Goal: Task Accomplishment & Management: Manage account settings

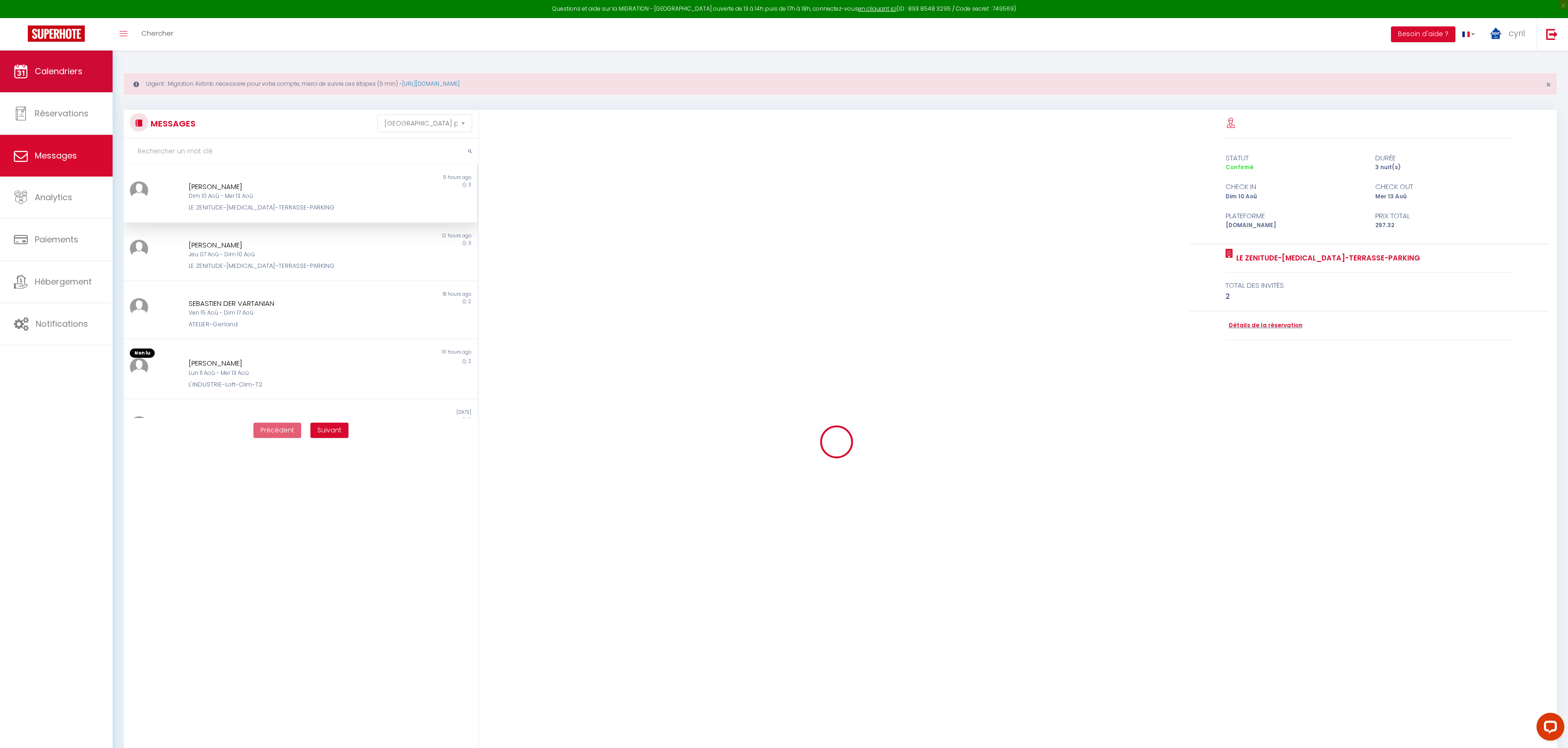
scroll to position [875, 0]
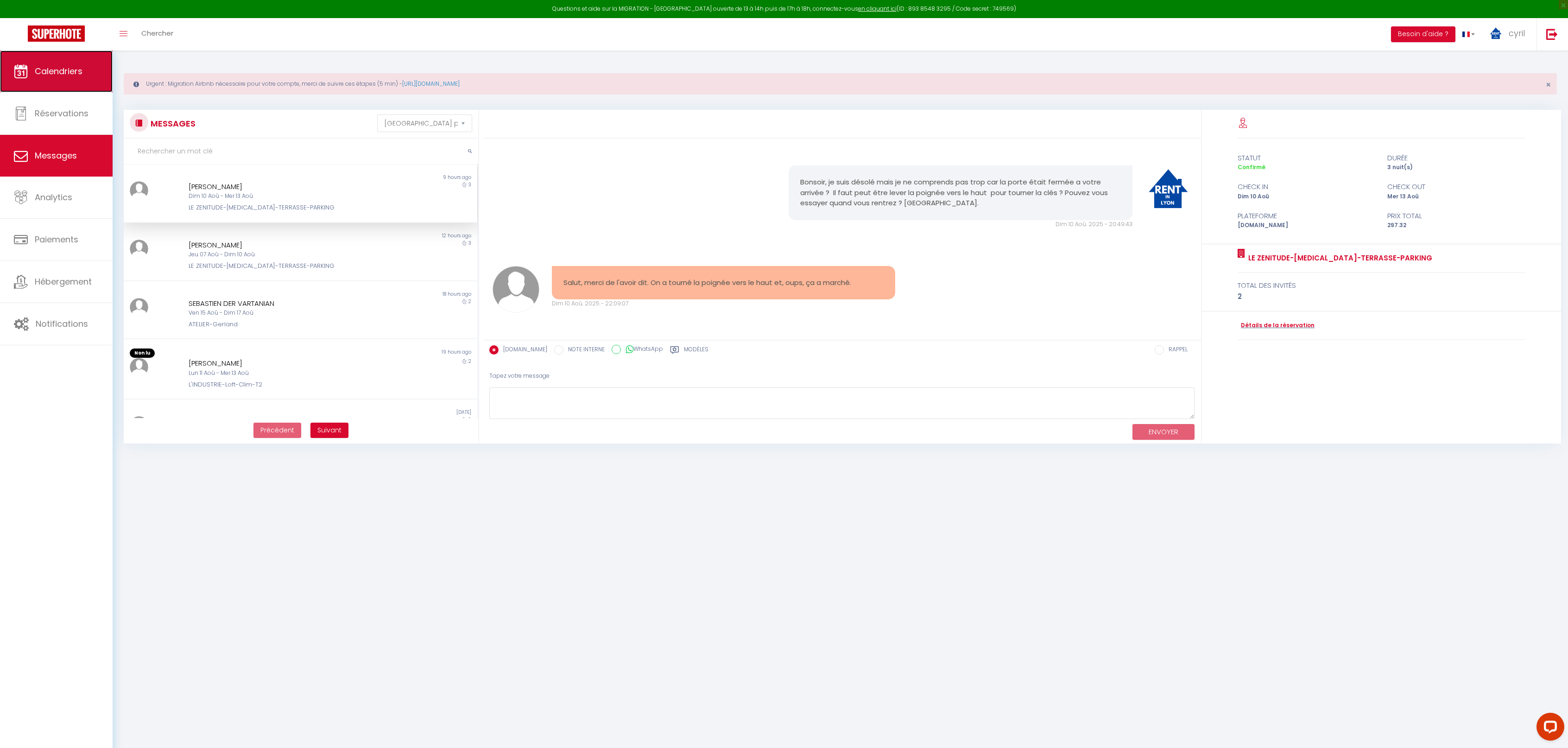
click at [75, 66] on span "Calendriers" at bounding box center [58, 71] width 47 height 12
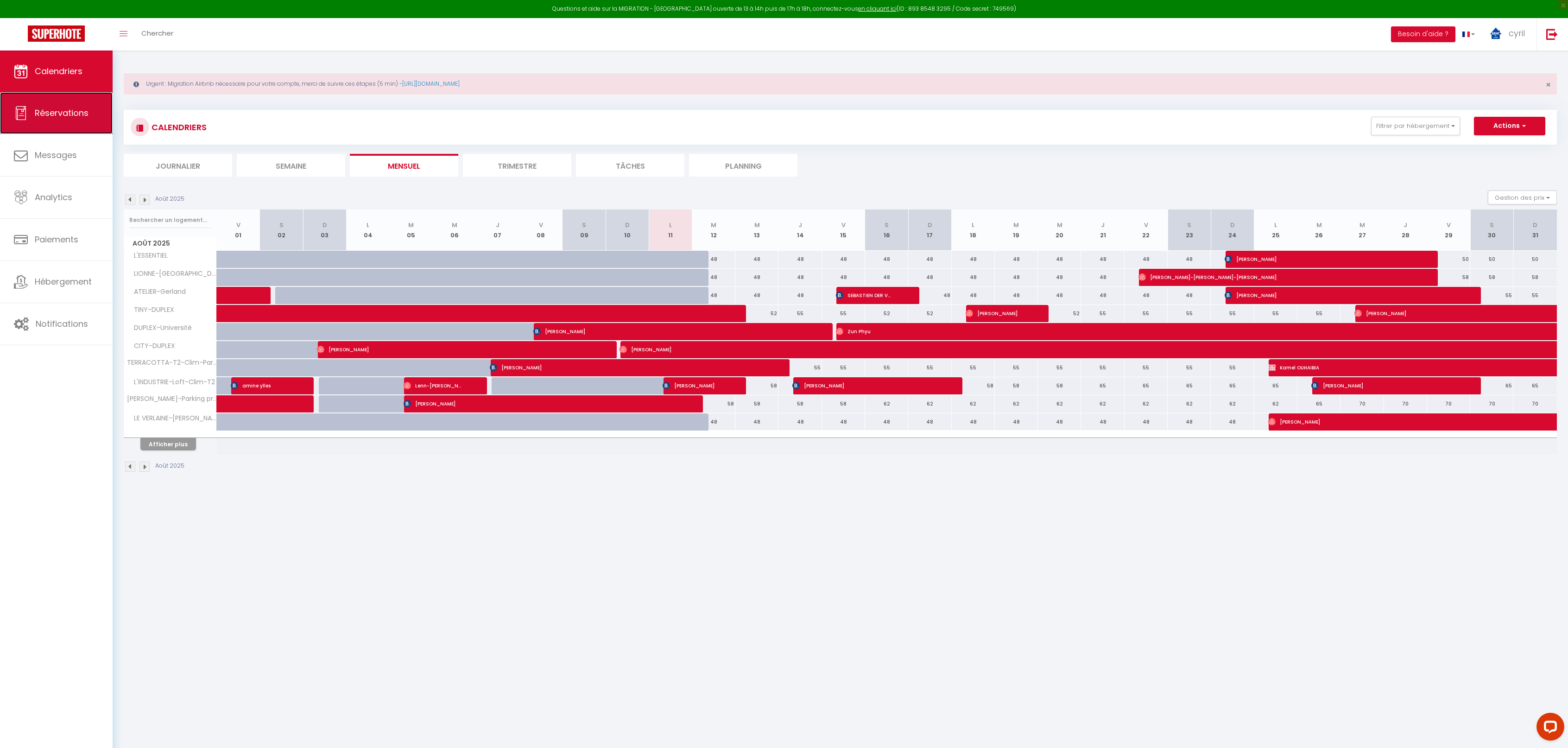
click at [55, 105] on link "Réservations" at bounding box center [56, 113] width 113 height 42
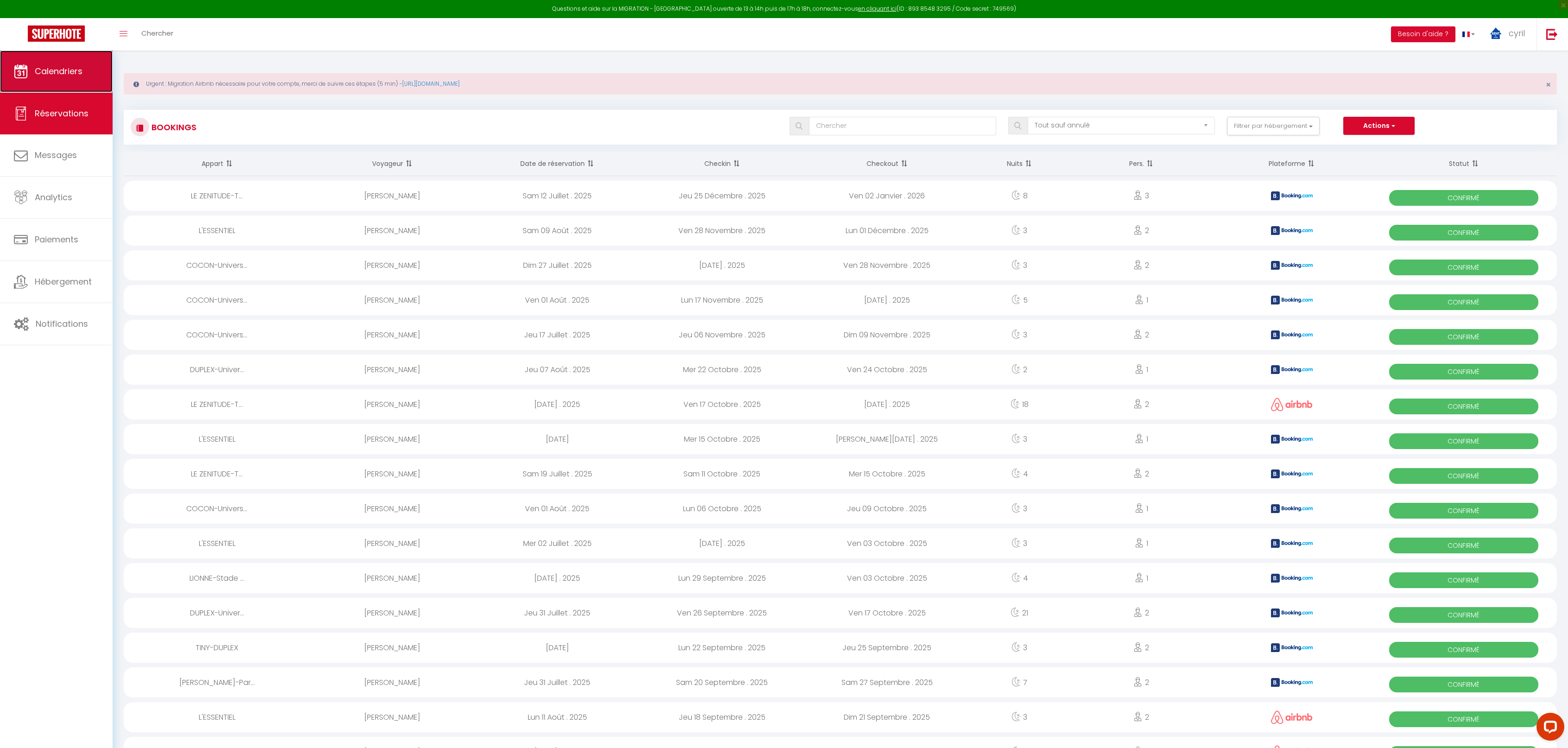
click at [59, 71] on span "Calendriers" at bounding box center [58, 71] width 47 height 12
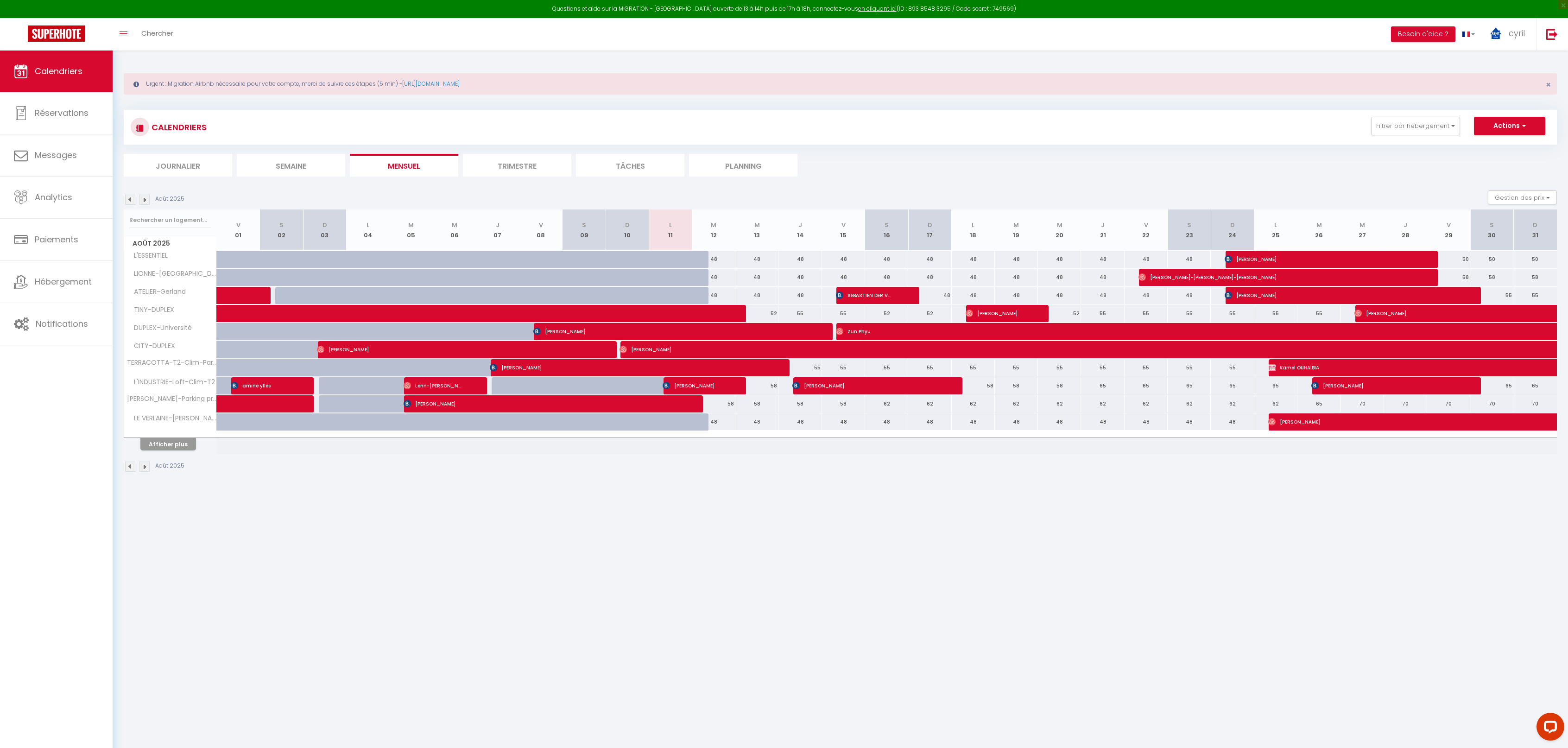
click at [539, 162] on li "Trimestre" at bounding box center [517, 165] width 108 height 23
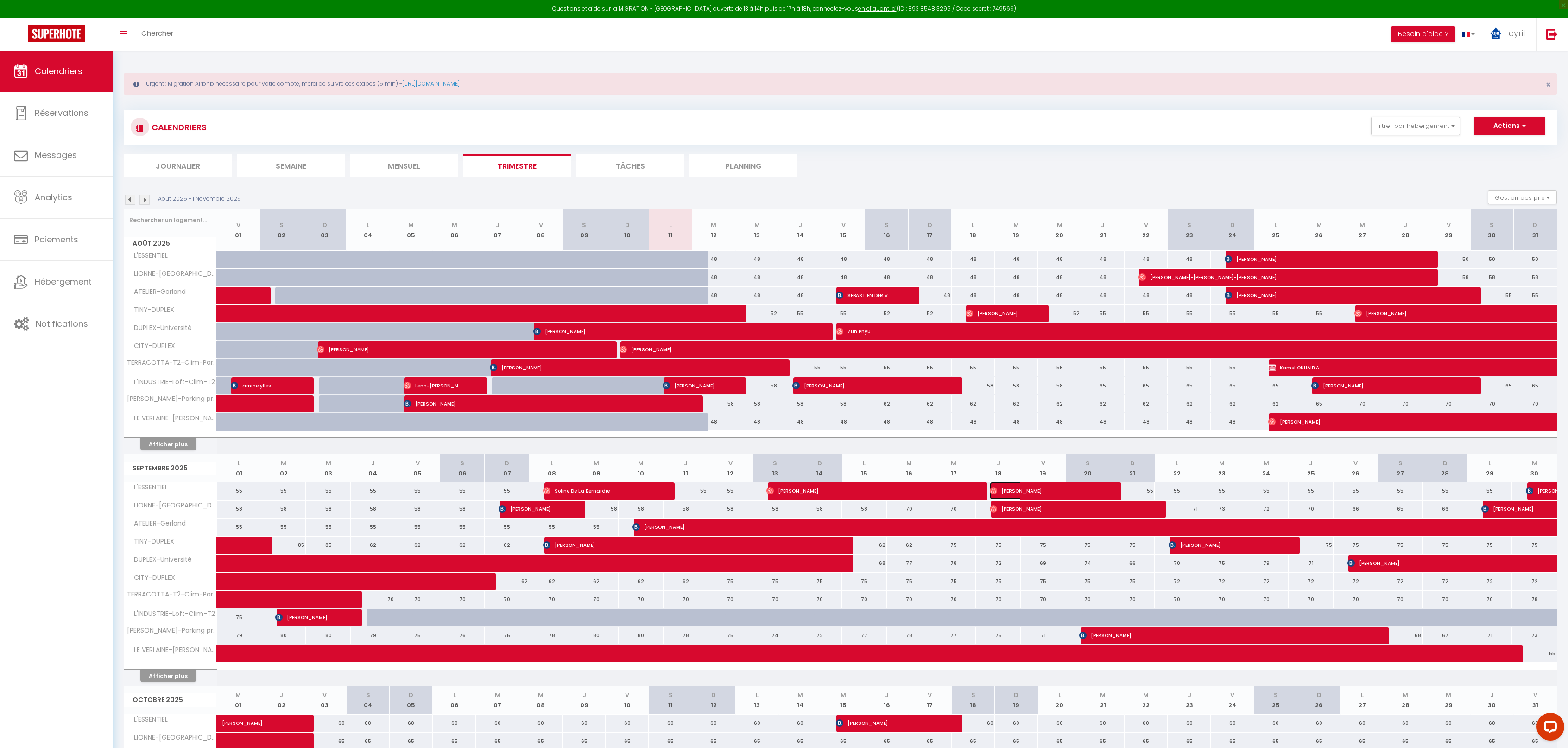
click at [1067, 487] on span "[PERSON_NAME]" at bounding box center [1040, 491] width 100 height 18
select select "OK"
select select "0"
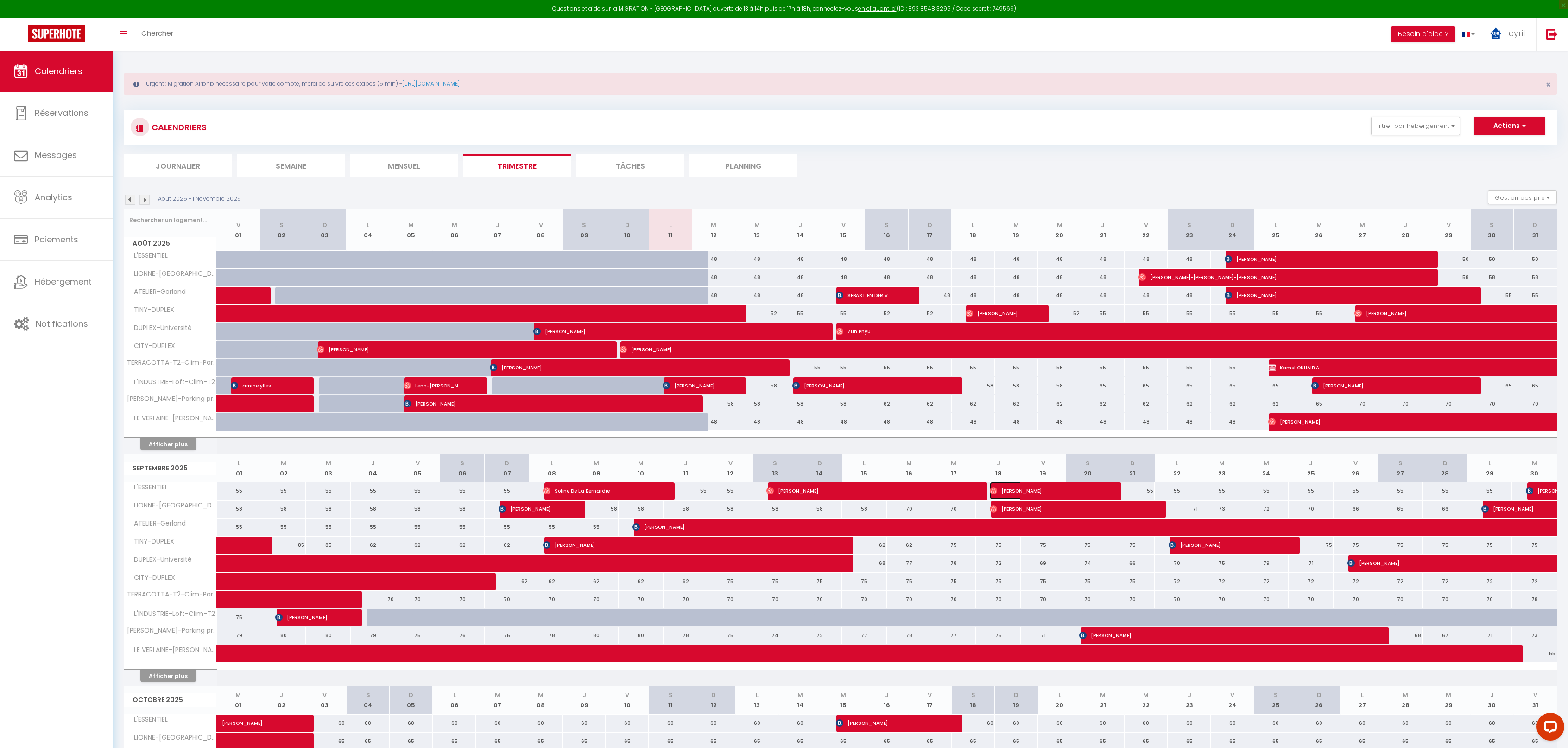
select select "1"
select select
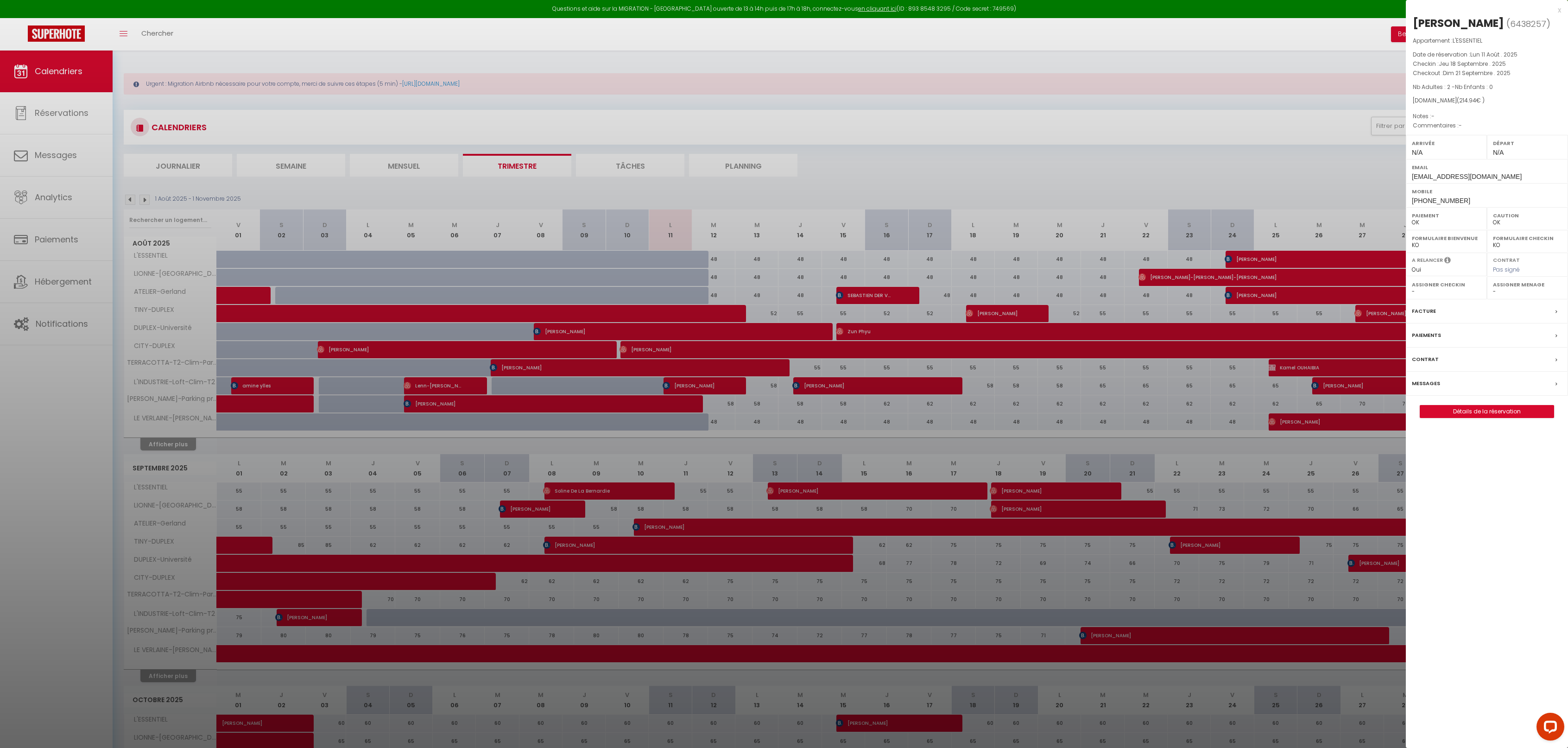
click at [1561, 7] on div "x" at bounding box center [1483, 10] width 155 height 11
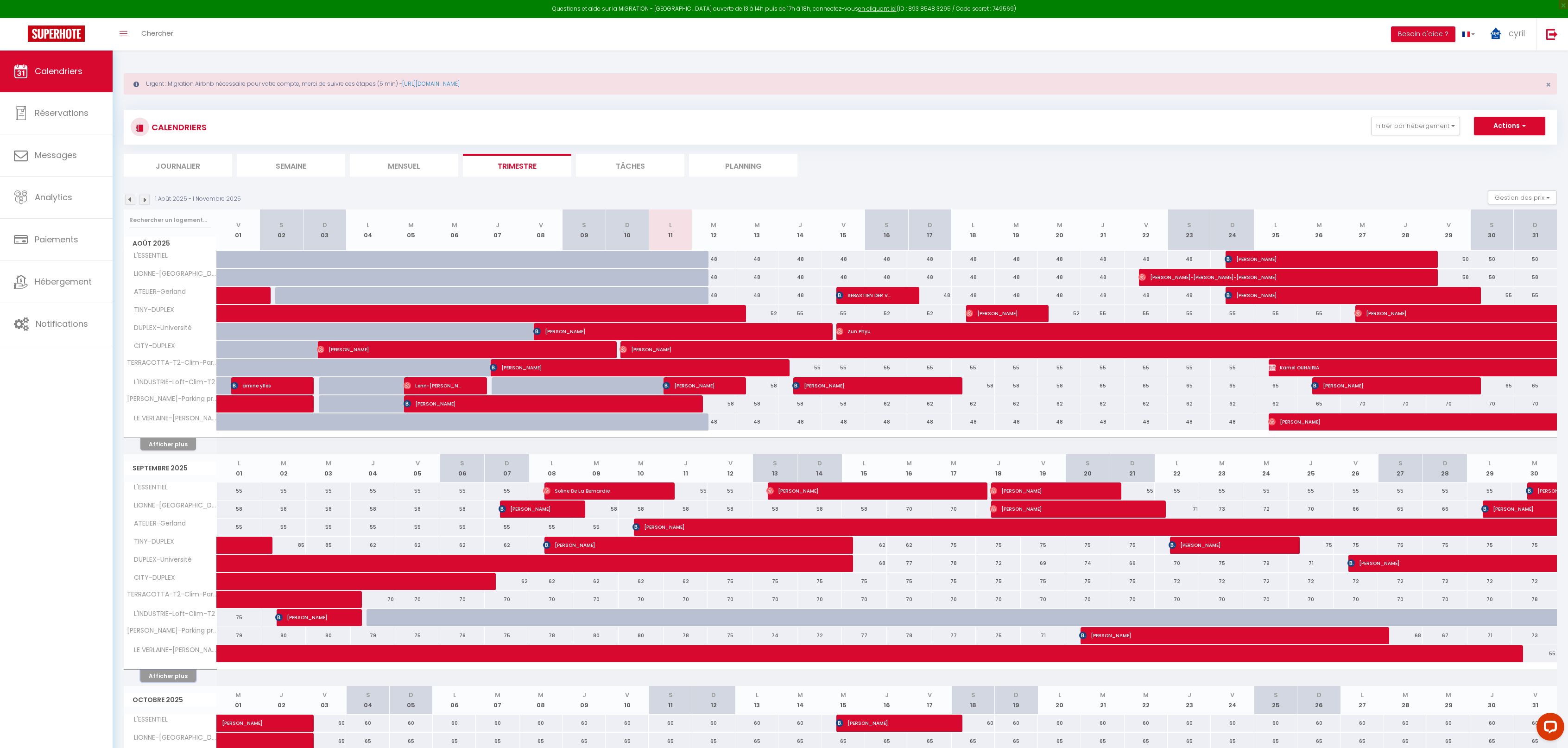
drag, startPoint x: 175, startPoint y: 669, endPoint x: 177, endPoint y: 663, distance: 6.3
click at [174, 669] on button "Afficher plus" at bounding box center [168, 676] width 55 height 13
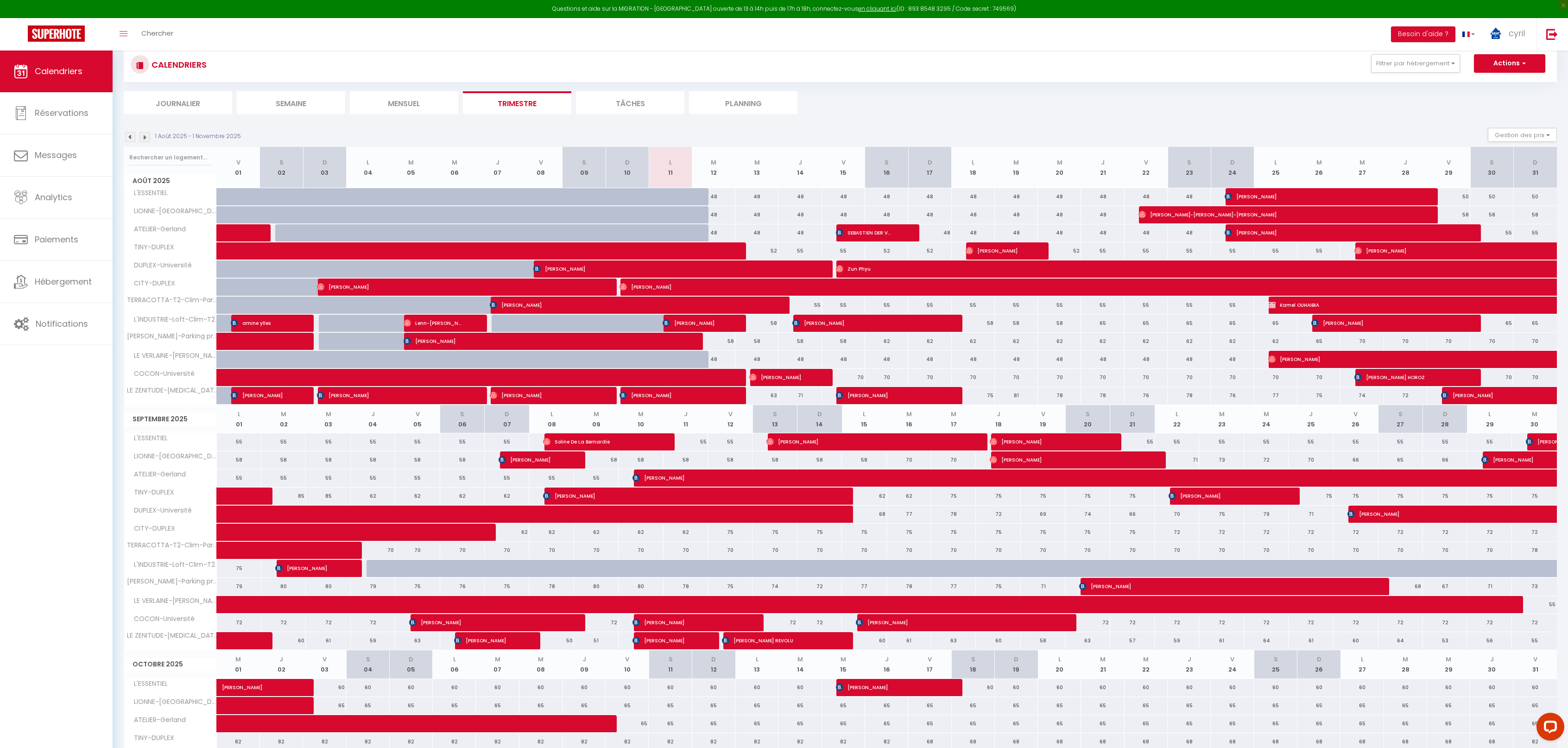
scroll to position [93, 0]
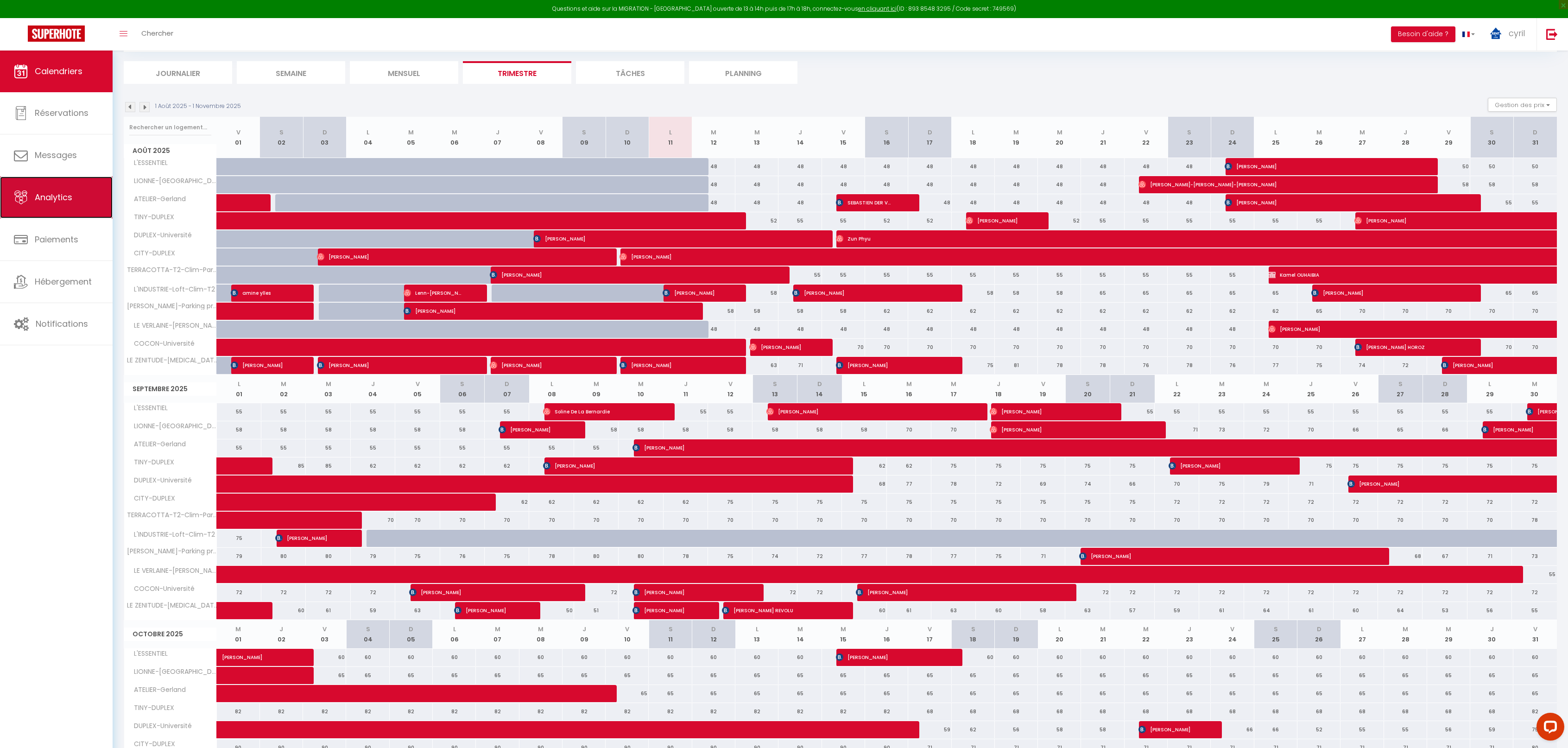
click at [55, 191] on span "Analytics" at bounding box center [54, 197] width 38 height 12
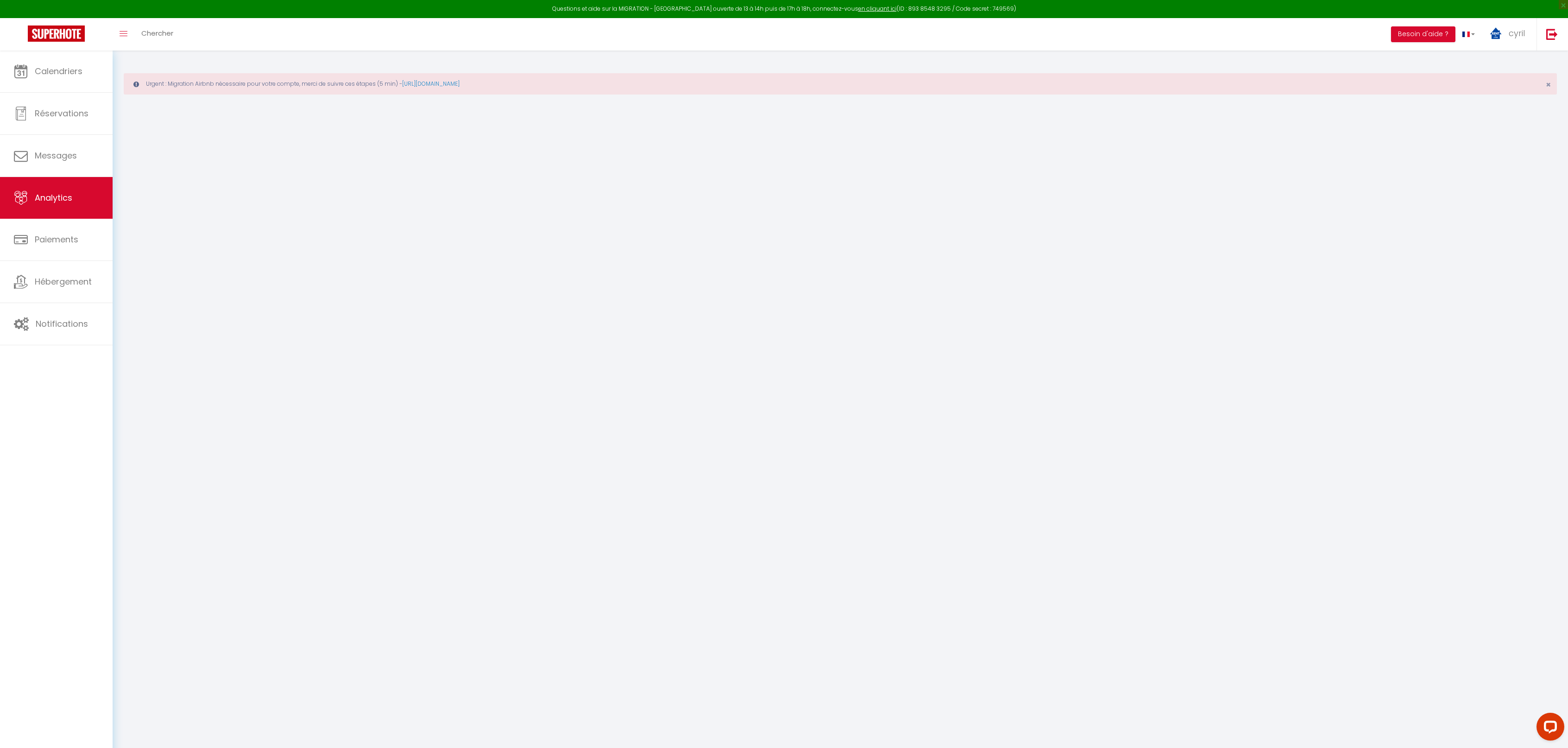
select select "2025"
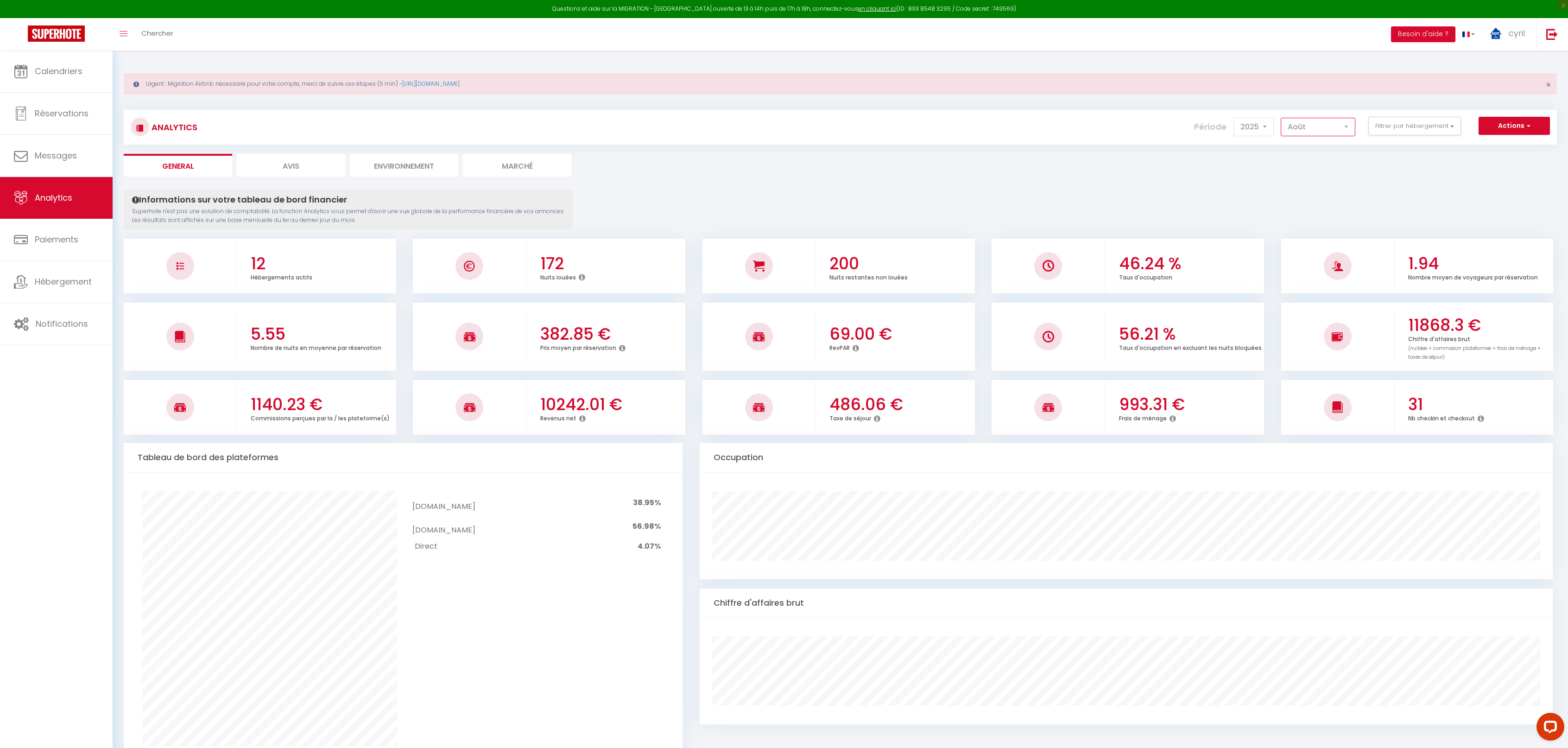
click at [1325, 128] on select "Janvier Février Mars Avril Mai Juin Juillet Août Septembre Octobre Novembre Déc…" at bounding box center [1318, 127] width 75 height 18
click at [1282, 117] on select "Janvier Février Mars Avril Mai Juin Juillet Août Septembre Octobre Novembre Déc…" at bounding box center [1318, 127] width 75 height 18
click at [1323, 130] on select "Janvier Février Mars Avril Mai Juin Juillet Août Septembre Octobre Novembre Déc…" at bounding box center [1318, 127] width 75 height 18
select select "10"
click at [1282, 117] on select "Janvier Février Mars Avril Mai Juin Juillet Août Septembre Octobre Novembre Déc…" at bounding box center [1318, 127] width 75 height 18
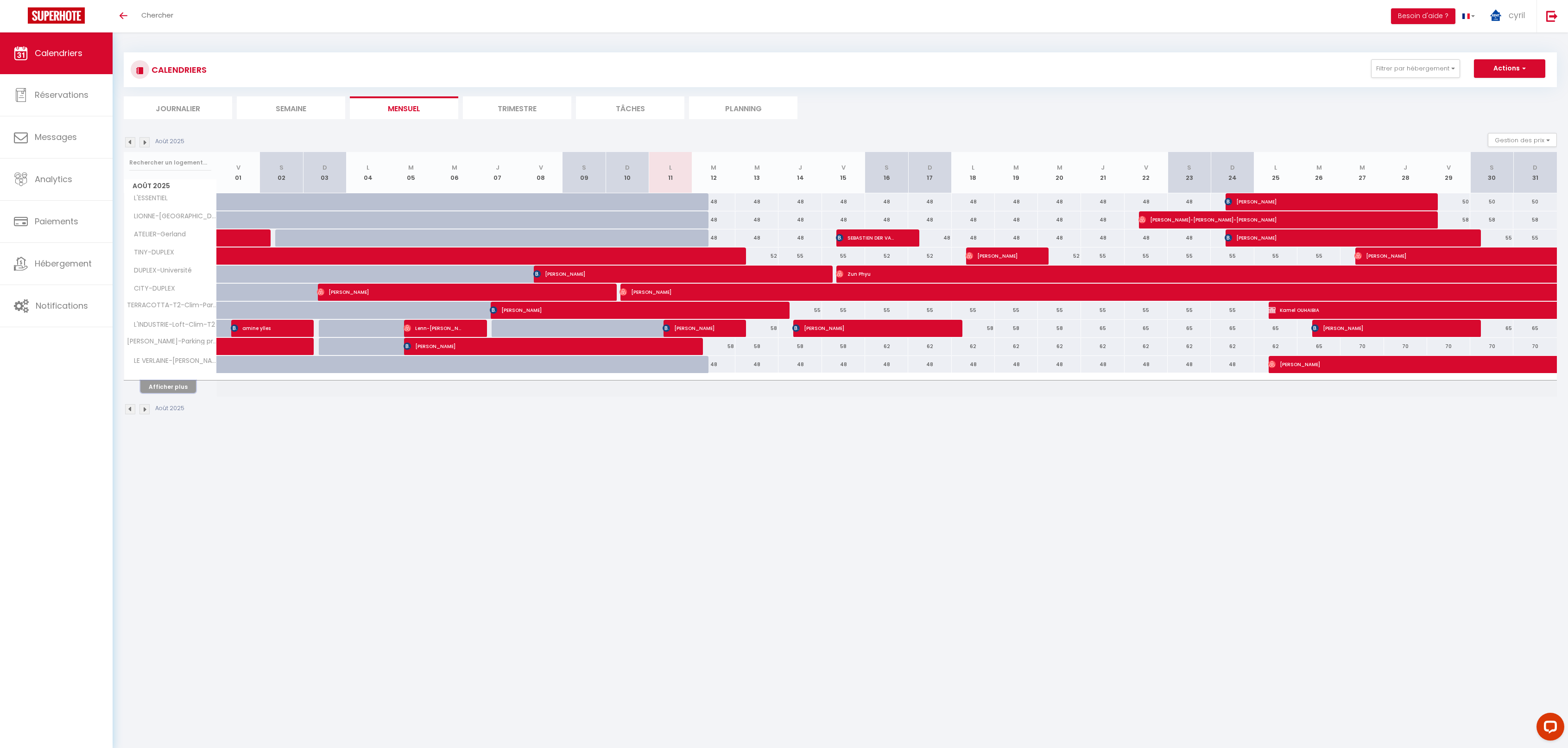
click at [166, 383] on button "Afficher plus" at bounding box center [168, 386] width 55 height 13
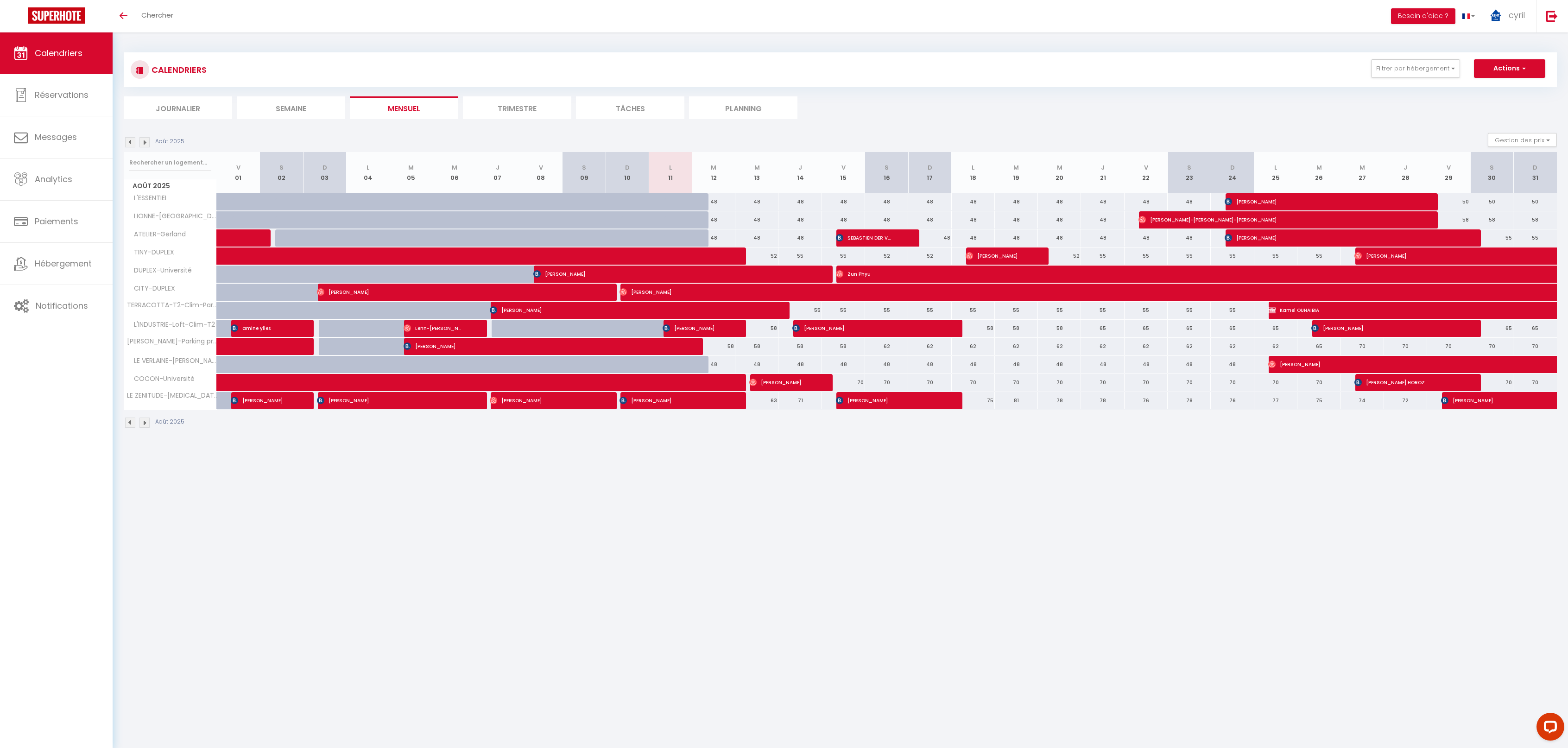
click at [513, 103] on li "Trimestre" at bounding box center [517, 107] width 108 height 23
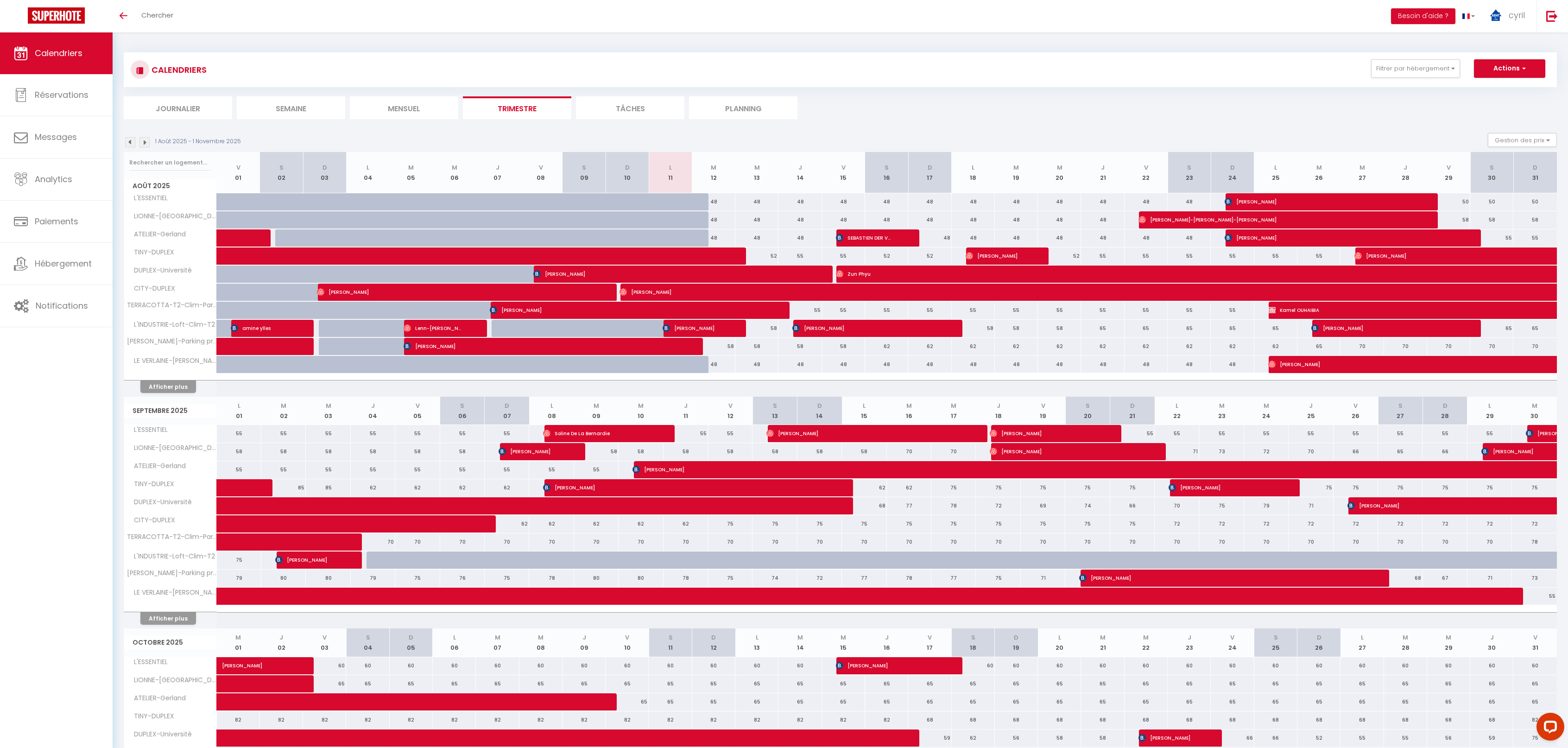
scroll to position [93, 0]
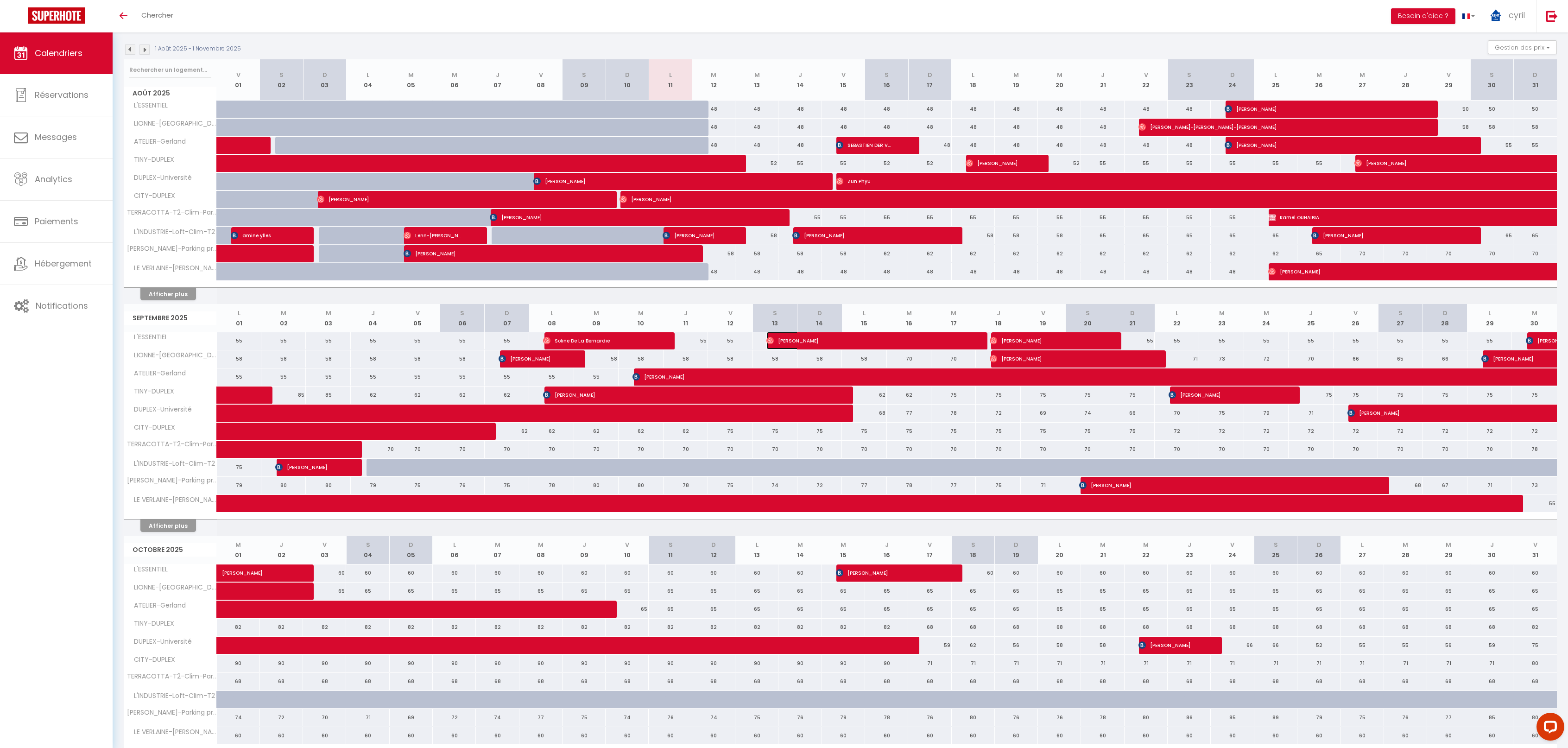
click at [915, 337] on span "[PERSON_NAME]" at bounding box center [859, 340] width 187 height 18
select select "OK"
select select "0"
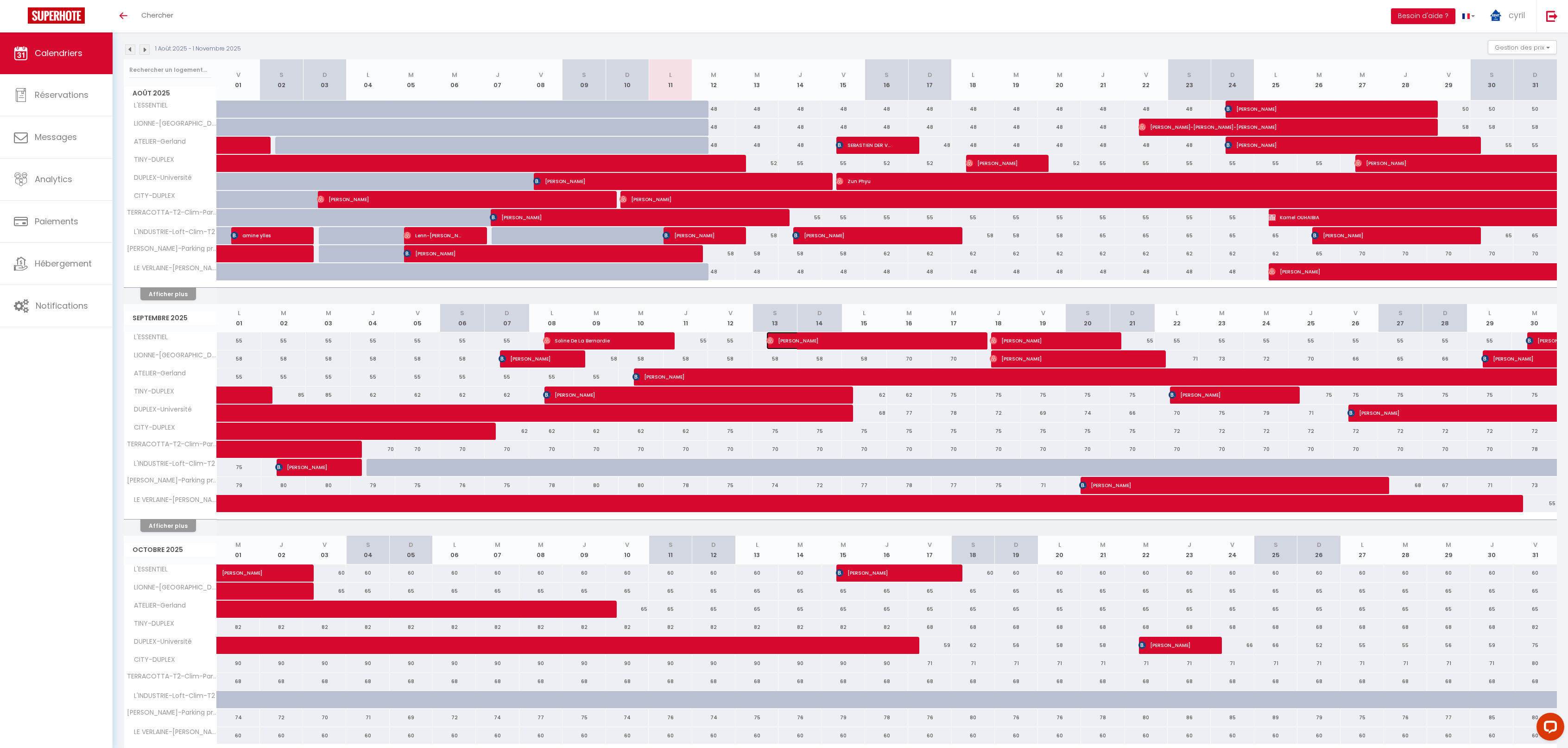
select select "1"
select select
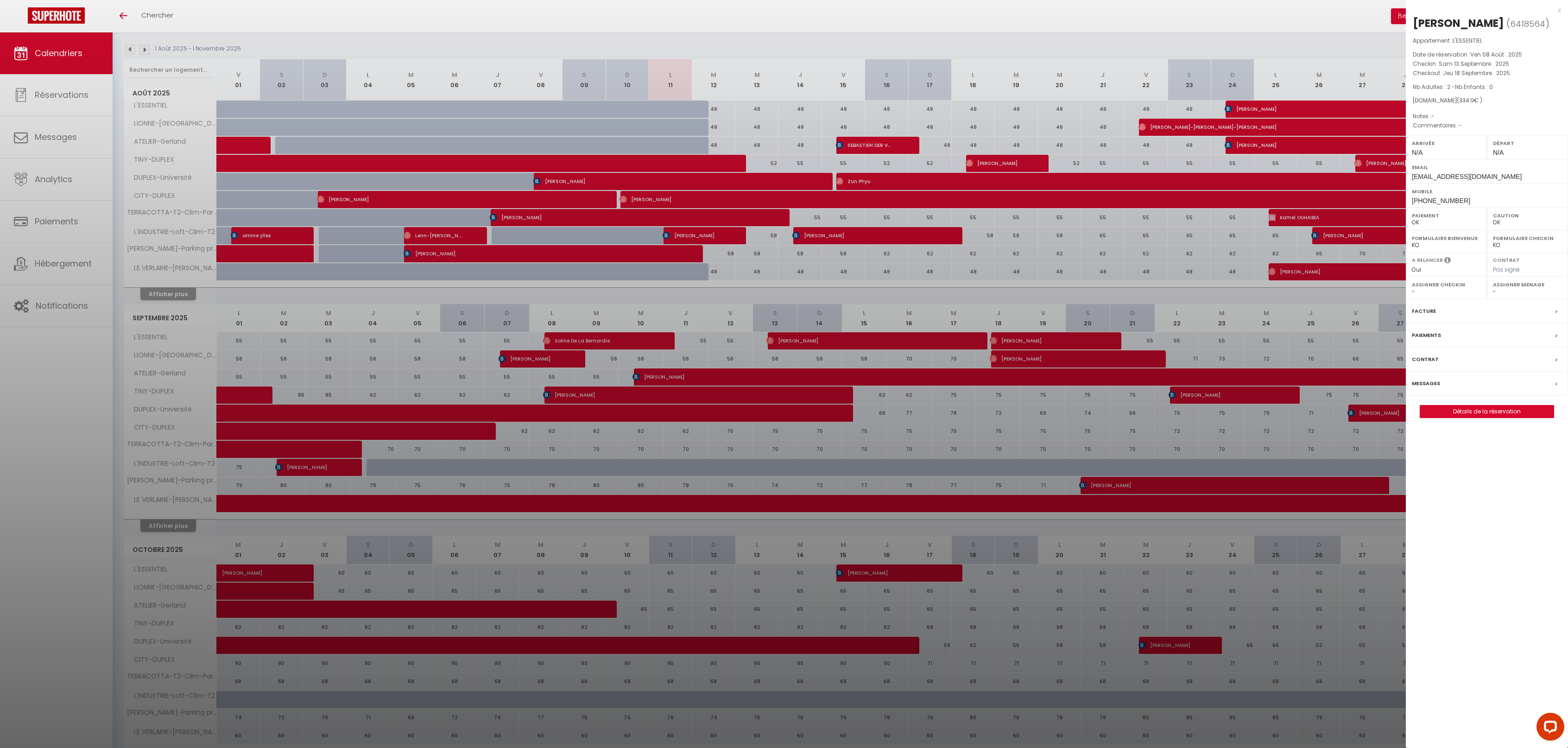
click at [1559, 9] on div "x" at bounding box center [1483, 10] width 155 height 11
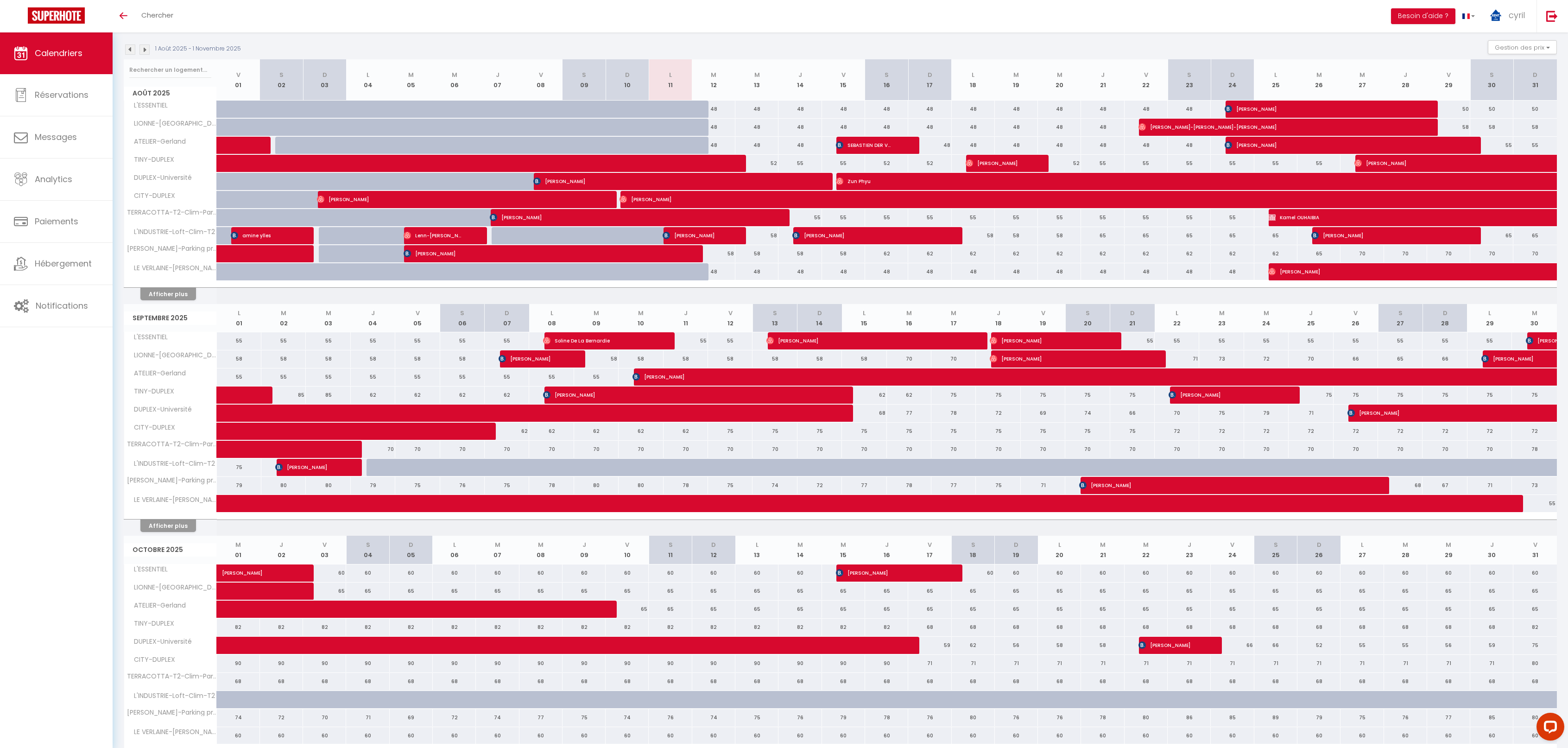
scroll to position [0, 0]
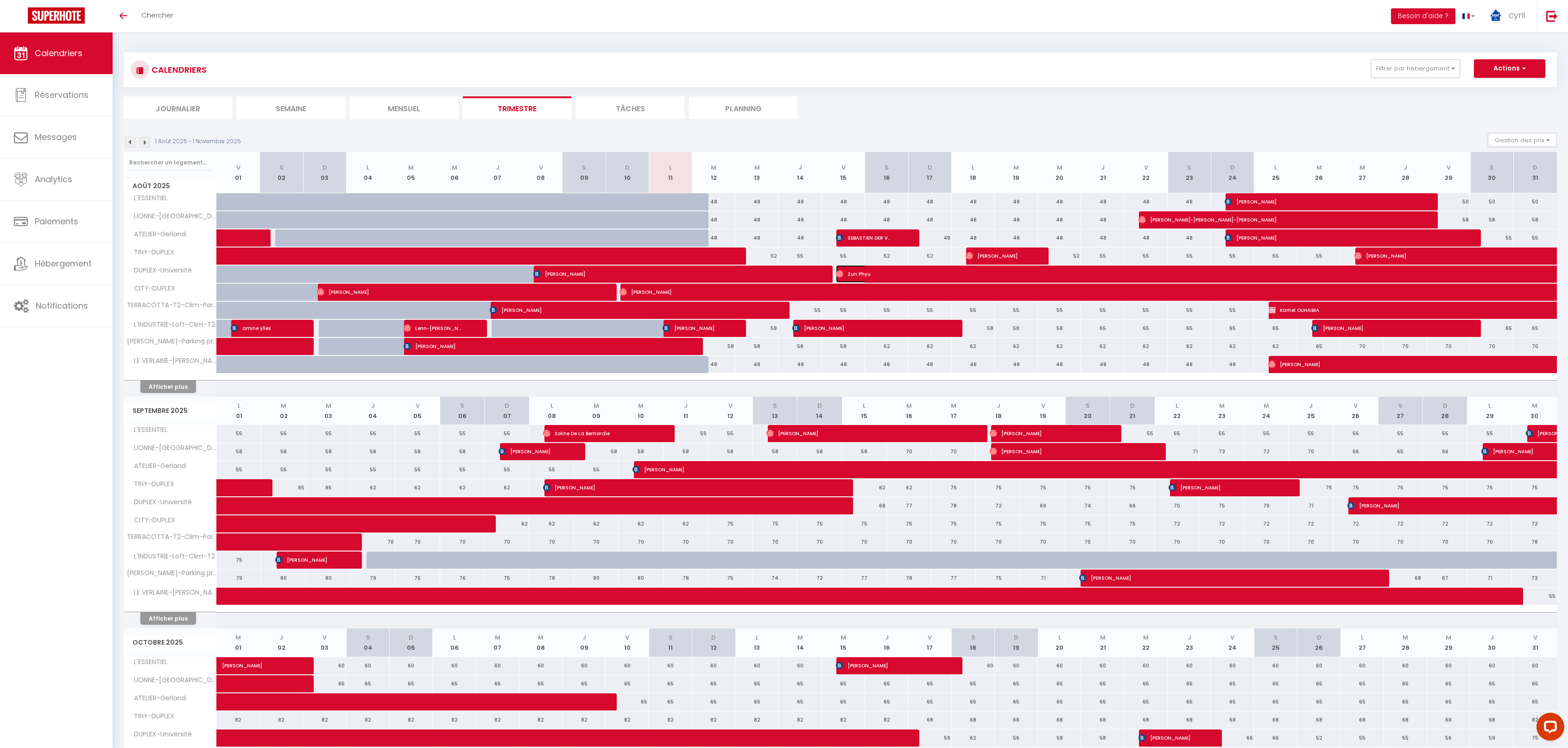
click at [1320, 270] on span "Zun Phyu" at bounding box center [1166, 273] width 661 height 18
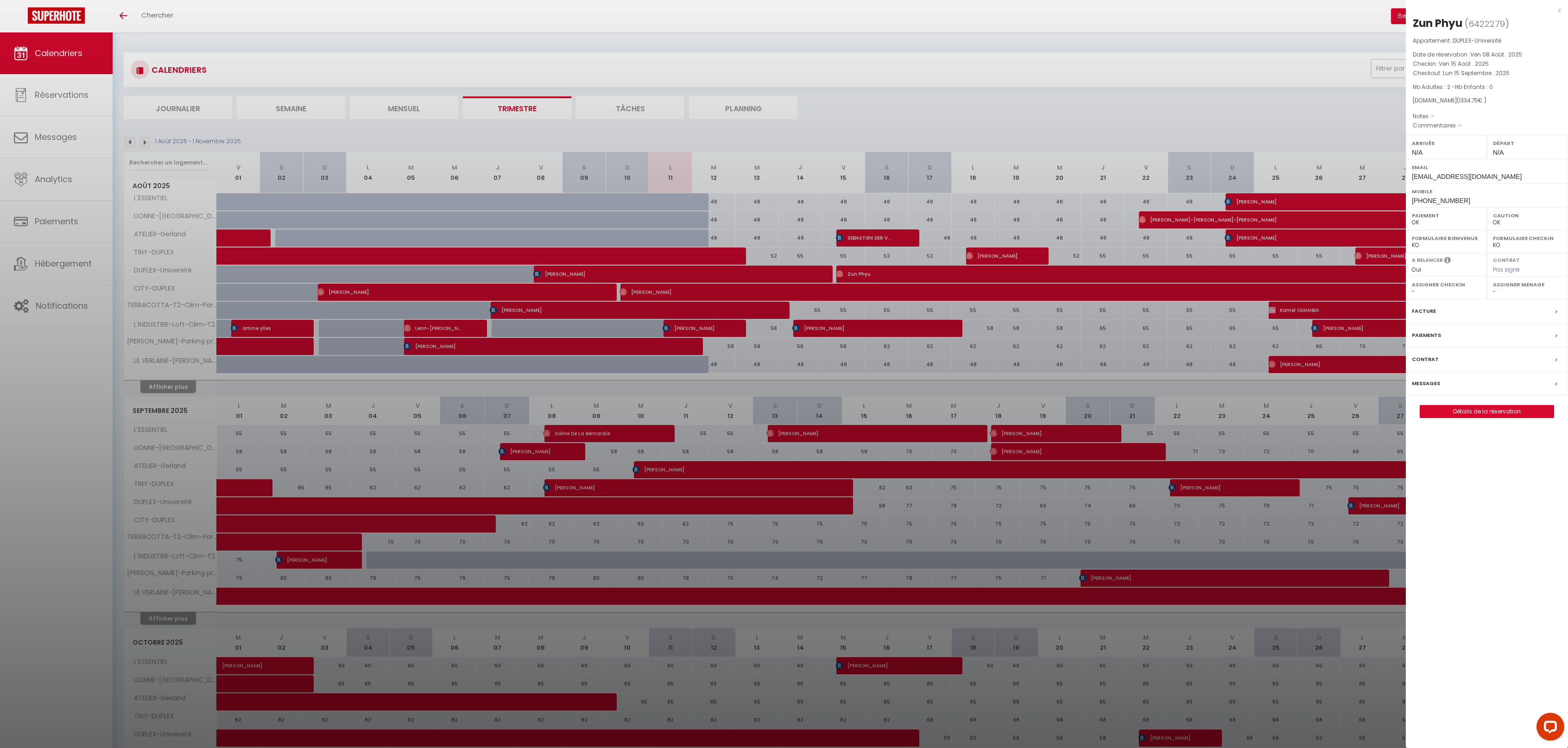
click at [1560, 9] on div "x" at bounding box center [1483, 10] width 155 height 11
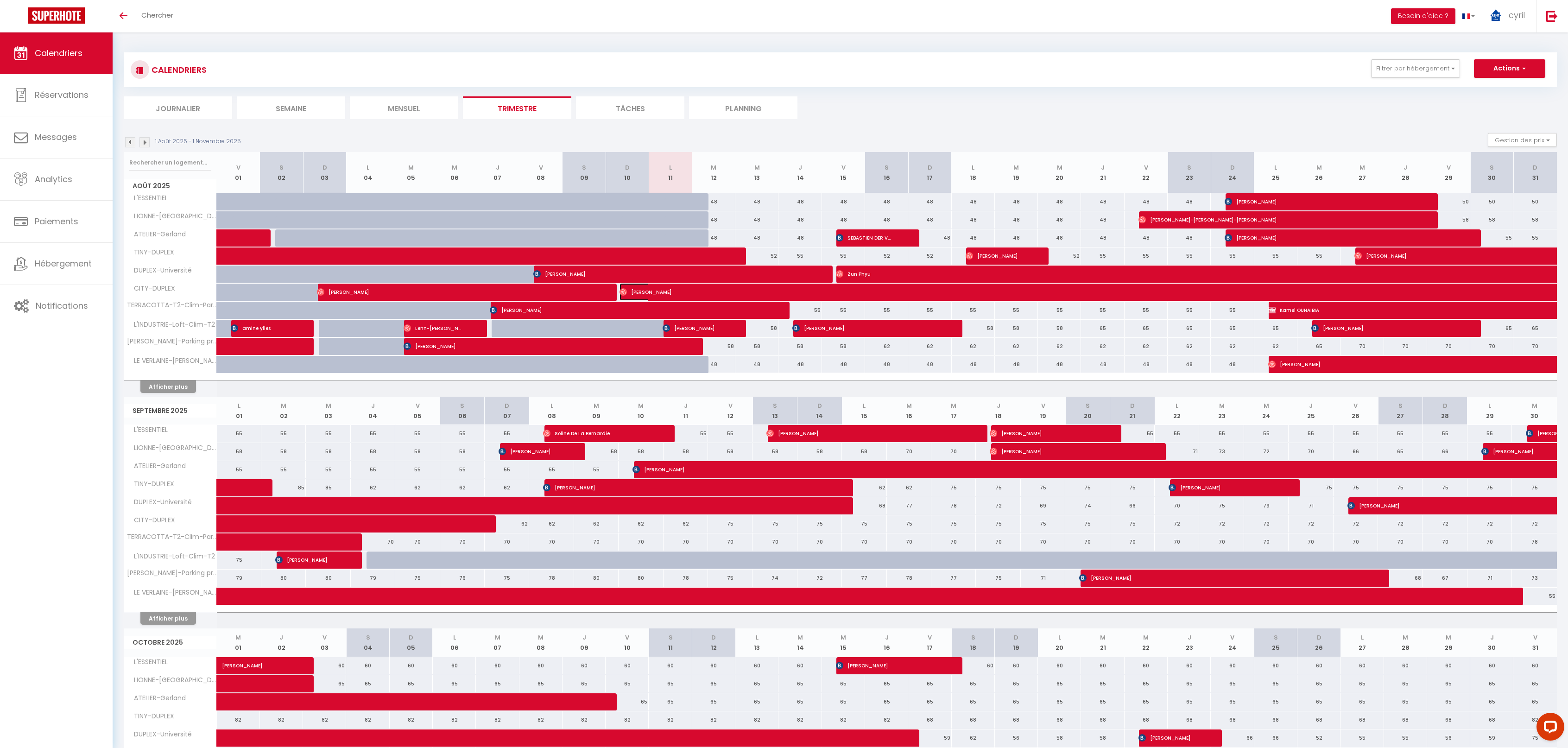
click at [847, 290] on span "[PERSON_NAME]" at bounding box center [918, 292] width 597 height 18
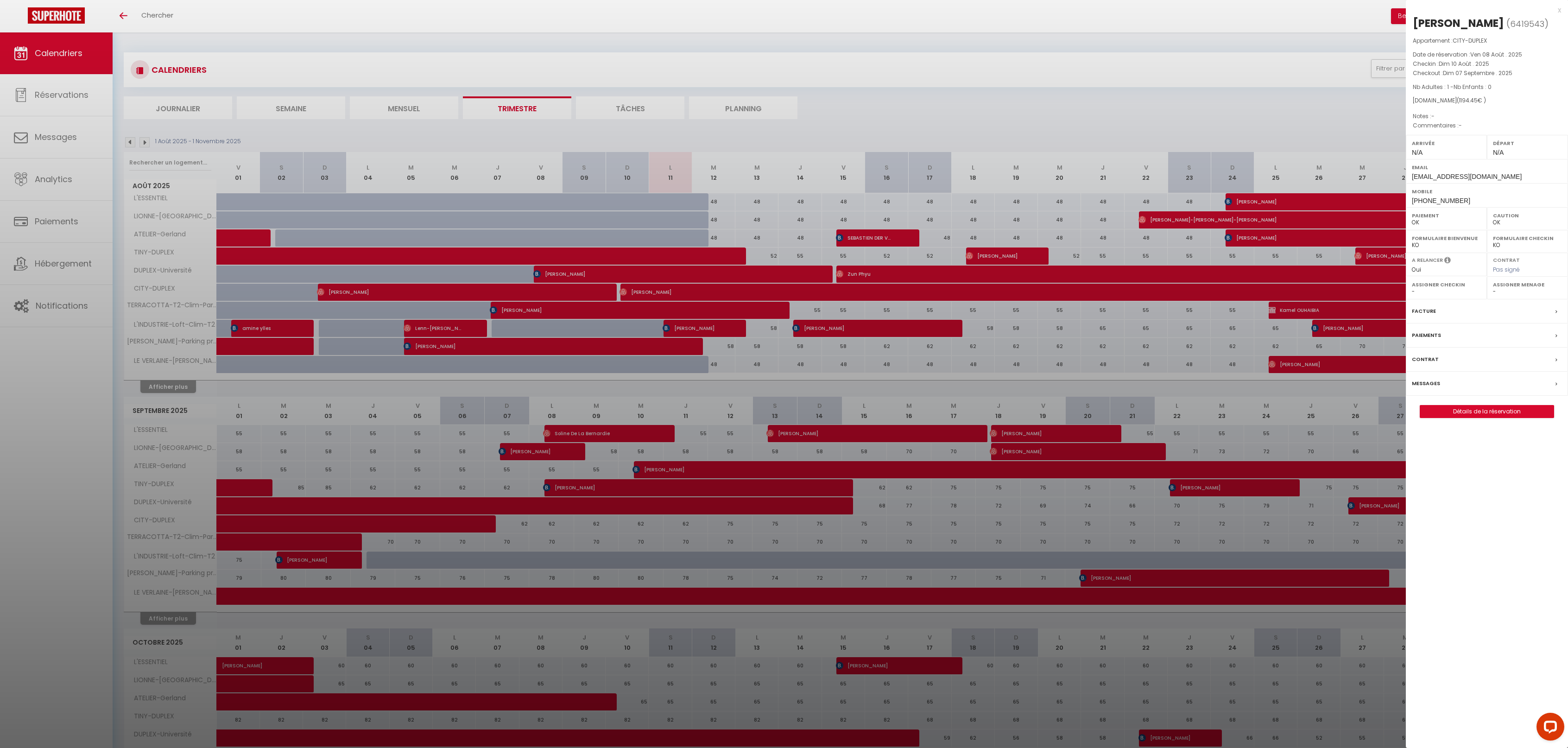
click at [1560, 7] on div "x" at bounding box center [1483, 10] width 155 height 11
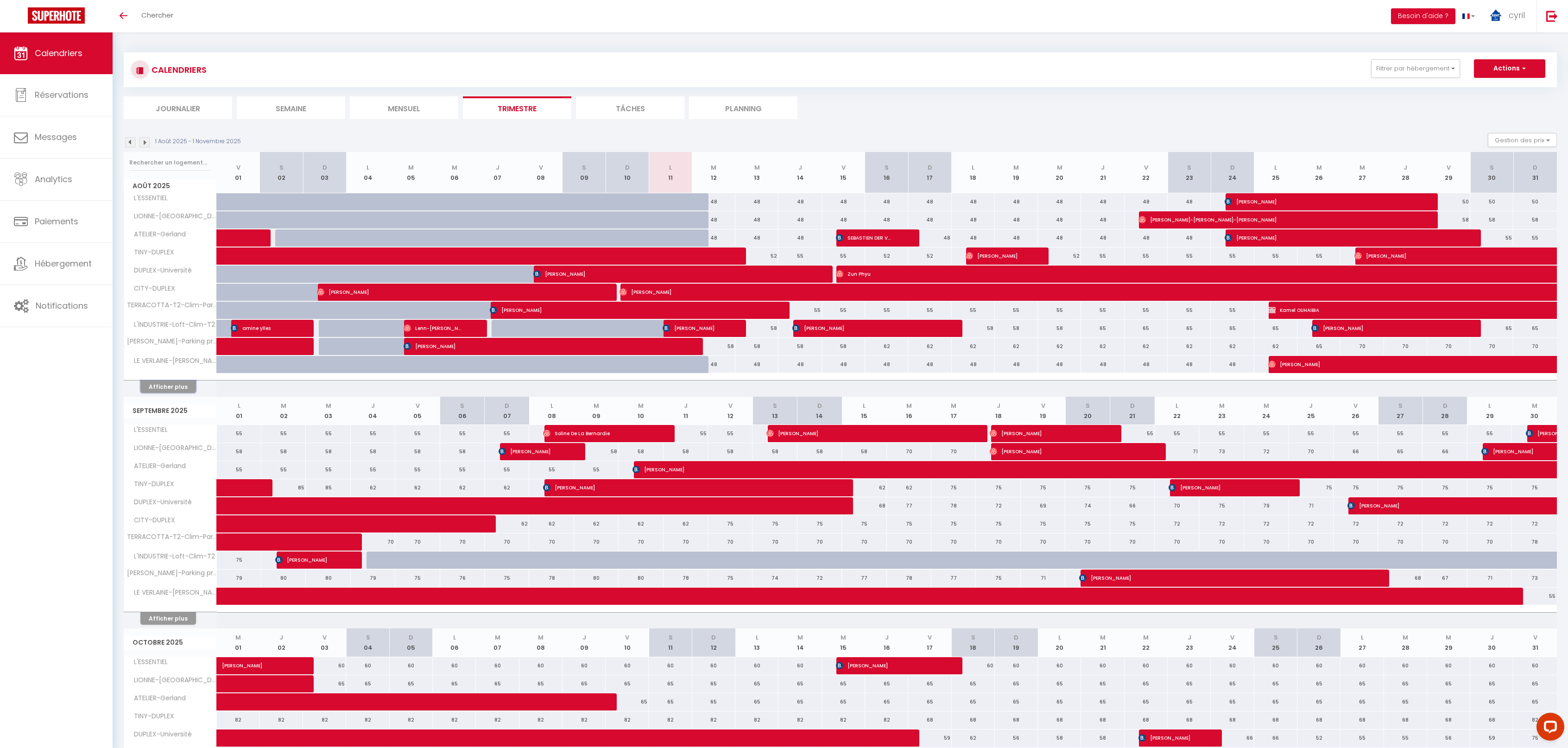
click at [166, 385] on button "Afficher plus" at bounding box center [168, 386] width 55 height 13
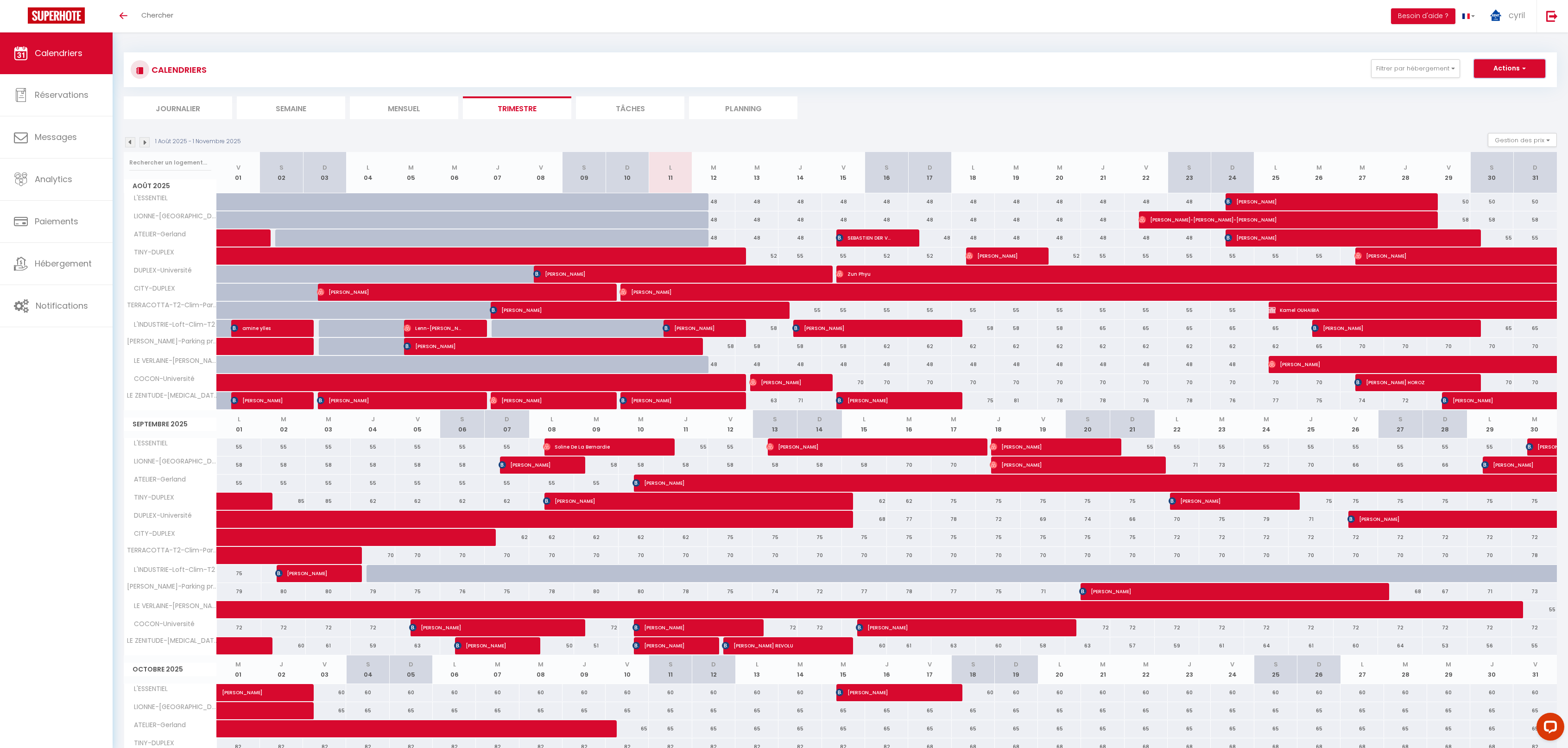
click at [1524, 66] on span "button" at bounding box center [1522, 68] width 5 height 9
click at [1407, 131] on section "1 Août 2025 - 1 Novembre 2025 Gestion des prix Nb Nuits minimum Règles Disponib…" at bounding box center [840, 525] width 1433 height 804
click at [1510, 139] on button "Gestion des prix" at bounding box center [1522, 139] width 69 height 14
click at [1505, 169] on input "Nb Nuits minimum" at bounding box center [1514, 168] width 83 height 9
checkbox input "true"
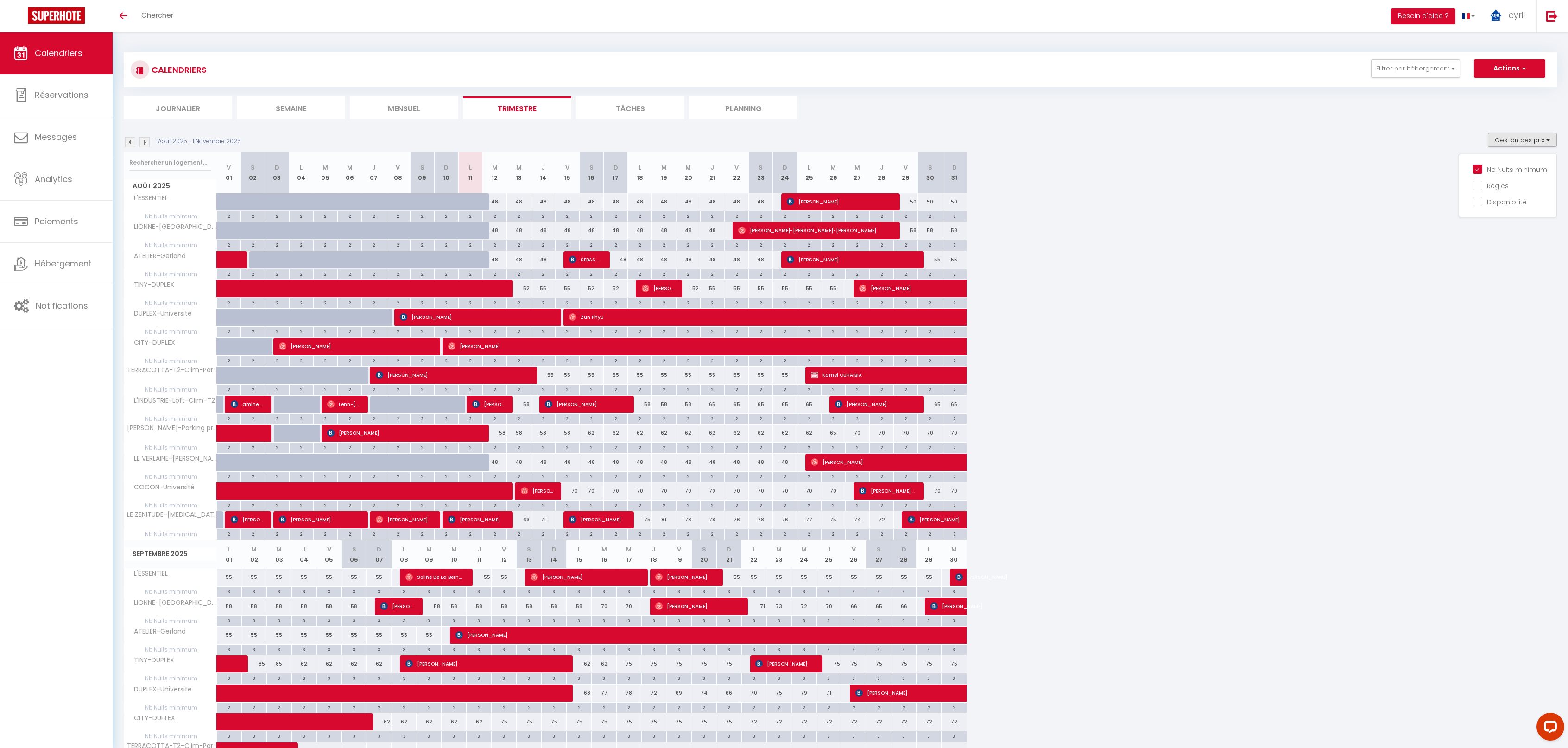
click at [527, 419] on div "2" at bounding box center [519, 418] width 24 height 9
type input "2"
type input "Mer 13 Août 2025"
type input "[DEMOGRAPHIC_DATA][DATE]"
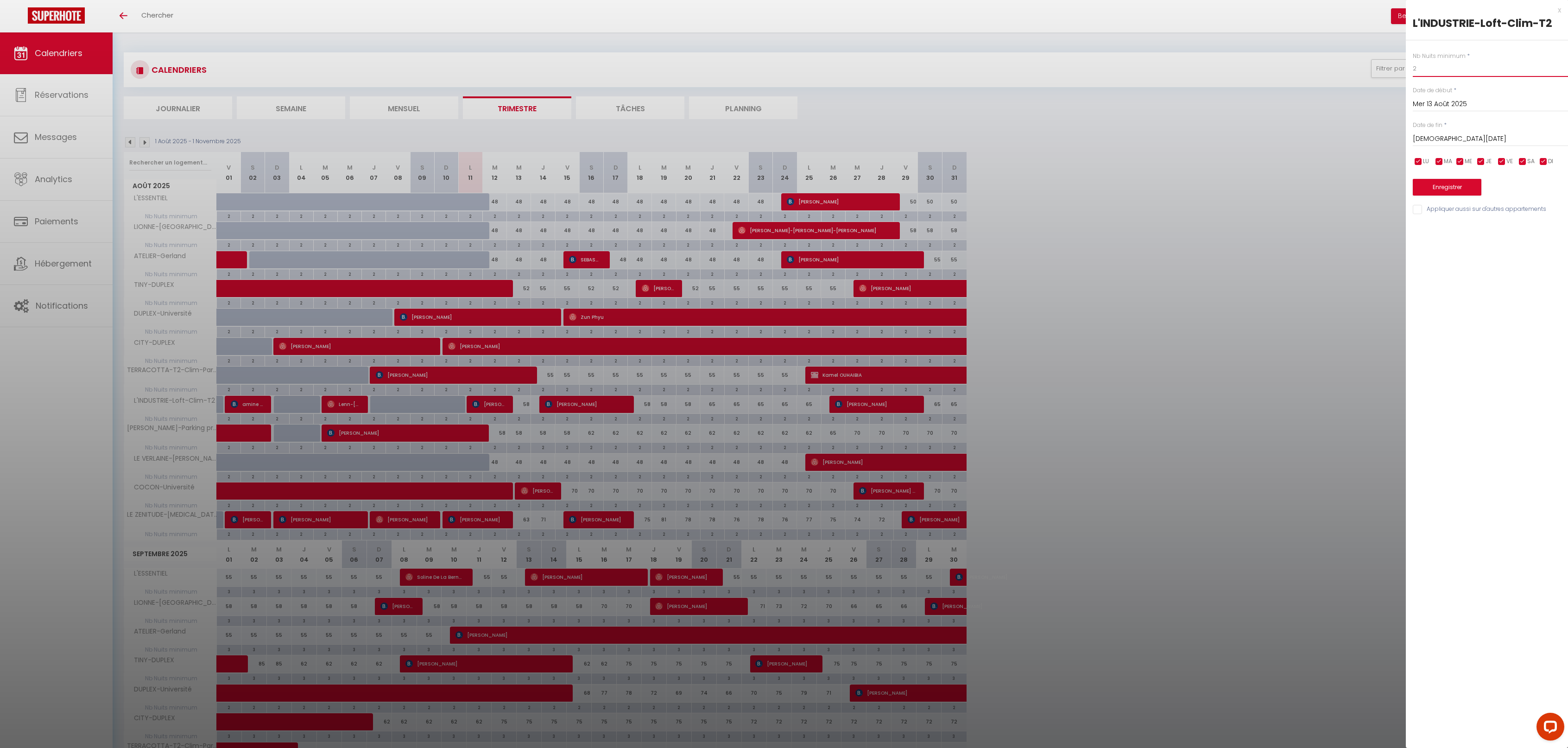
click at [1435, 67] on input "2" at bounding box center [1490, 68] width 155 height 16
type input "1"
click at [1452, 184] on button "Enregistrer" at bounding box center [1447, 187] width 69 height 16
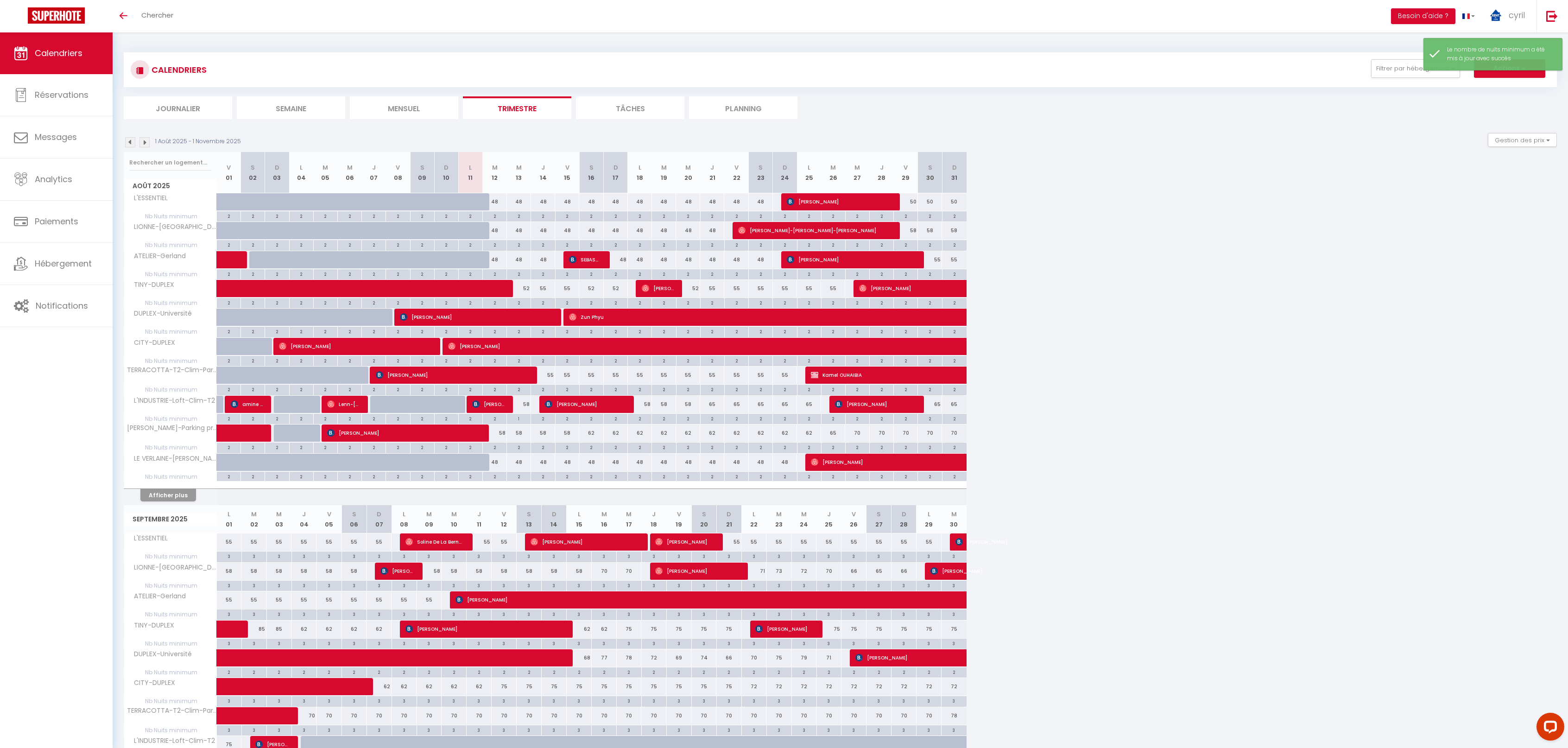
click at [525, 403] on div "58" at bounding box center [519, 404] width 24 height 17
type input "58"
type input "Mer 13 Août 2025"
type input "[DEMOGRAPHIC_DATA][DATE]"
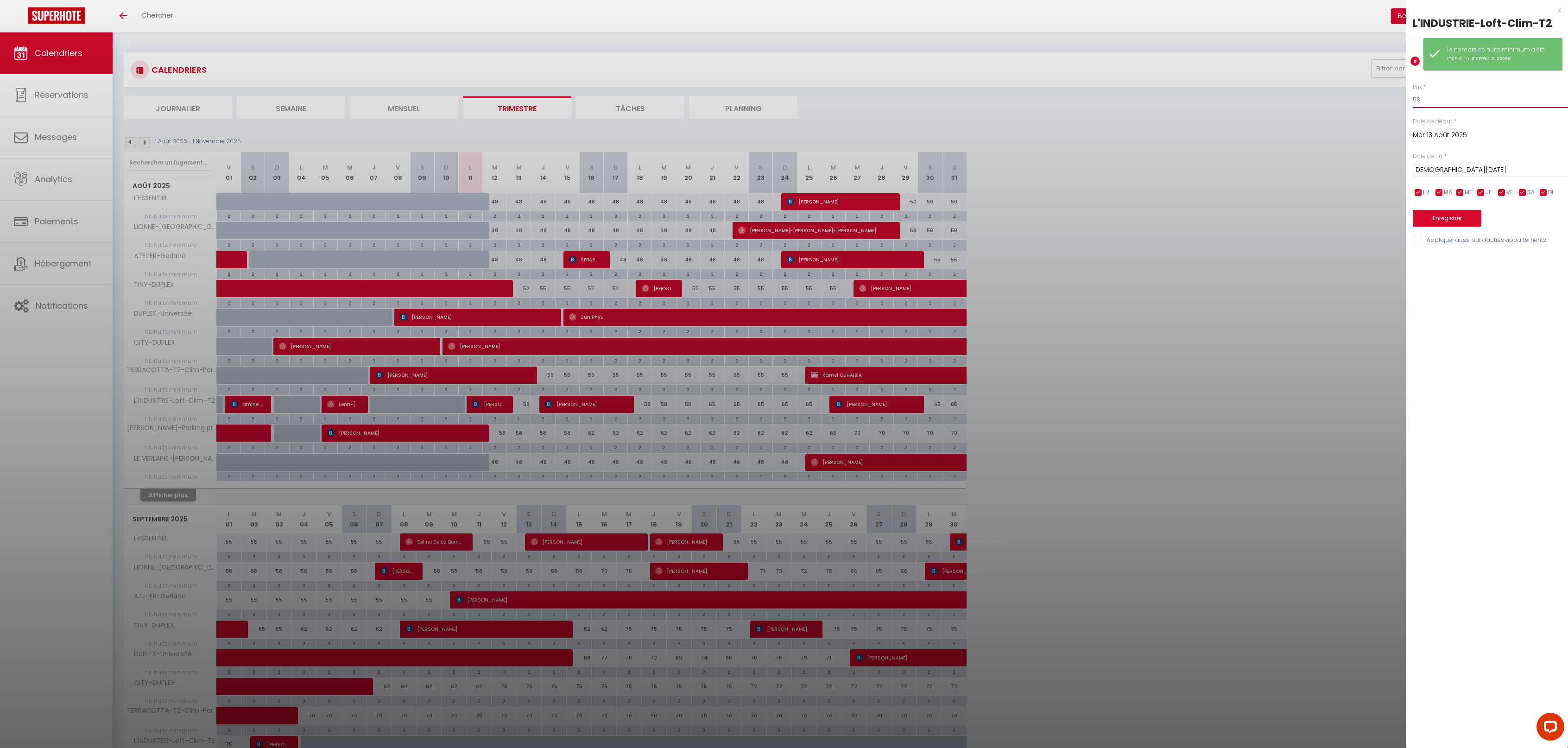
drag, startPoint x: 1426, startPoint y: 97, endPoint x: 1408, endPoint y: 96, distance: 18.0
click at [1408, 96] on div "Prix * 58 Statut * Disponible Indisponible Date de début * [DATE] < [DATE] > Di…" at bounding box center [1487, 159] width 162 height 175
type input "72"
click at [1453, 214] on button "Enregistrer" at bounding box center [1447, 218] width 69 height 16
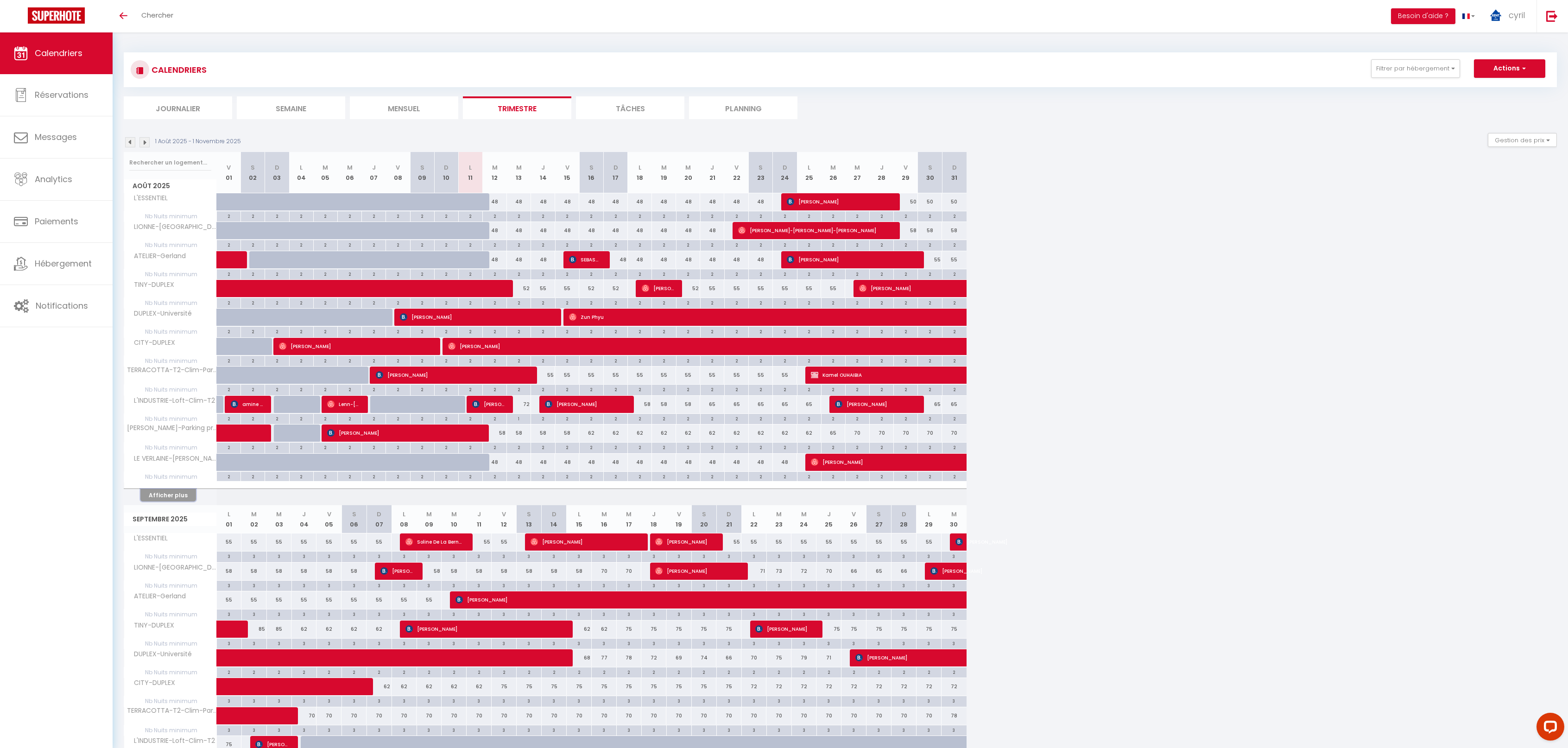
click at [166, 492] on button "Afficher plus" at bounding box center [168, 495] width 55 height 13
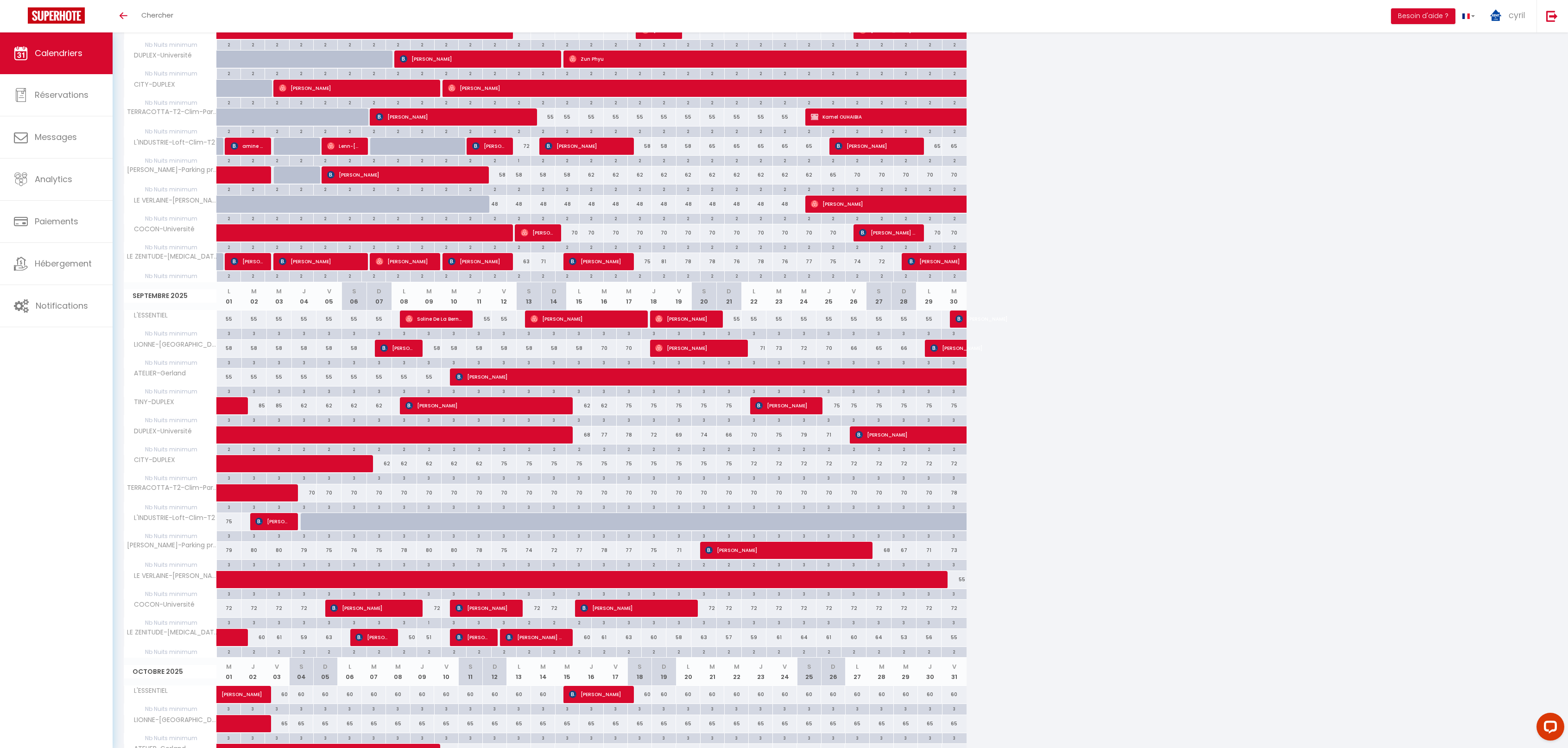
scroll to position [278, 0]
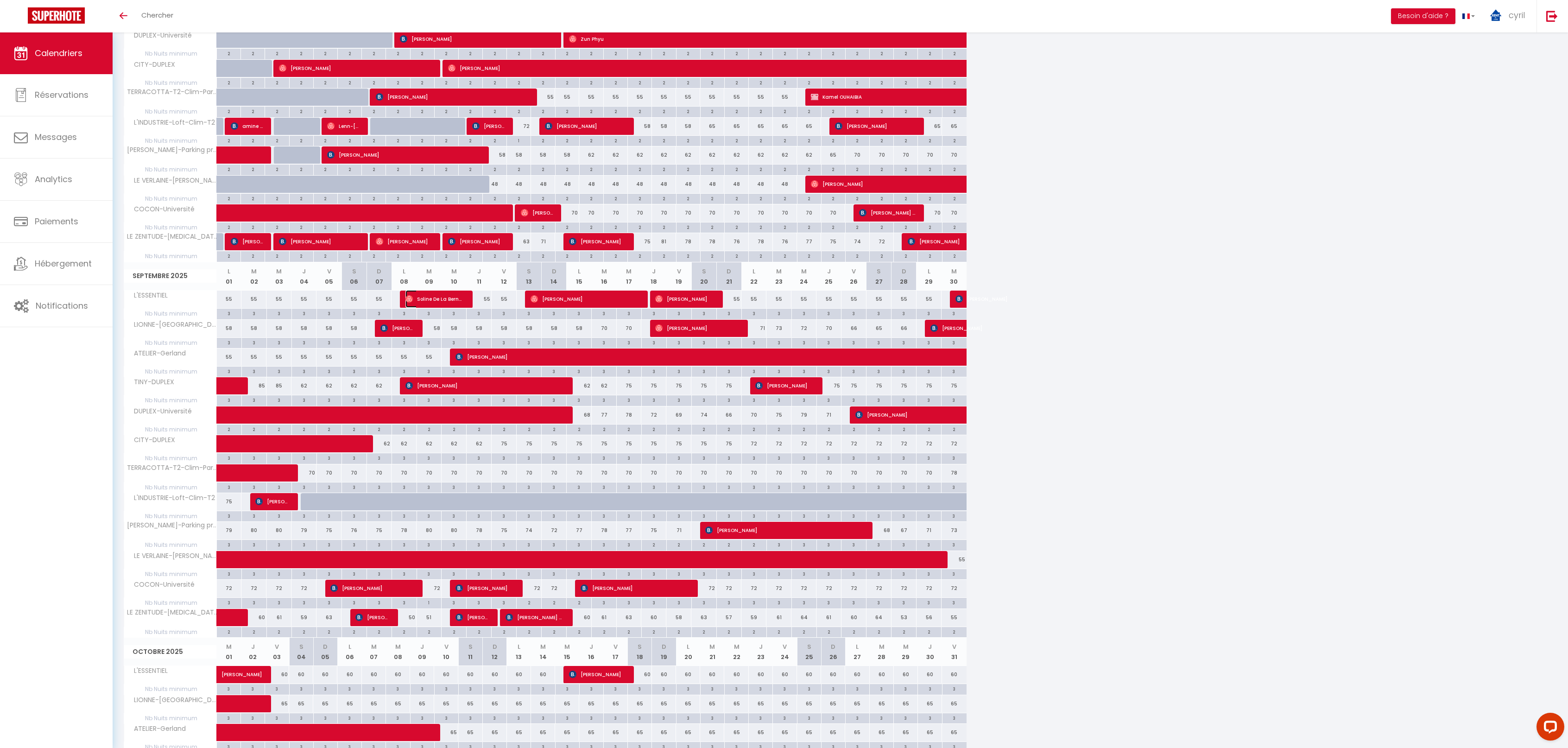
click at [449, 292] on span "Soline De La Bernardie" at bounding box center [433, 299] width 56 height 18
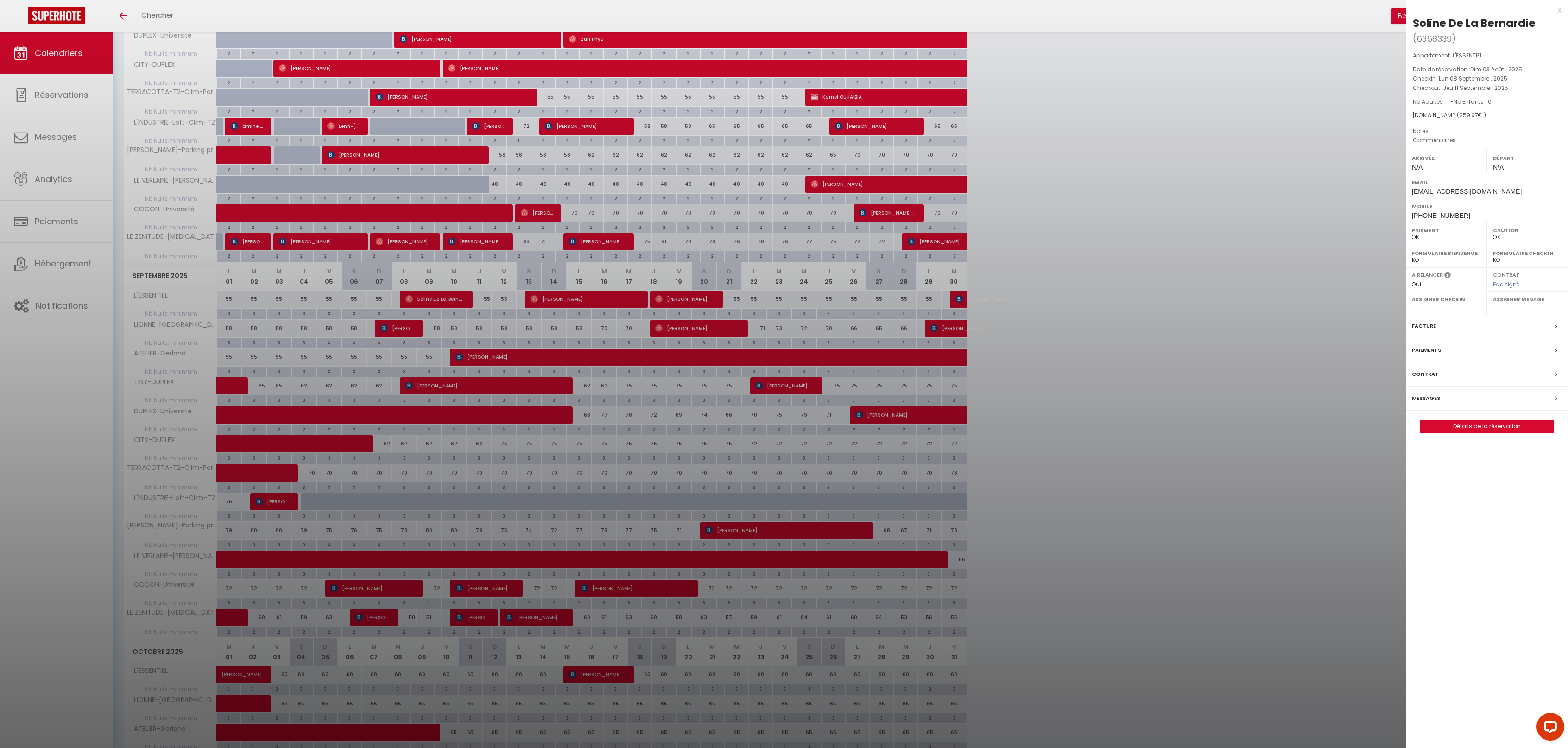
click at [1559, 8] on div "x" at bounding box center [1483, 10] width 155 height 11
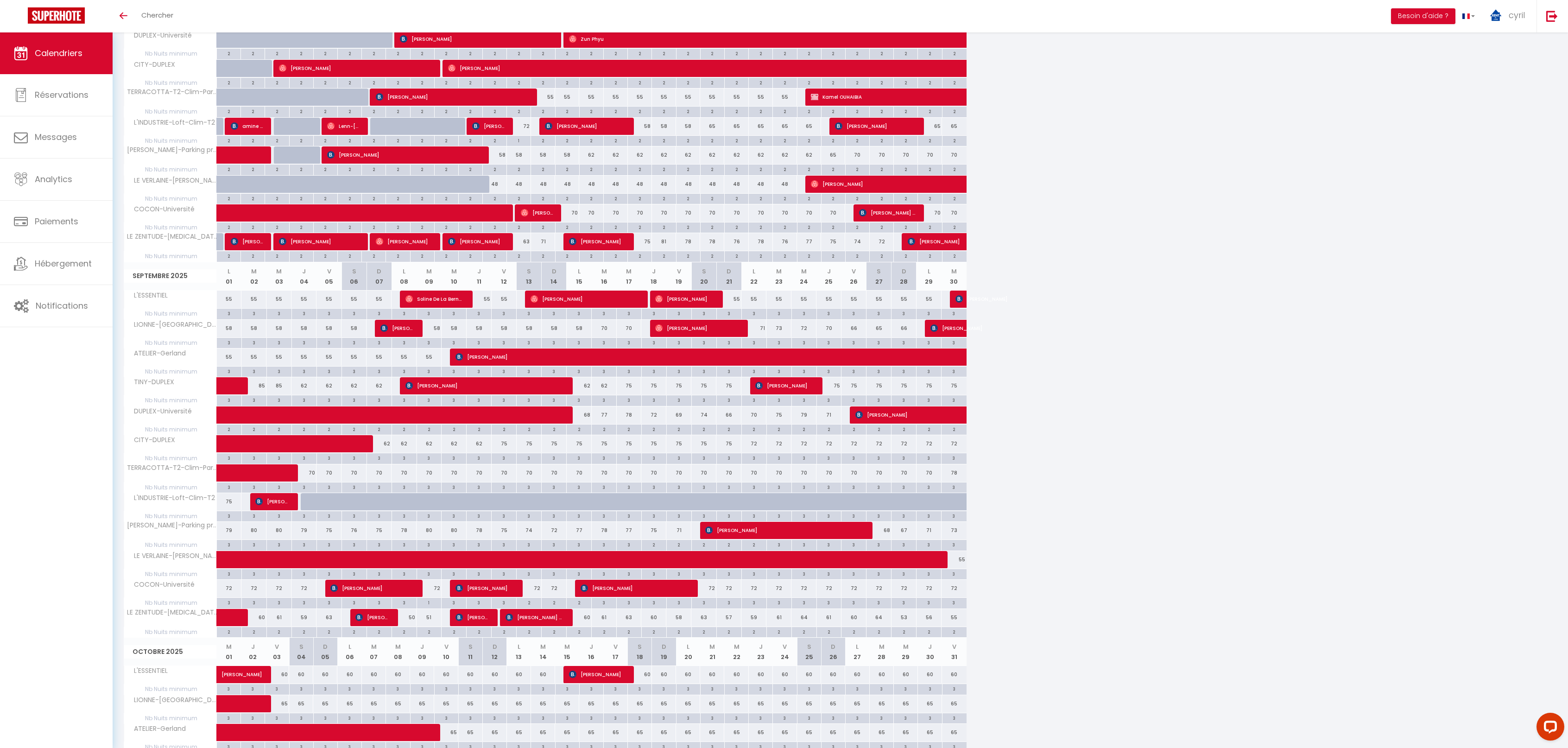
click at [484, 313] on div "3" at bounding box center [479, 313] width 24 height 9
type input "3"
type input "Jeu 11 Septembre 2025"
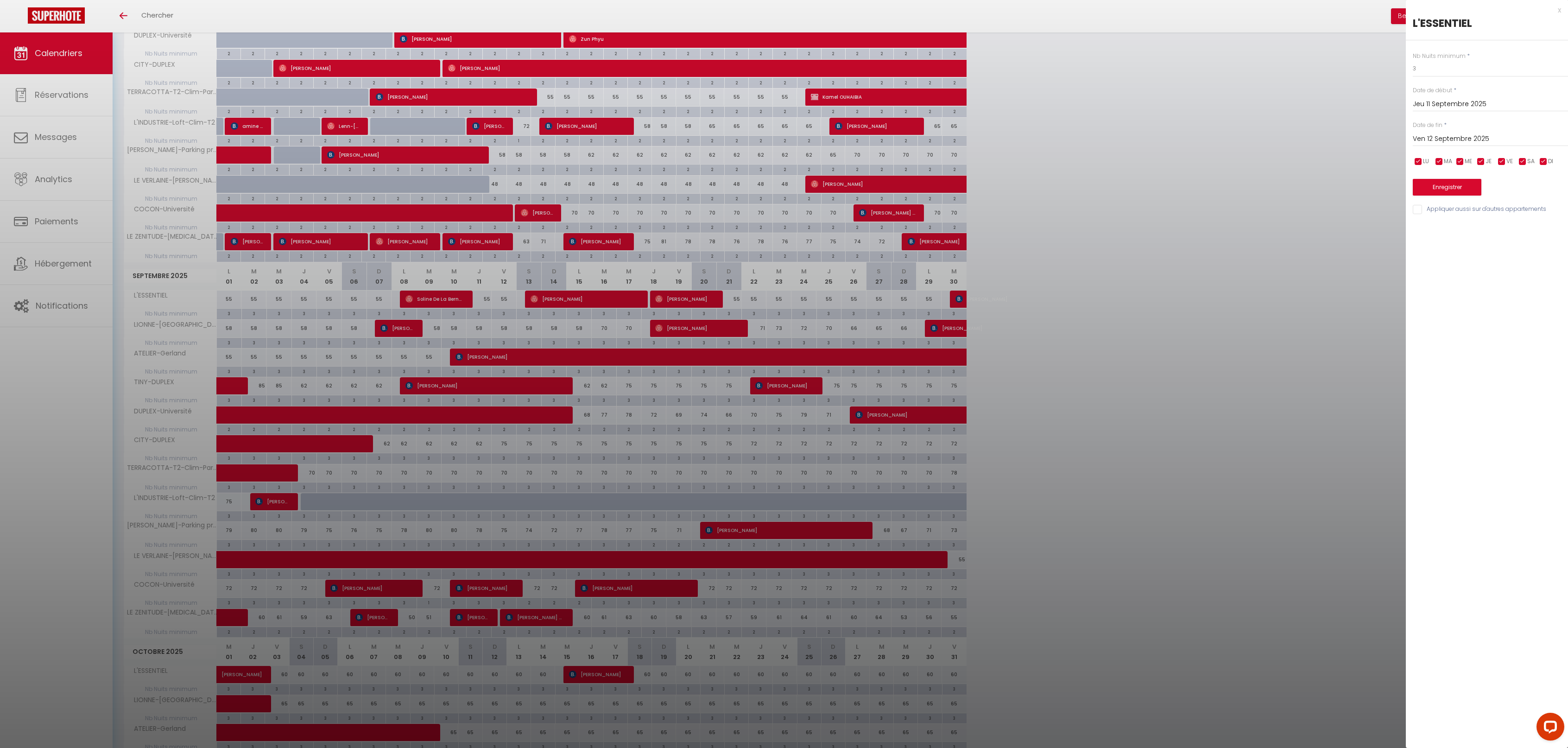
click at [1444, 137] on input "Ven 12 Septembre 2025" at bounding box center [1490, 139] width 155 height 12
click at [1463, 228] on span "16" at bounding box center [1462, 229] width 20 height 18
type input "[DATE]"
click at [1435, 69] on input "3" at bounding box center [1490, 68] width 155 height 16
type input "2"
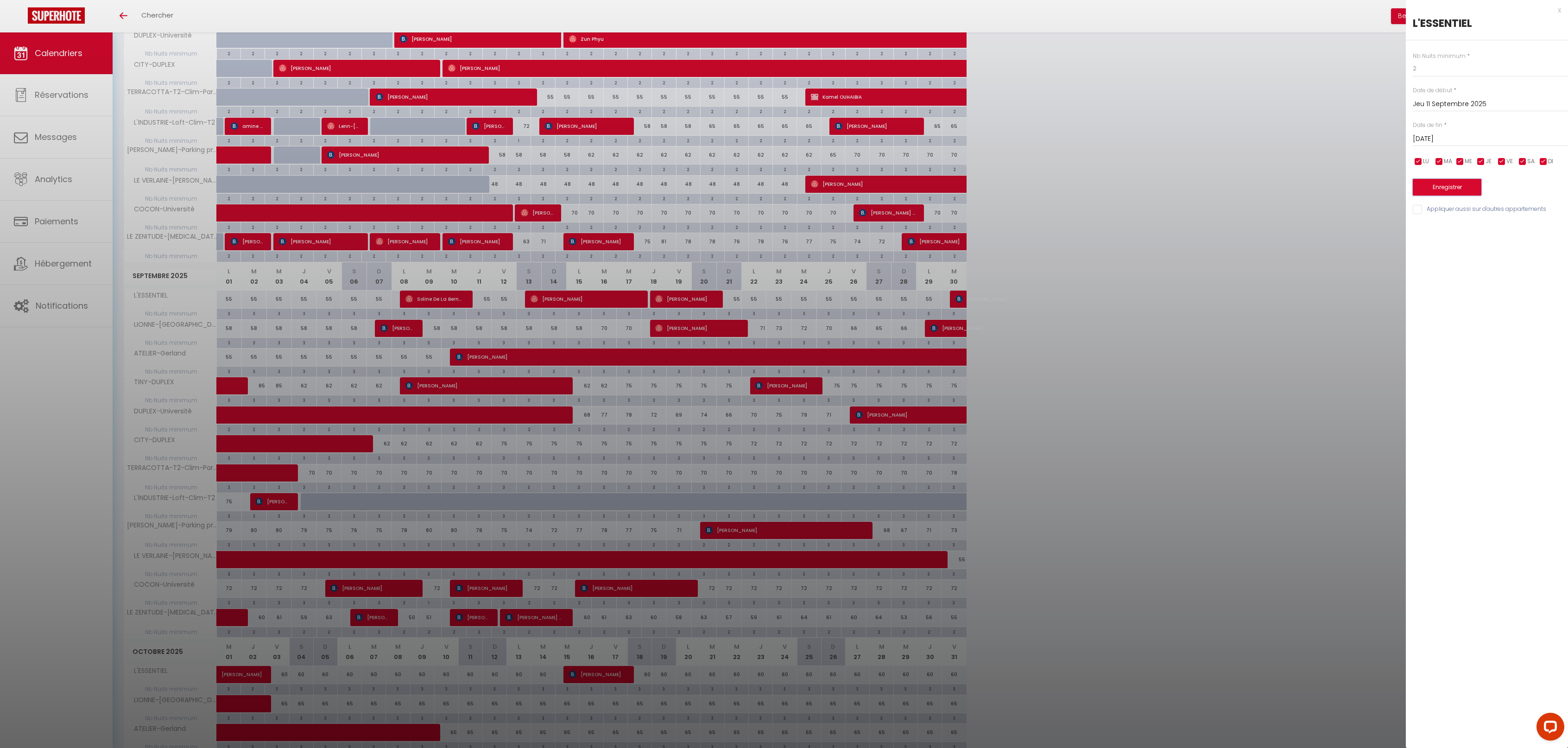
click at [1447, 185] on button "Enregistrer" at bounding box center [1447, 187] width 69 height 16
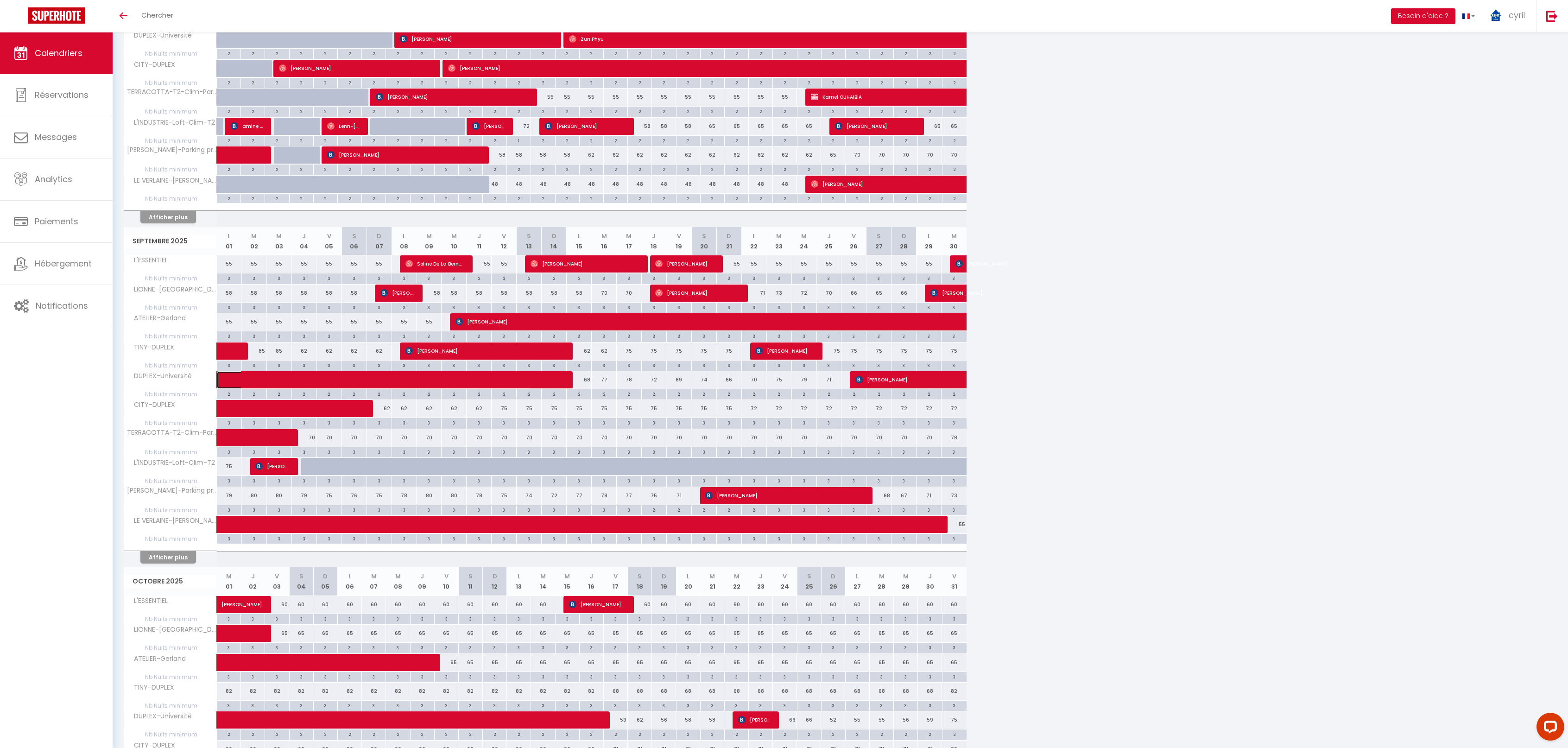
click at [278, 377] on span at bounding box center [380, 380] width 298 height 18
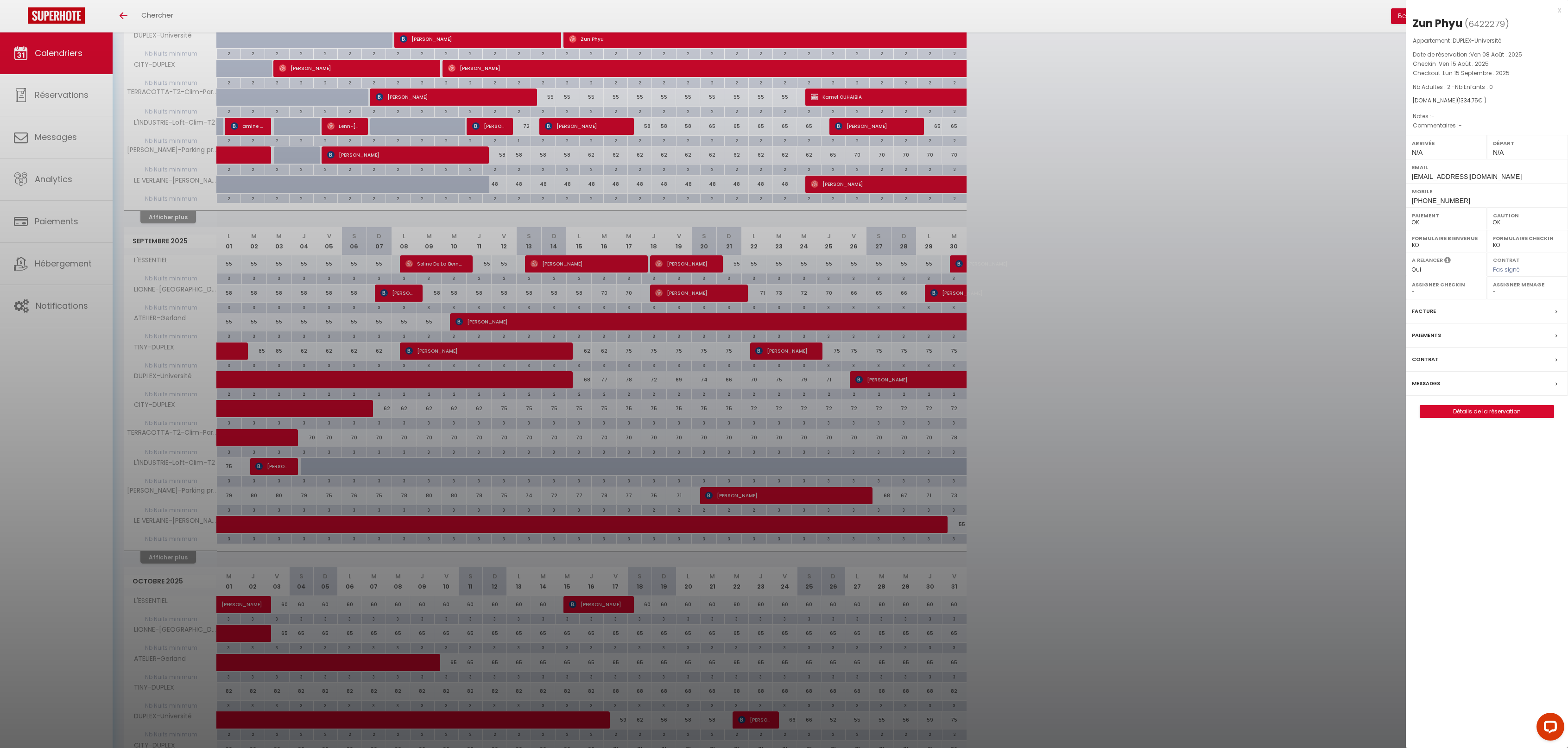
drag, startPoint x: 1561, startPoint y: 10, endPoint x: 1553, endPoint y: 9, distance: 8.1
click at [1561, 9] on div "x Zun Phyu ( 6422279 ) Appartement : DUPLEX-Université Date de réservation : [D…" at bounding box center [1487, 215] width 162 height 432
click at [262, 348] on div at bounding box center [784, 374] width 1568 height 748
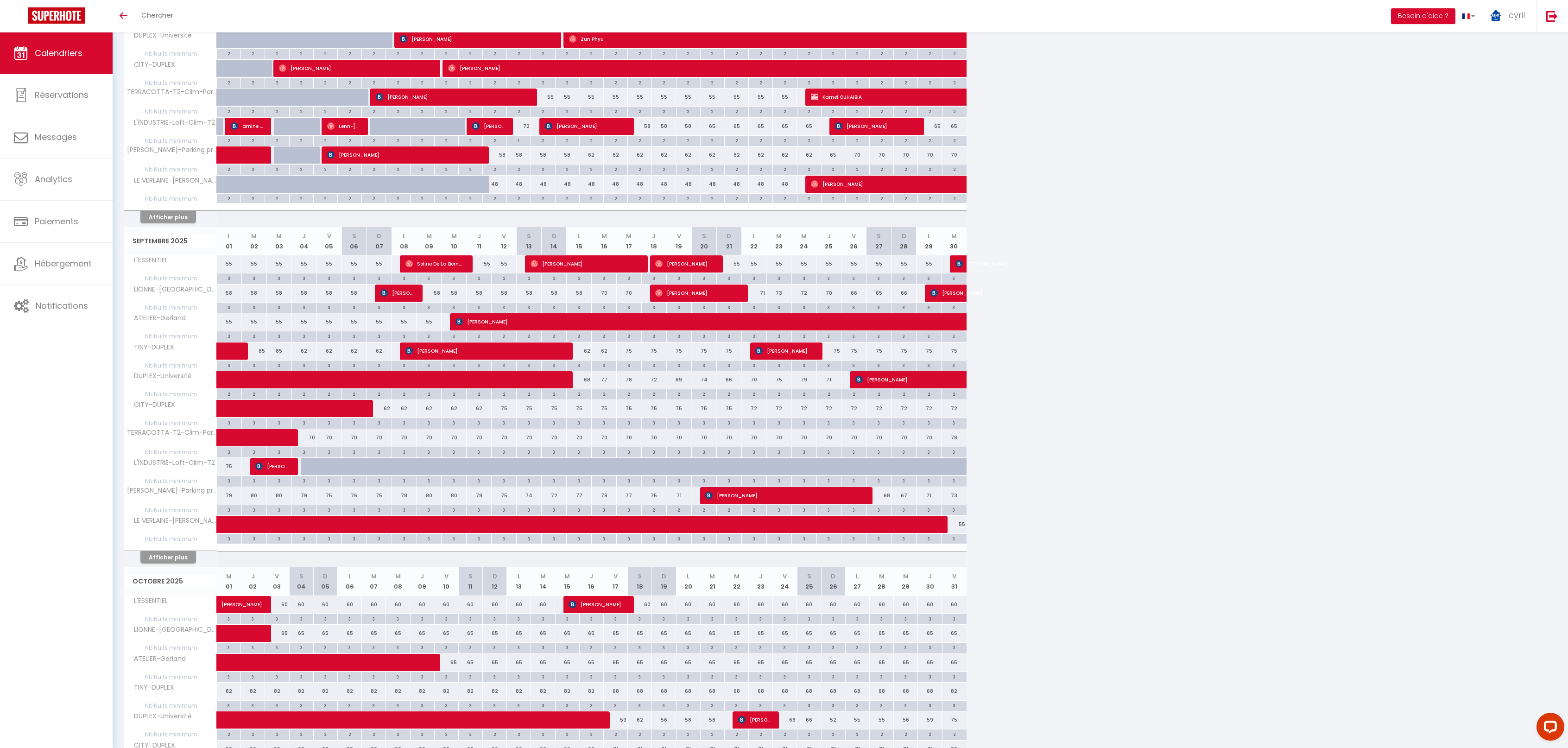
click at [263, 348] on div "85" at bounding box center [254, 351] width 25 height 17
type input "85"
type input "[DATE]"
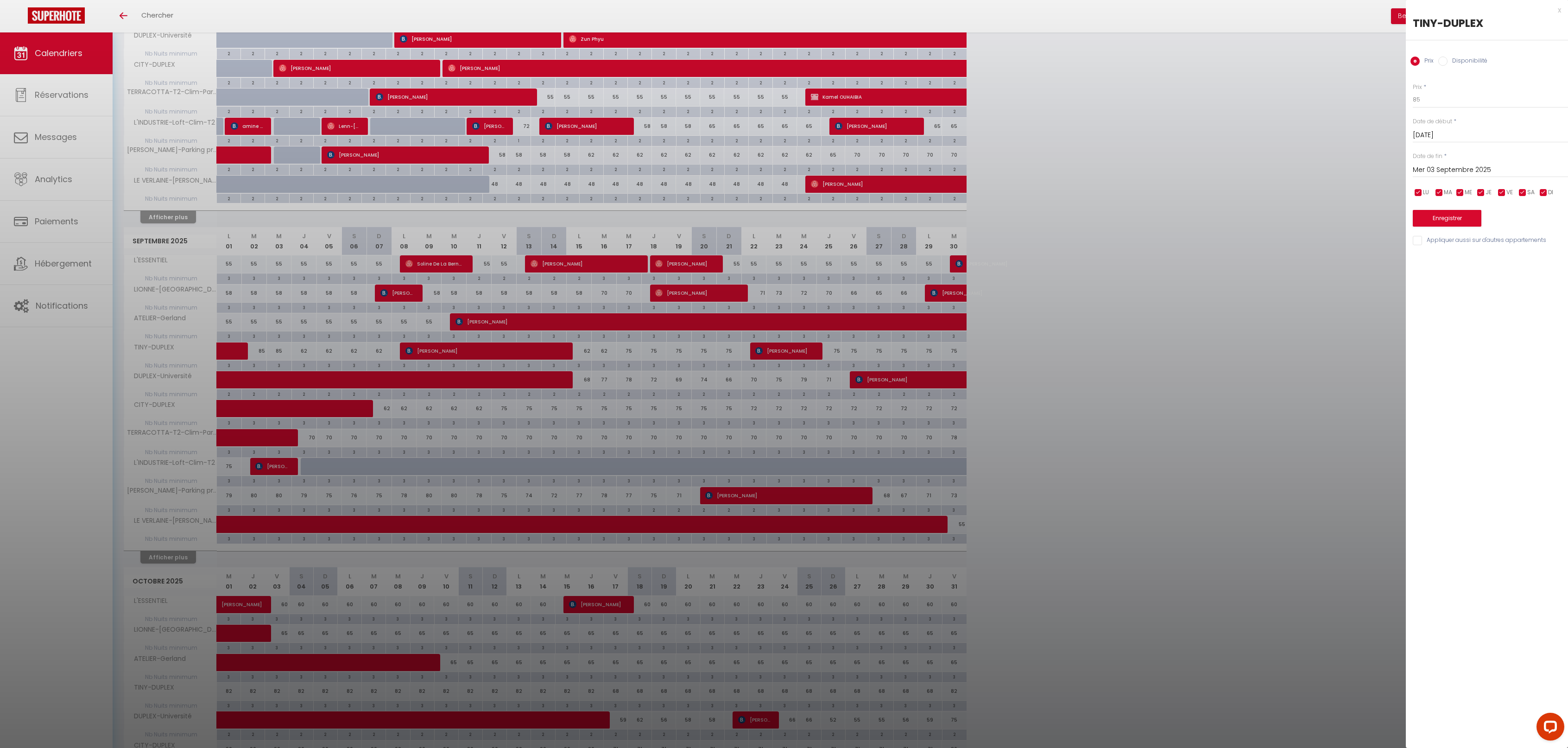
click at [1454, 165] on input "Mer 03 Septembre 2025" at bounding box center [1490, 170] width 155 height 12
click at [1545, 222] on span "6" at bounding box center [1541, 223] width 20 height 18
type input "Sam 06 Septembre 2025"
drag, startPoint x: 1434, startPoint y: 98, endPoint x: 1406, endPoint y: 94, distance: 28.3
click at [1406, 94] on div "Prix * 85 Statut * Disponible Indisponible Date de début * [DATE] < [DATE] > Di…" at bounding box center [1487, 159] width 162 height 175
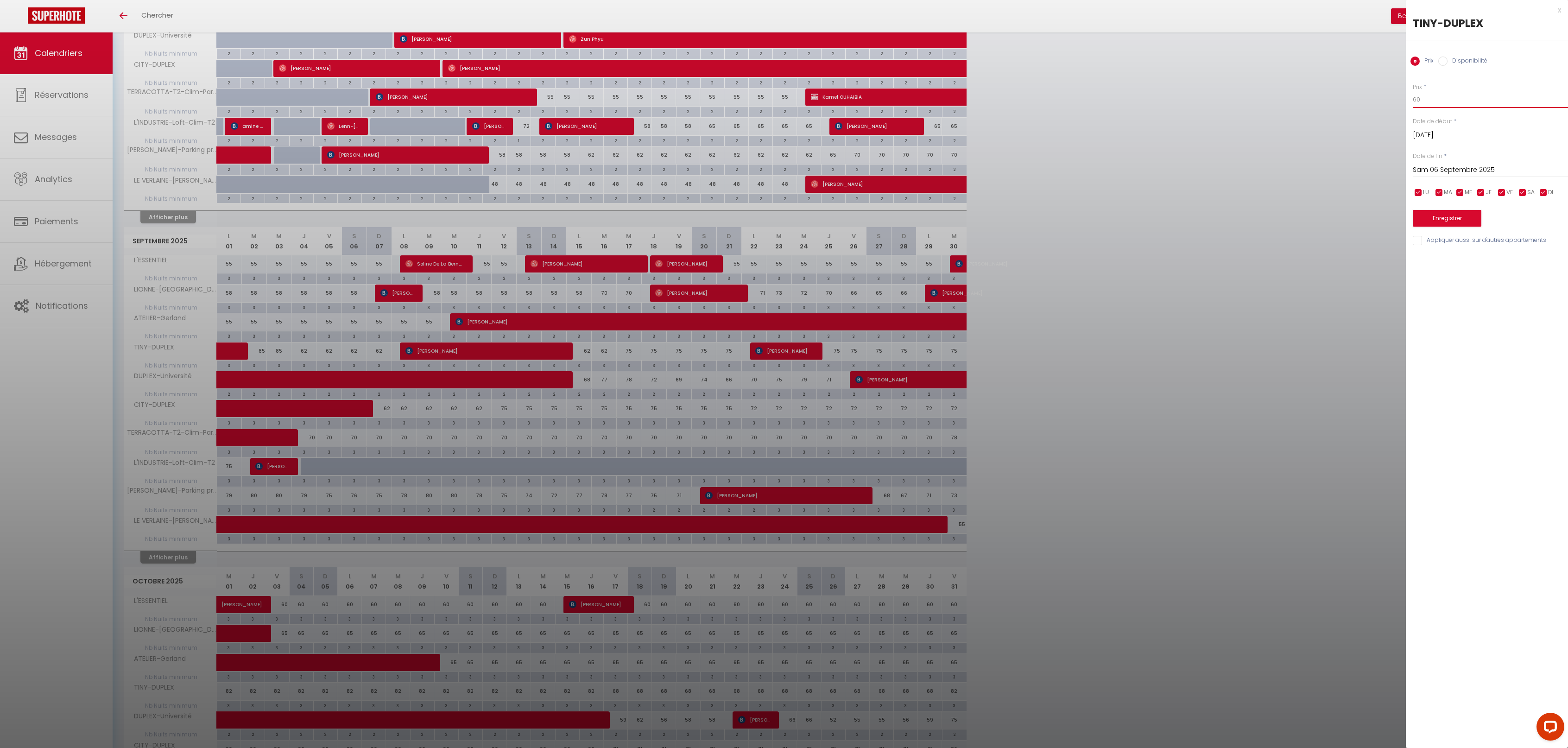
type input "60"
click at [1454, 215] on button "Enregistrer" at bounding box center [1447, 218] width 69 height 16
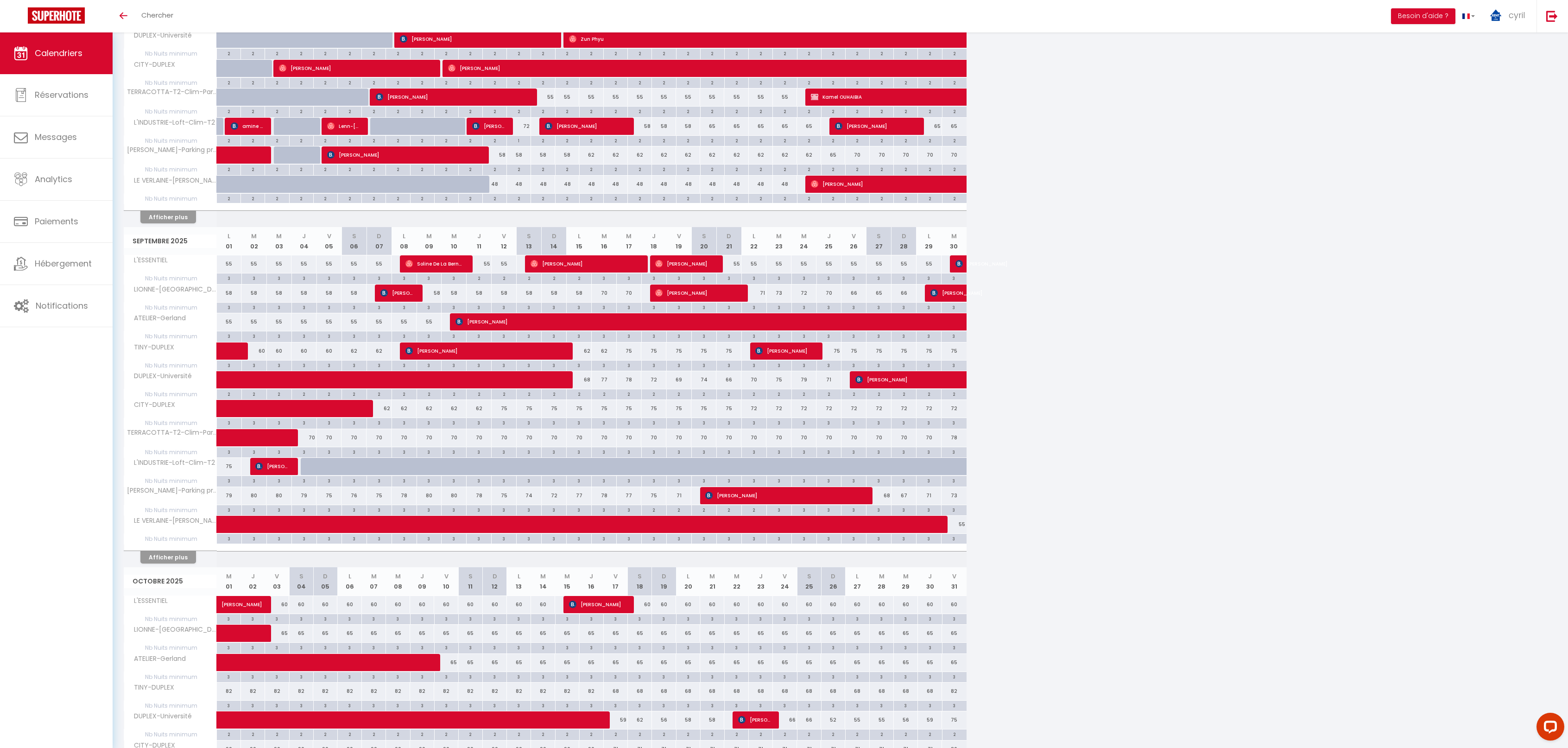
click at [607, 348] on div "62" at bounding box center [604, 351] width 25 height 17
type input "62"
type input "[DATE]"
type input "Mer 17 Septembre 2025"
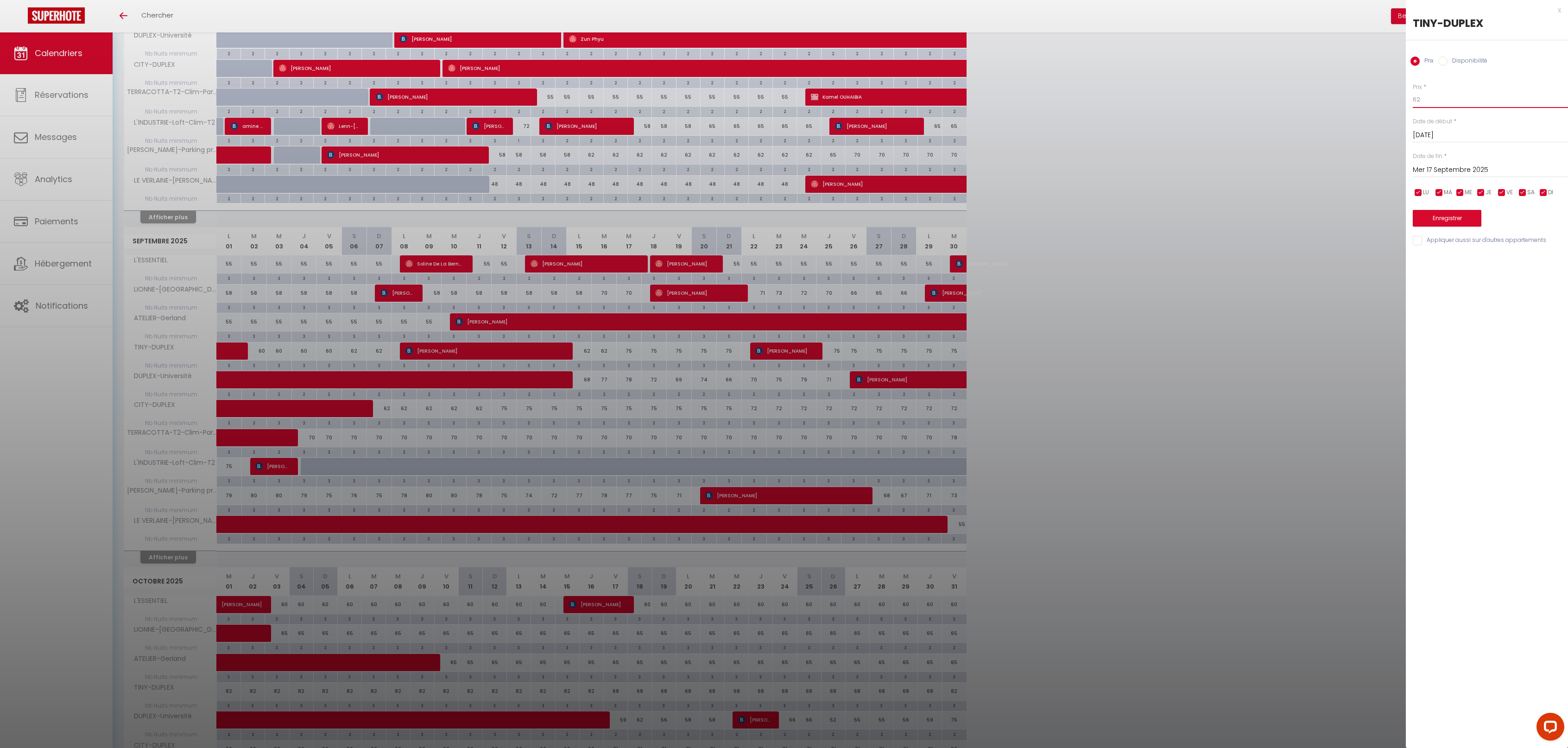
drag, startPoint x: 1410, startPoint y: 97, endPoint x: 1395, endPoint y: 96, distance: 15.0
click at [1395, 96] on body "Questions et aide sur la MIGRATION - [GEOGRAPHIC_DATA] ouverte de 13 à 14h puis…" at bounding box center [784, 351] width 1568 height 1192
type input "70"
click at [1419, 213] on button "Enregistrer" at bounding box center [1447, 218] width 69 height 16
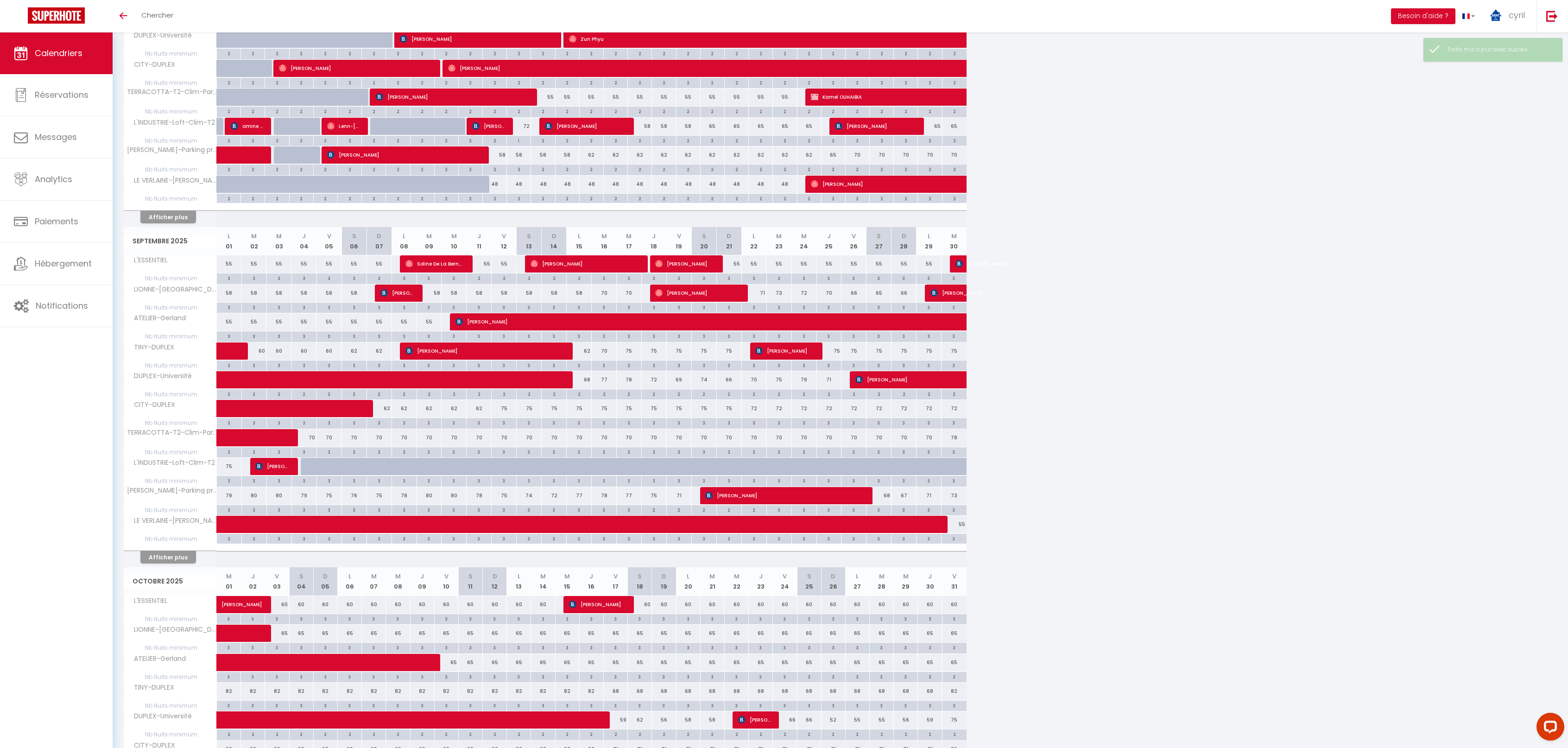
click at [685, 350] on div "75" at bounding box center [679, 351] width 25 height 17
type input "75"
type input "Ven 19 Septembre 2025"
type input "Sam 20 Septembre 2025"
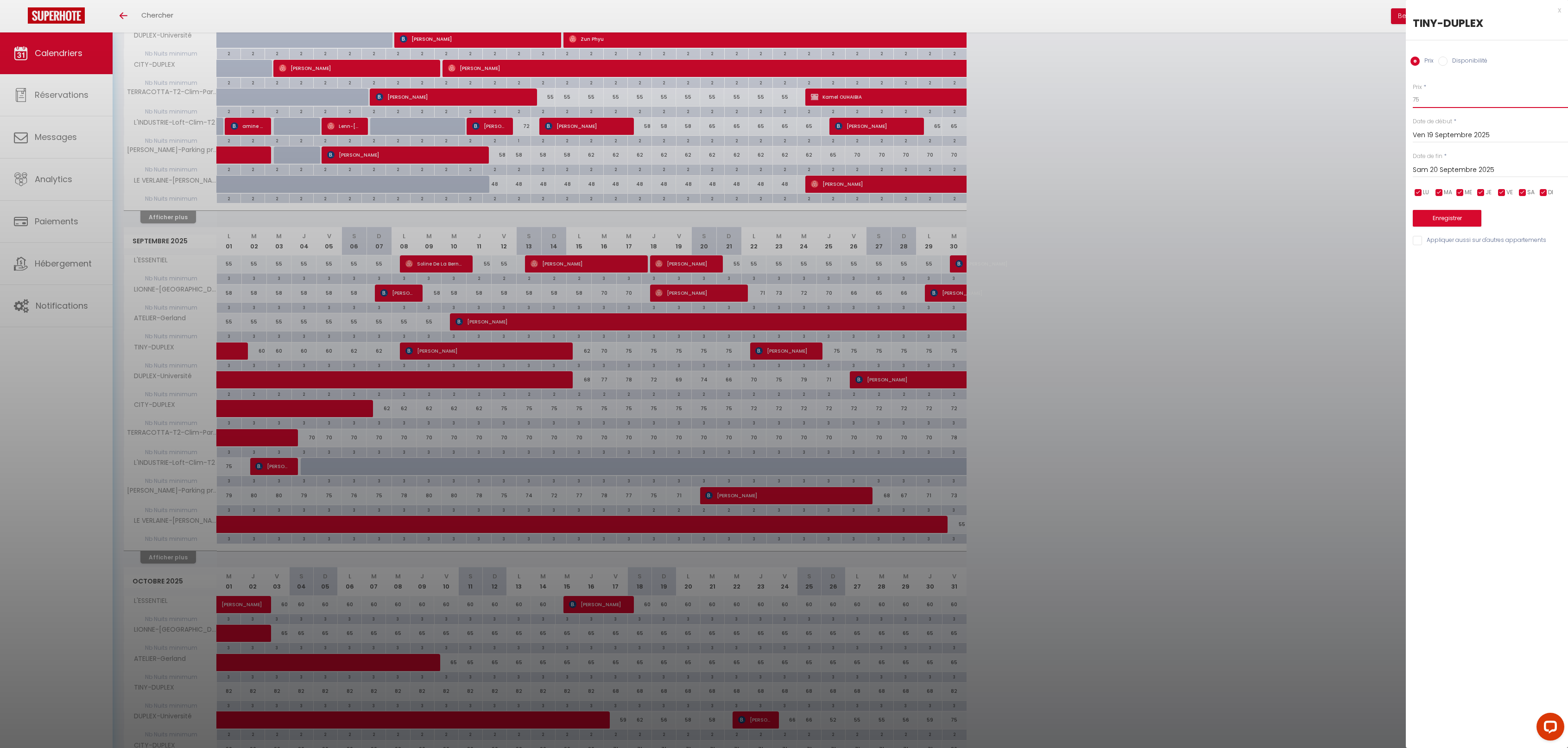
drag, startPoint x: 1426, startPoint y: 99, endPoint x: 1394, endPoint y: 69, distance: 43.9
click at [1397, 93] on body "Questions et aide sur la MIGRATION - [GEOGRAPHIC_DATA] ouverte de 13 à 14h puis…" at bounding box center [784, 351] width 1568 height 1192
type input "67"
drag, startPoint x: 1452, startPoint y: 217, endPoint x: 1418, endPoint y: 222, distance: 34.4
click at [1452, 216] on button "Enregistrer" at bounding box center [1447, 218] width 69 height 16
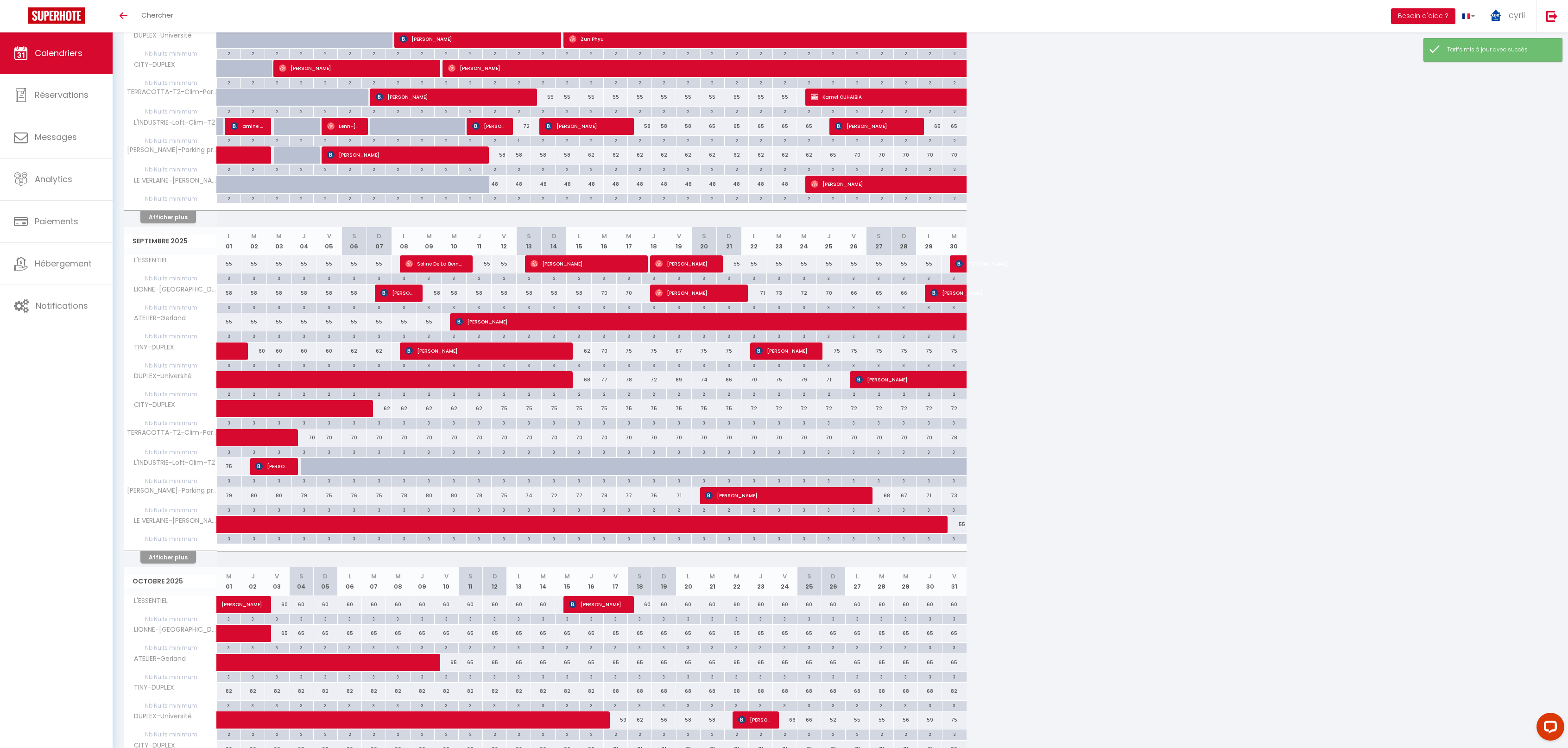
click at [705, 348] on div "75" at bounding box center [704, 351] width 25 height 17
type input "75"
type input "Sam 20 Septembre 2025"
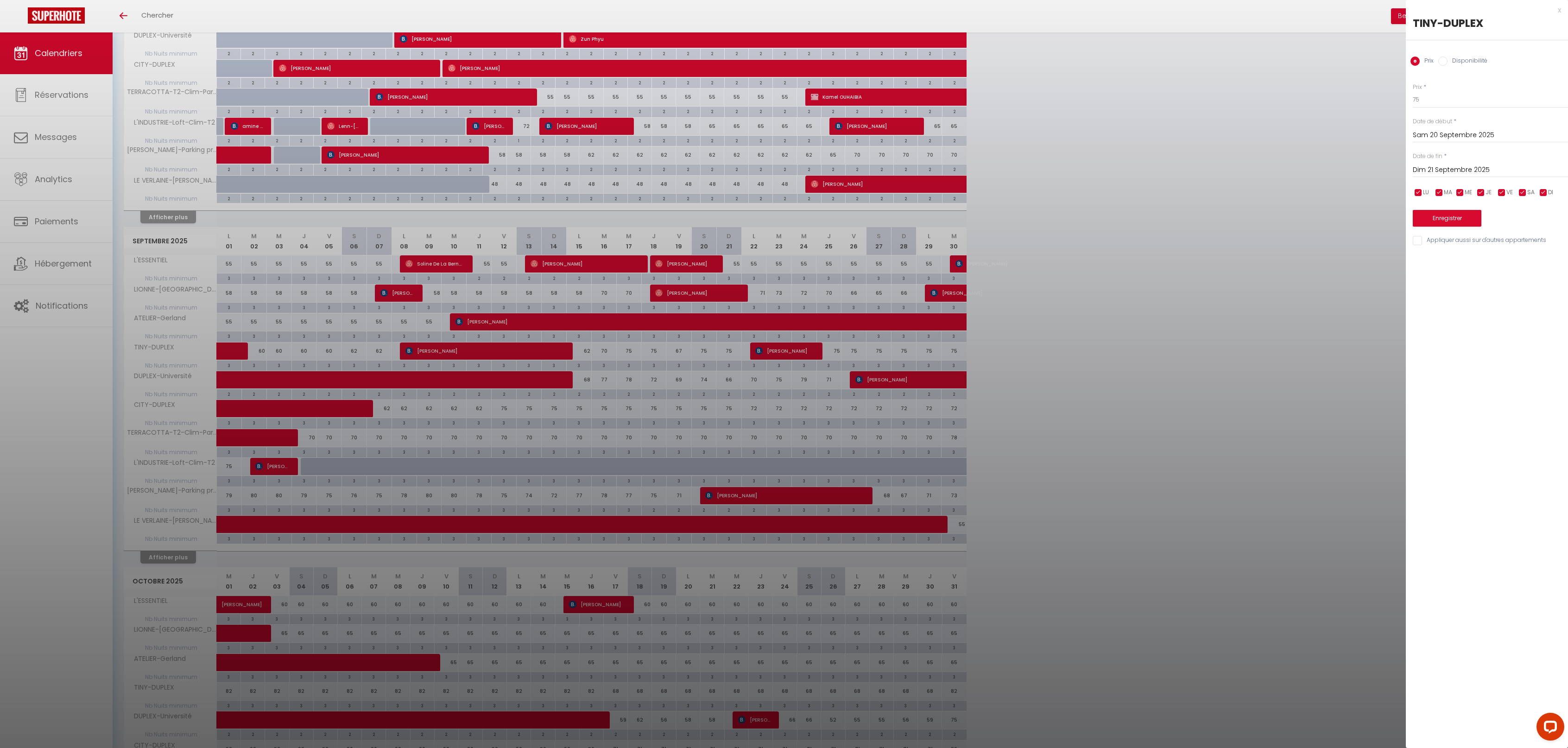
click at [1486, 166] on input "Dim 21 Septembre 2025" at bounding box center [1490, 170] width 155 height 12
click at [1498, 275] on span "25" at bounding box center [1502, 278] width 20 height 18
type input "Jeu 25 Septembre 2025"
drag, startPoint x: 1410, startPoint y: 92, endPoint x: 1387, endPoint y: 92, distance: 23.0
click at [1387, 92] on body "Questions et aide sur la MIGRATION - [GEOGRAPHIC_DATA] ouverte de 13 à 14h puis…" at bounding box center [784, 351] width 1568 height 1192
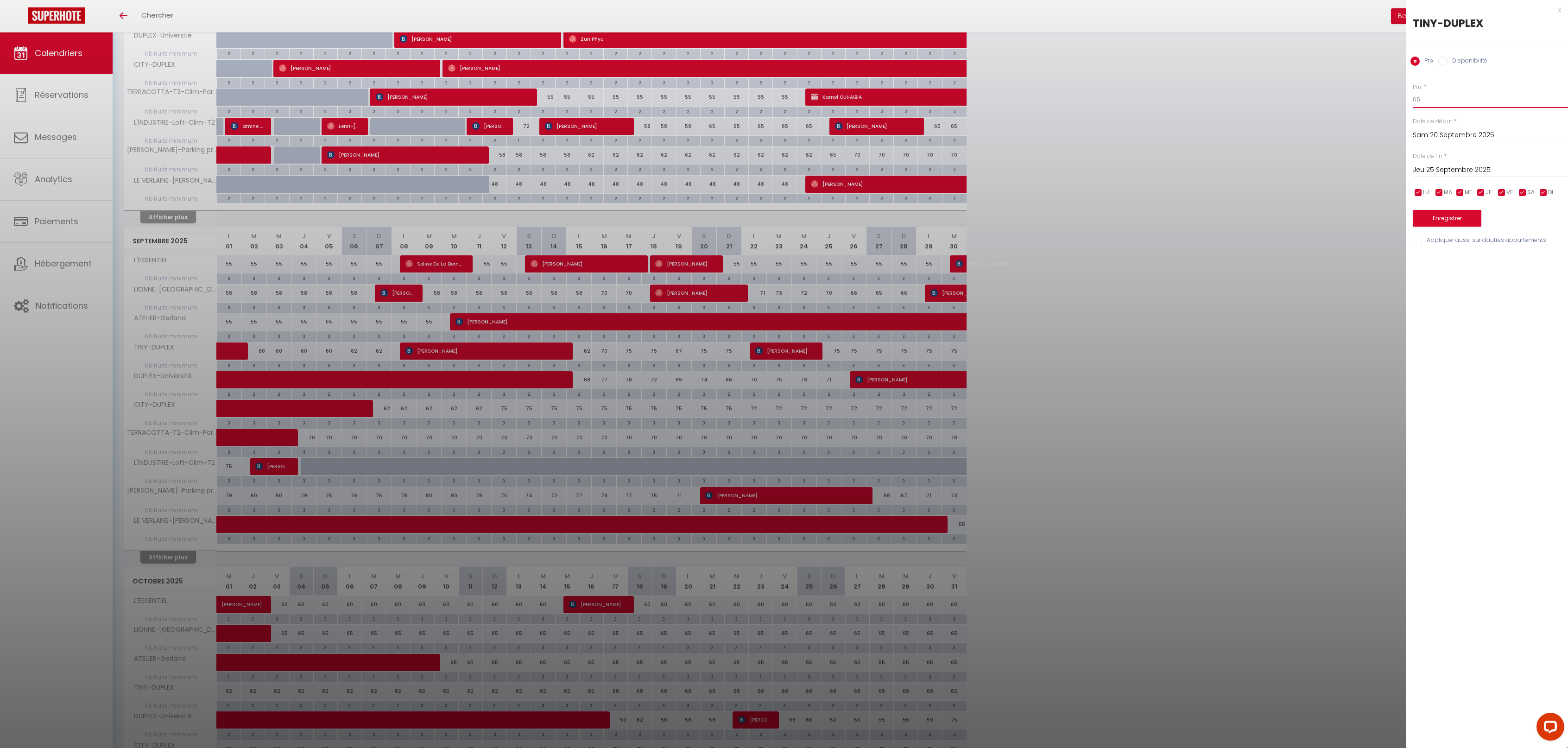
type input "65"
click at [1440, 220] on button "Enregistrer" at bounding box center [1447, 218] width 69 height 16
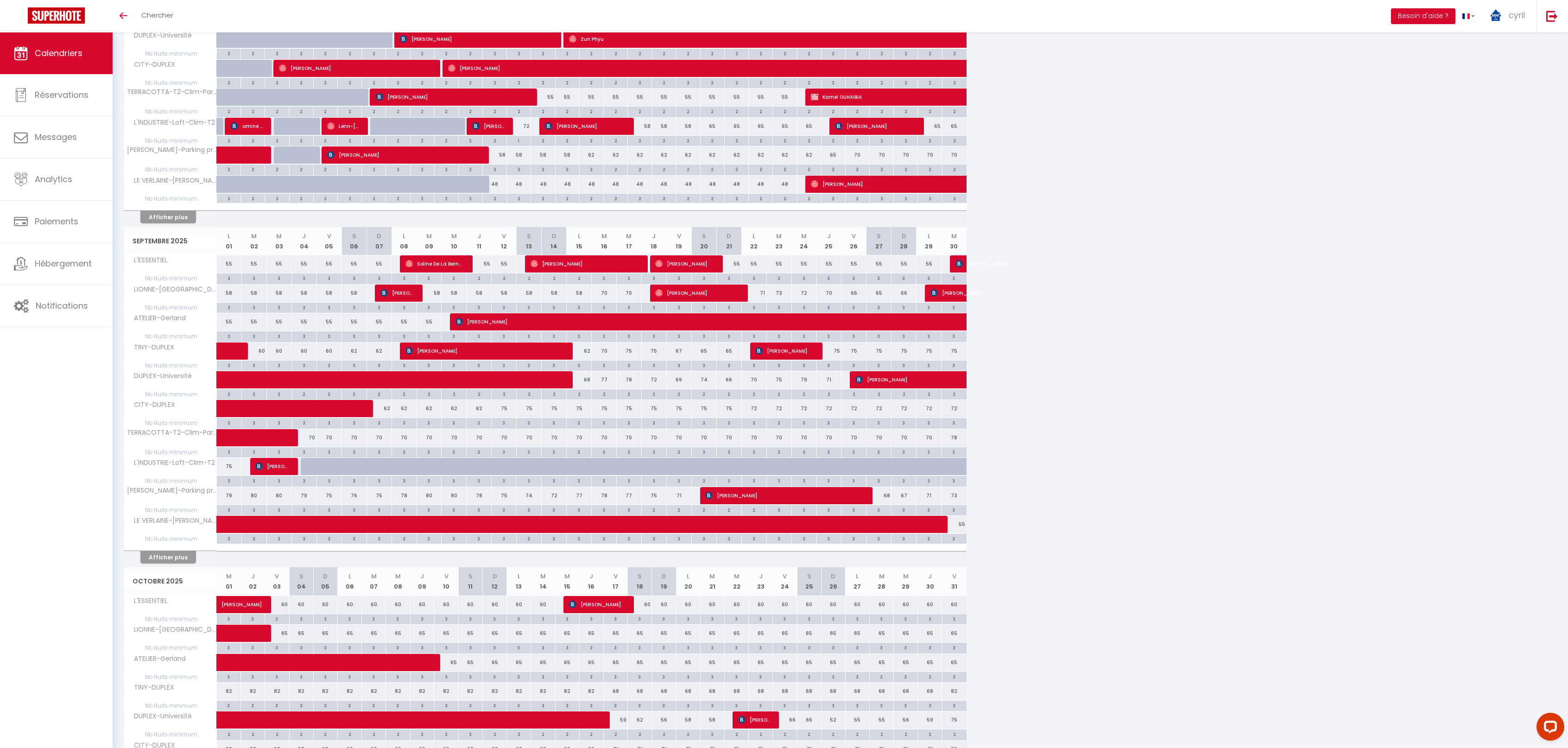
click at [833, 348] on div "75" at bounding box center [828, 351] width 25 height 17
type input "75"
type input "Jeu 25 Septembre 2025"
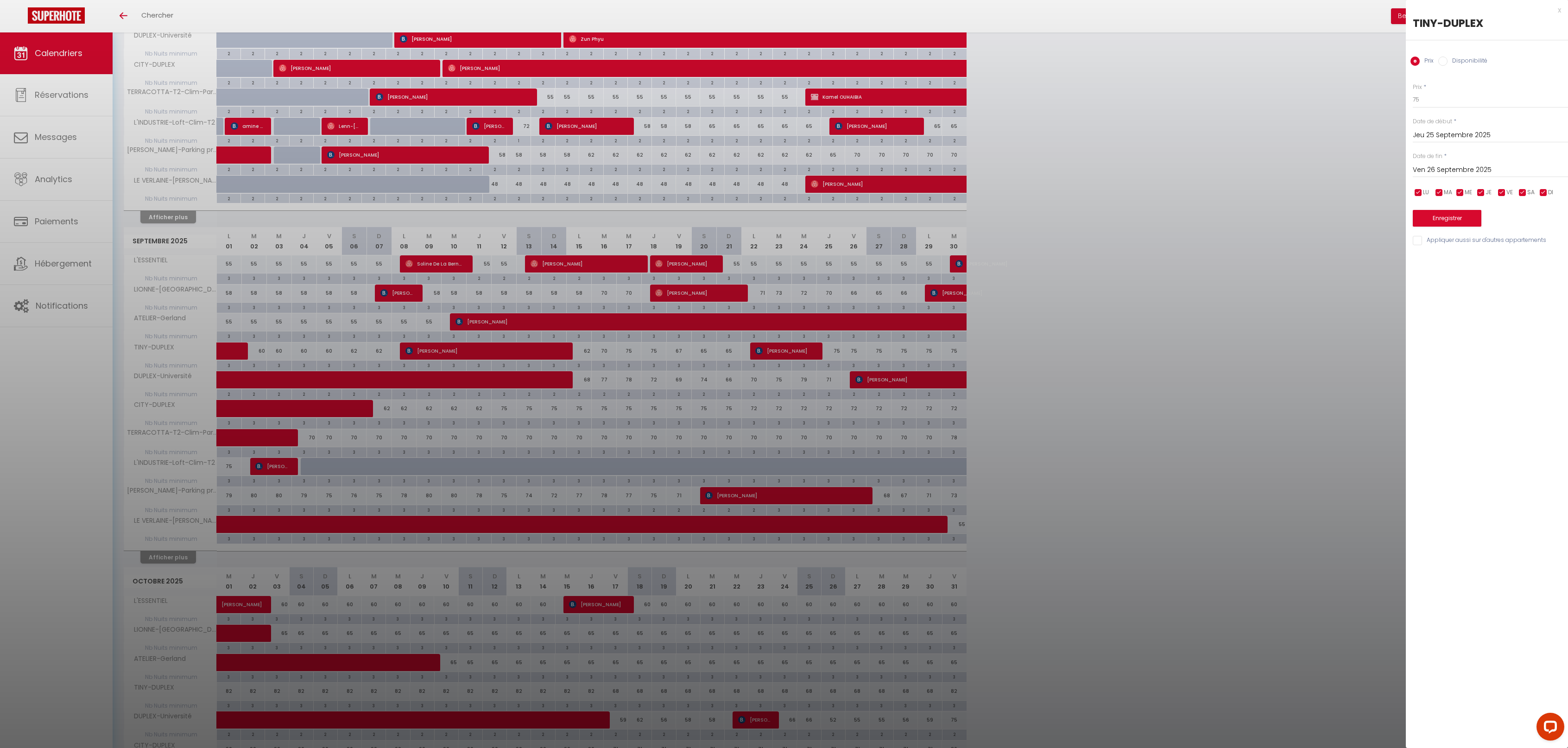
click at [1464, 167] on input "Ven 26 Septembre 2025" at bounding box center [1490, 170] width 155 height 12
click at [1542, 181] on span ">" at bounding box center [1541, 186] width 20 height 18
click at [1488, 216] on span "1" at bounding box center [1482, 223] width 20 height 18
type input "Mer 01 Octobre 2025"
drag, startPoint x: 1412, startPoint y: 96, endPoint x: 1387, endPoint y: 93, distance: 25.2
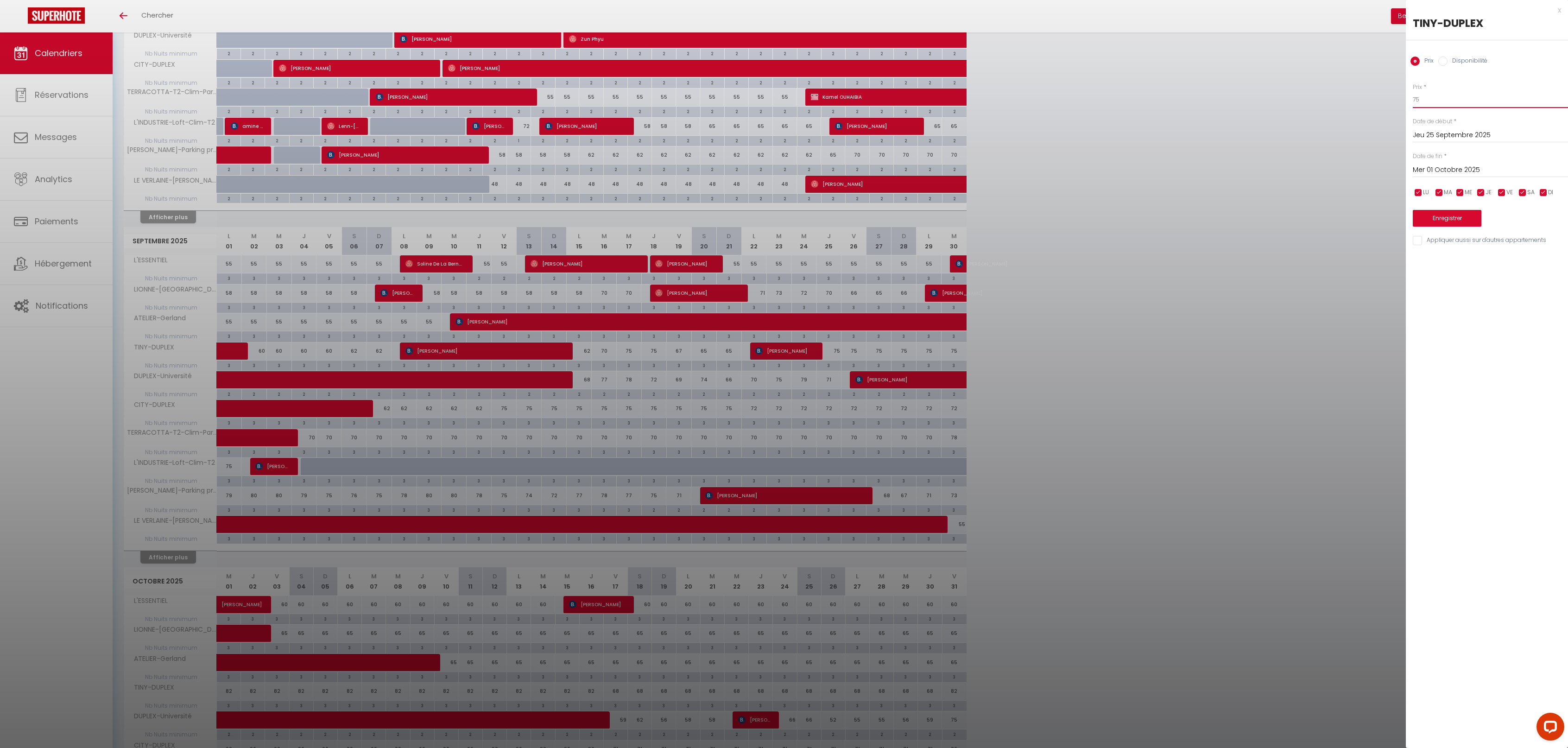
click at [1387, 93] on body "Questions et aide sur la MIGRATION - [GEOGRAPHIC_DATA] ouverte de 13 à 14h puis…" at bounding box center [784, 351] width 1568 height 1192
type input "69"
click at [1460, 220] on button "Enregistrer" at bounding box center [1447, 218] width 69 height 16
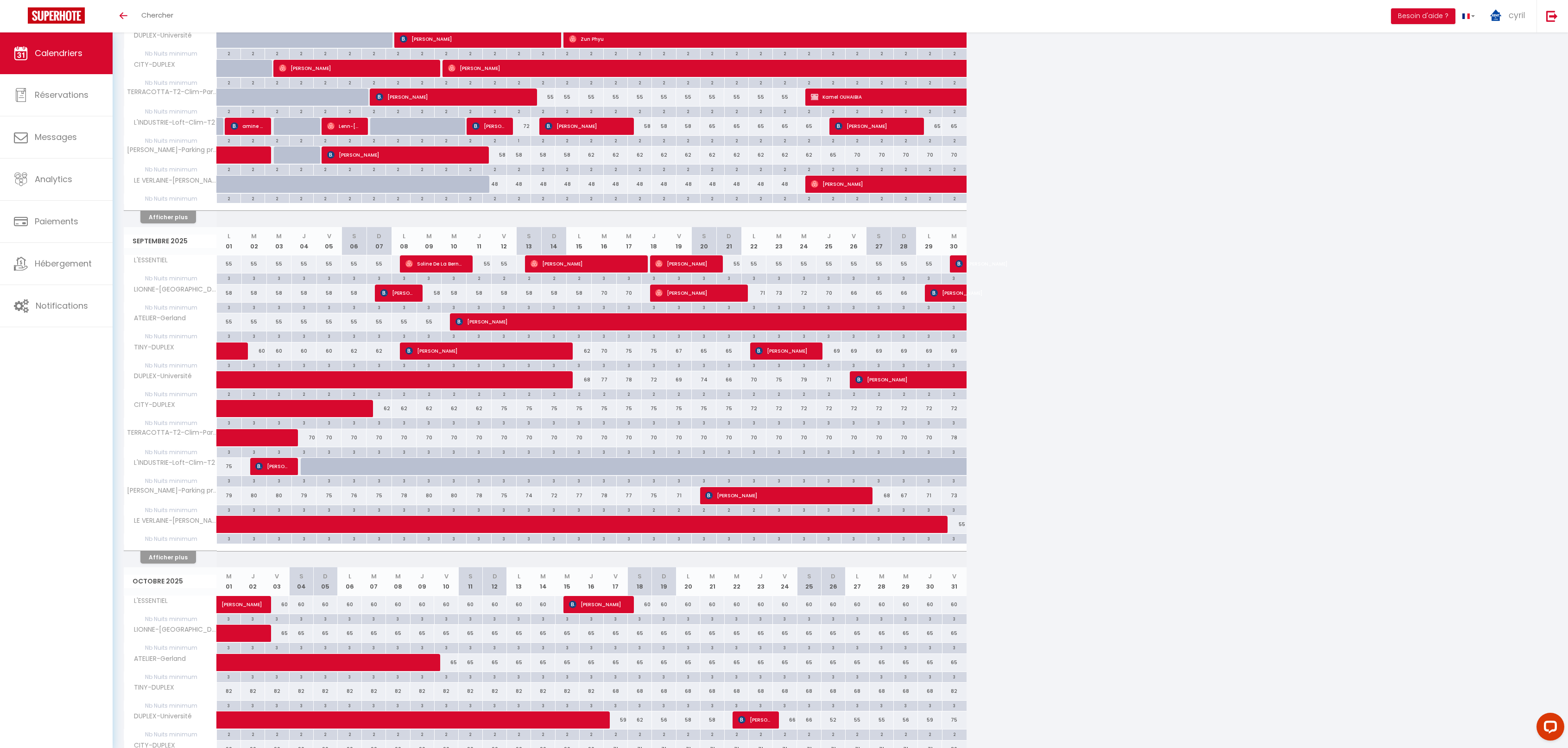
click at [310, 436] on div "70" at bounding box center [304, 438] width 25 height 17
type input "70"
type input "Jeu 04 Septembre 2025"
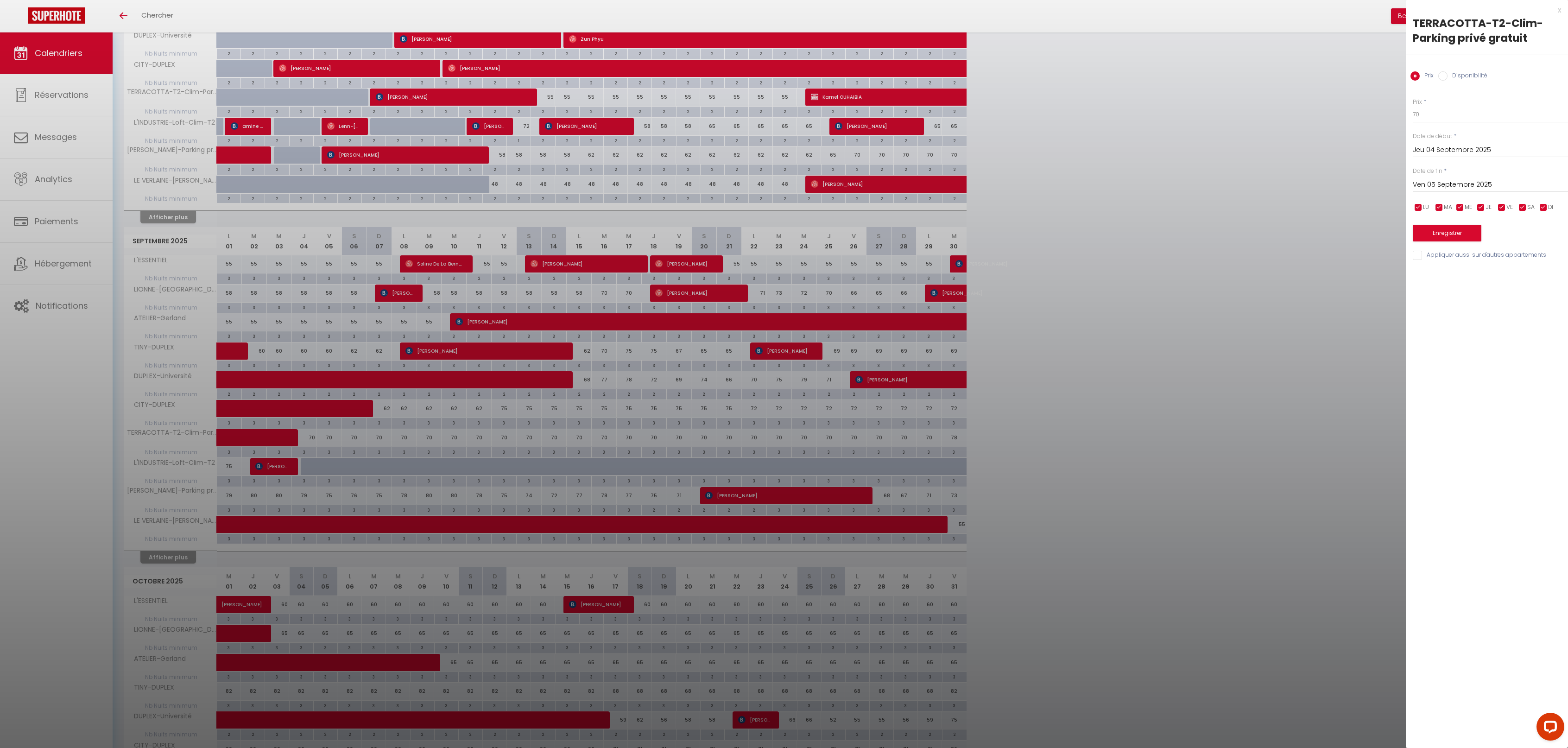
click at [1495, 179] on input "Ven 05 Septembre 2025" at bounding box center [1490, 185] width 155 height 12
click at [1541, 199] on span ">" at bounding box center [1541, 200] width 20 height 18
click at [1480, 232] on span "1" at bounding box center [1482, 237] width 20 height 18
type input "Mer 01 Octobre 2025"
drag, startPoint x: 1428, startPoint y: 110, endPoint x: 1377, endPoint y: 111, distance: 51.0
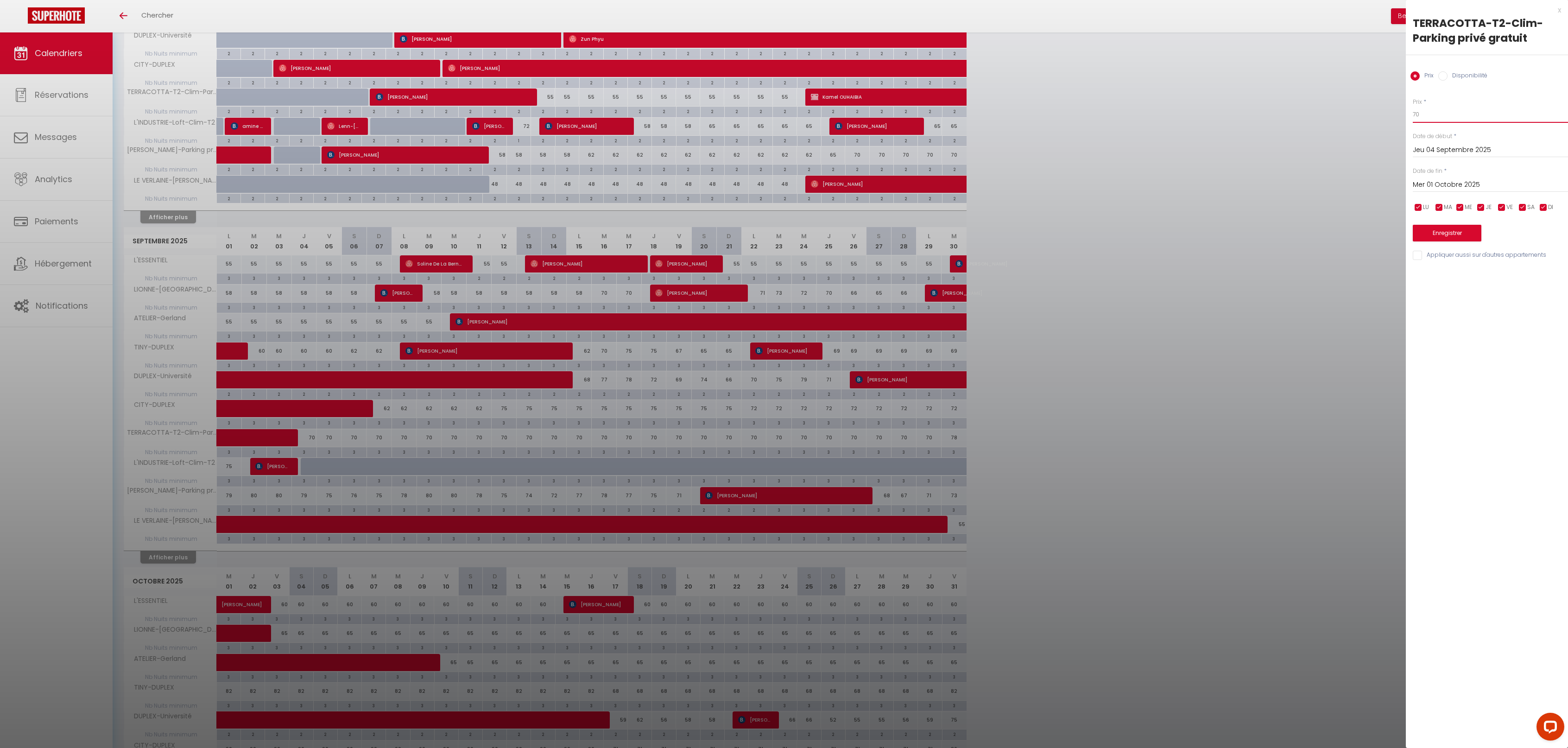
click at [1377, 111] on body "Questions et aide sur la MIGRATION - [GEOGRAPHIC_DATA] ouverte de 13 à 14h puis…" at bounding box center [784, 351] width 1568 height 1192
type input "65"
click at [1419, 231] on button "Enregistrer" at bounding box center [1447, 232] width 69 height 16
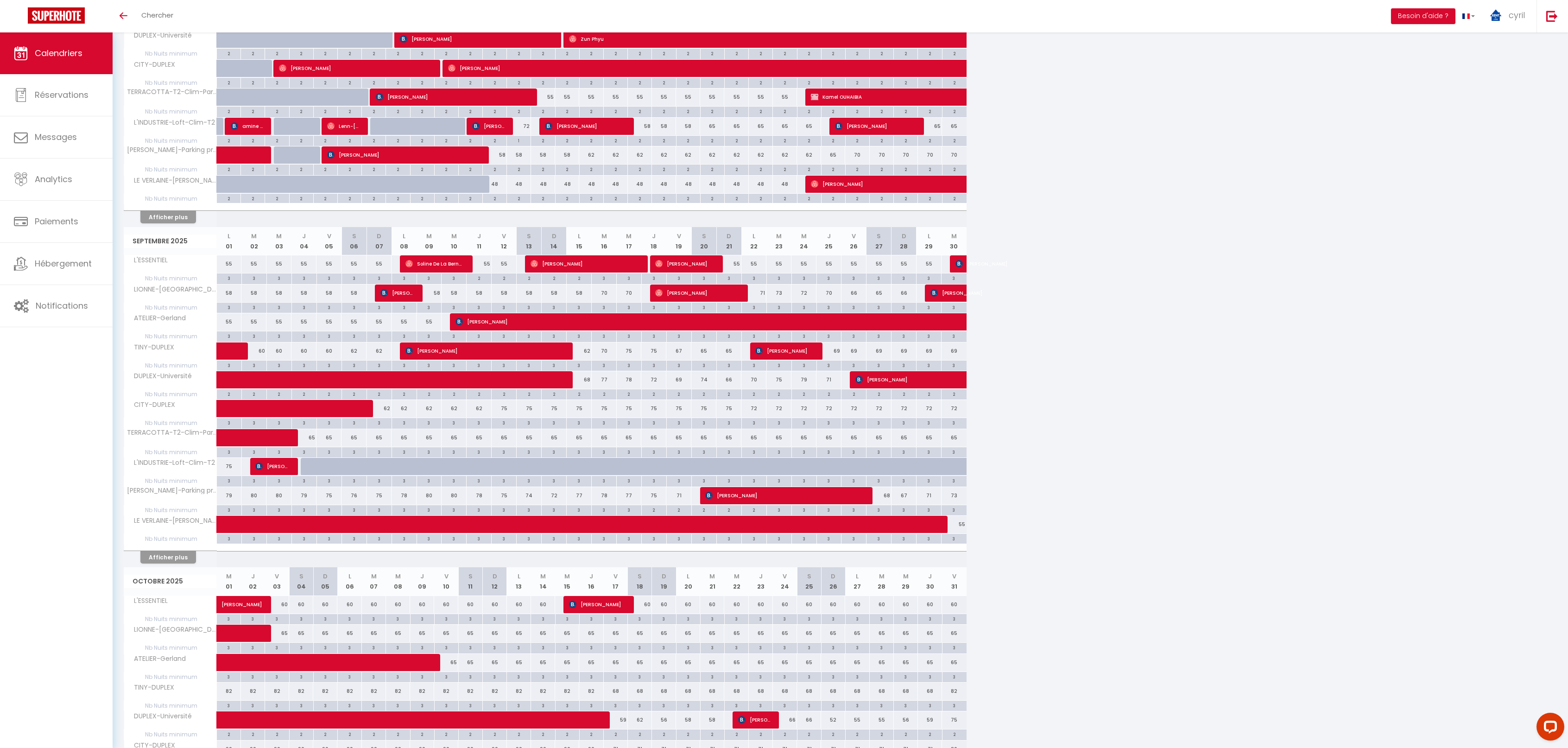
click at [231, 463] on div "75" at bounding box center [229, 466] width 25 height 17
type input "75"
type input "Lun 01 Septembre 2025"
type input "[DATE]"
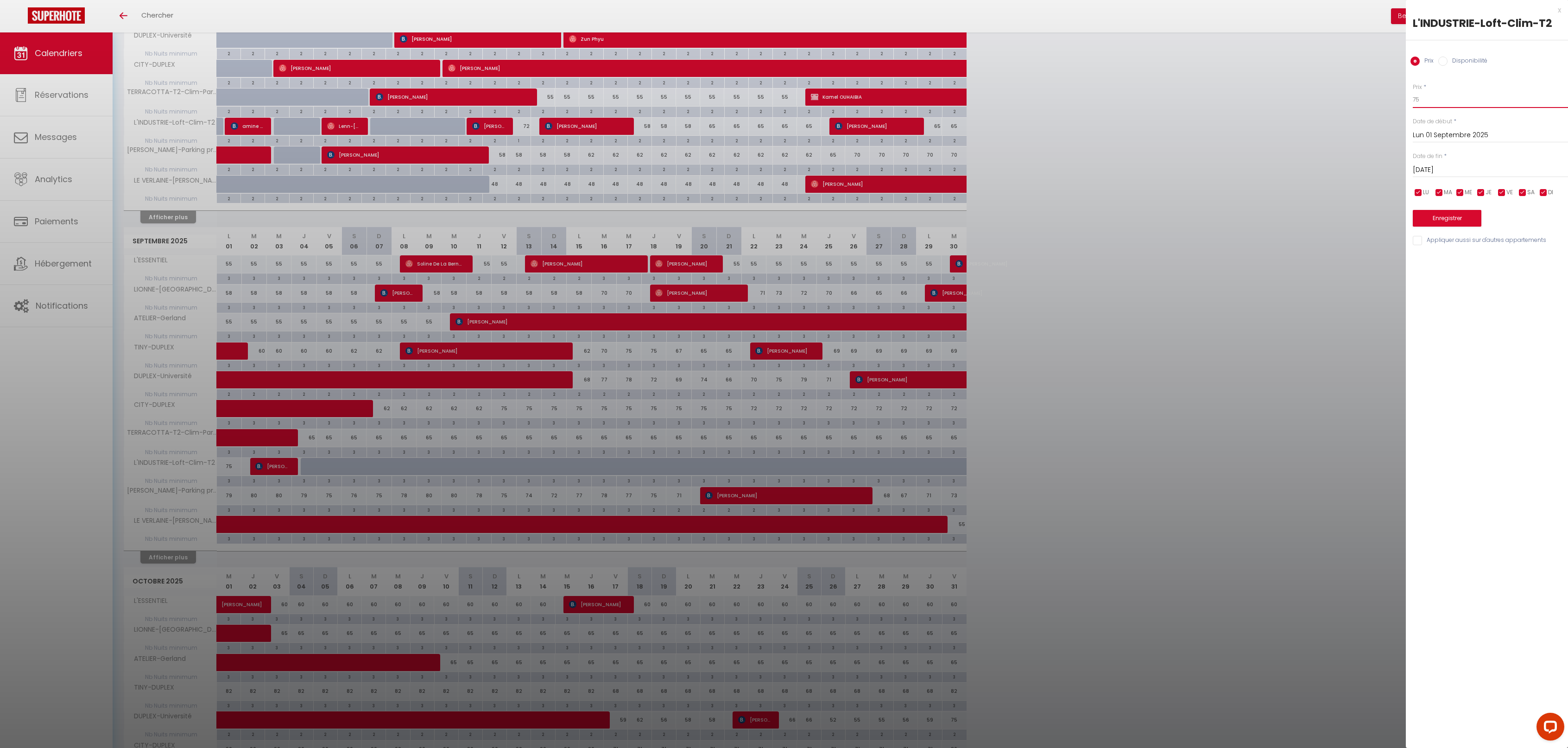
drag, startPoint x: 1430, startPoint y: 100, endPoint x: 1406, endPoint y: 94, distance: 24.7
click at [1405, 97] on body "Questions et aide sur la MIGRATION - [GEOGRAPHIC_DATA] ouverte de 13 à 14h puis…" at bounding box center [784, 351] width 1568 height 1192
type input "60"
click at [1424, 215] on button "Enregistrer" at bounding box center [1447, 218] width 69 height 16
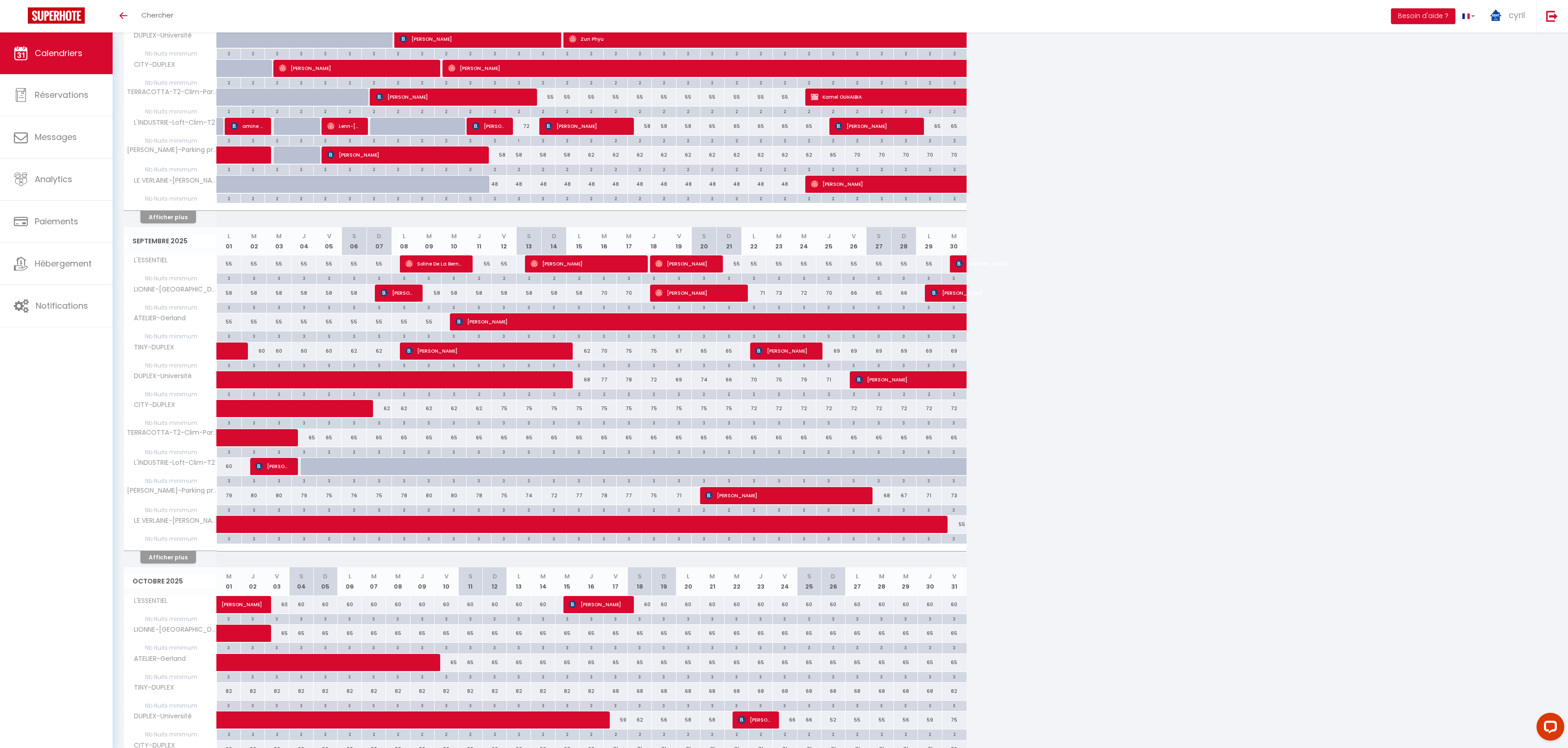
click at [938, 141] on div "2" at bounding box center [929, 140] width 24 height 9
type input "2"
type input "[DATE]"
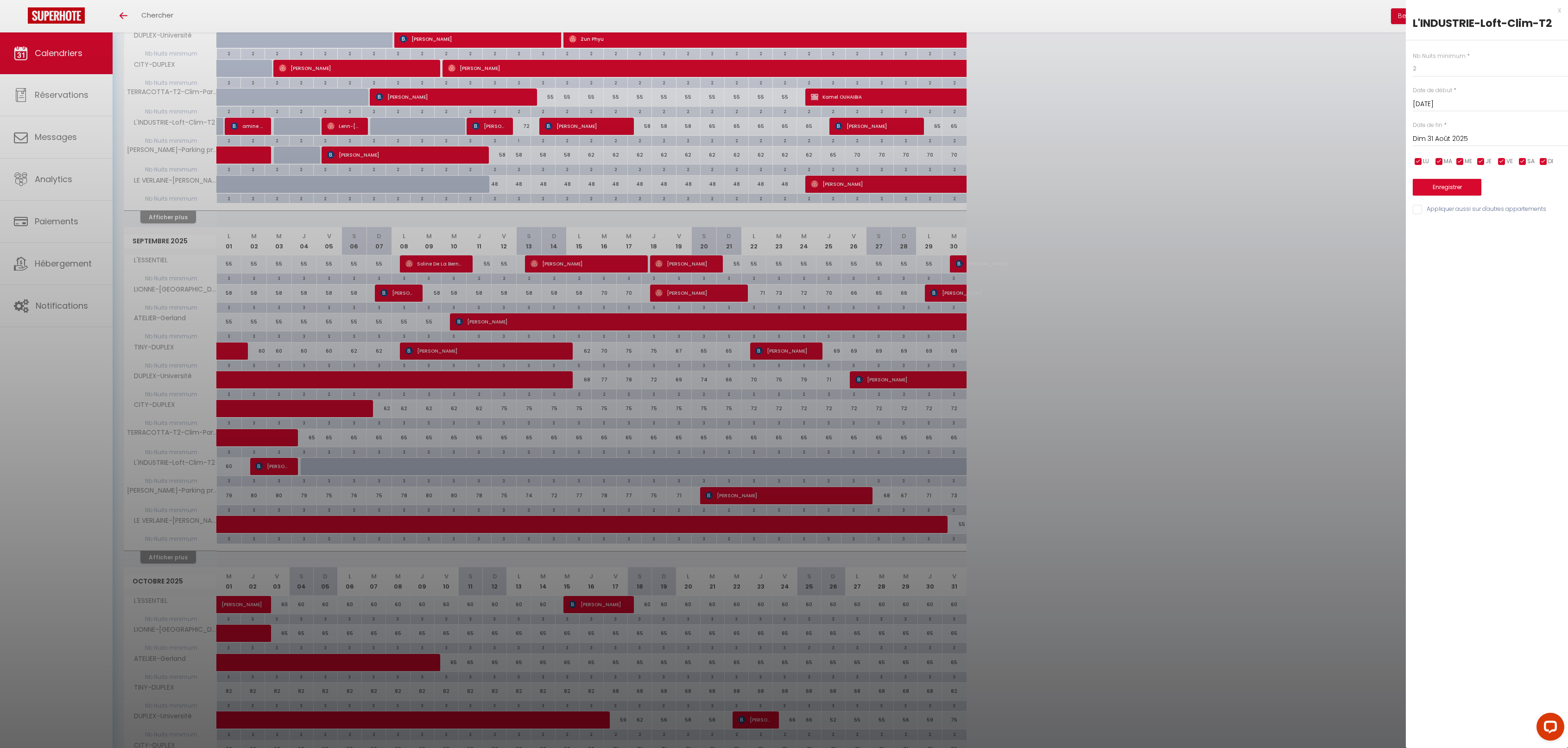
click at [1463, 137] on input "Dim 31 Août 2025" at bounding box center [1490, 139] width 155 height 12
click at [1545, 149] on span ">" at bounding box center [1541, 155] width 20 height 18
click at [1483, 190] on span "3" at bounding box center [1482, 192] width 20 height 18
type input "Mer 03 Septembre 2025"
drag, startPoint x: 1433, startPoint y: 68, endPoint x: 1404, endPoint y: 66, distance: 29.1
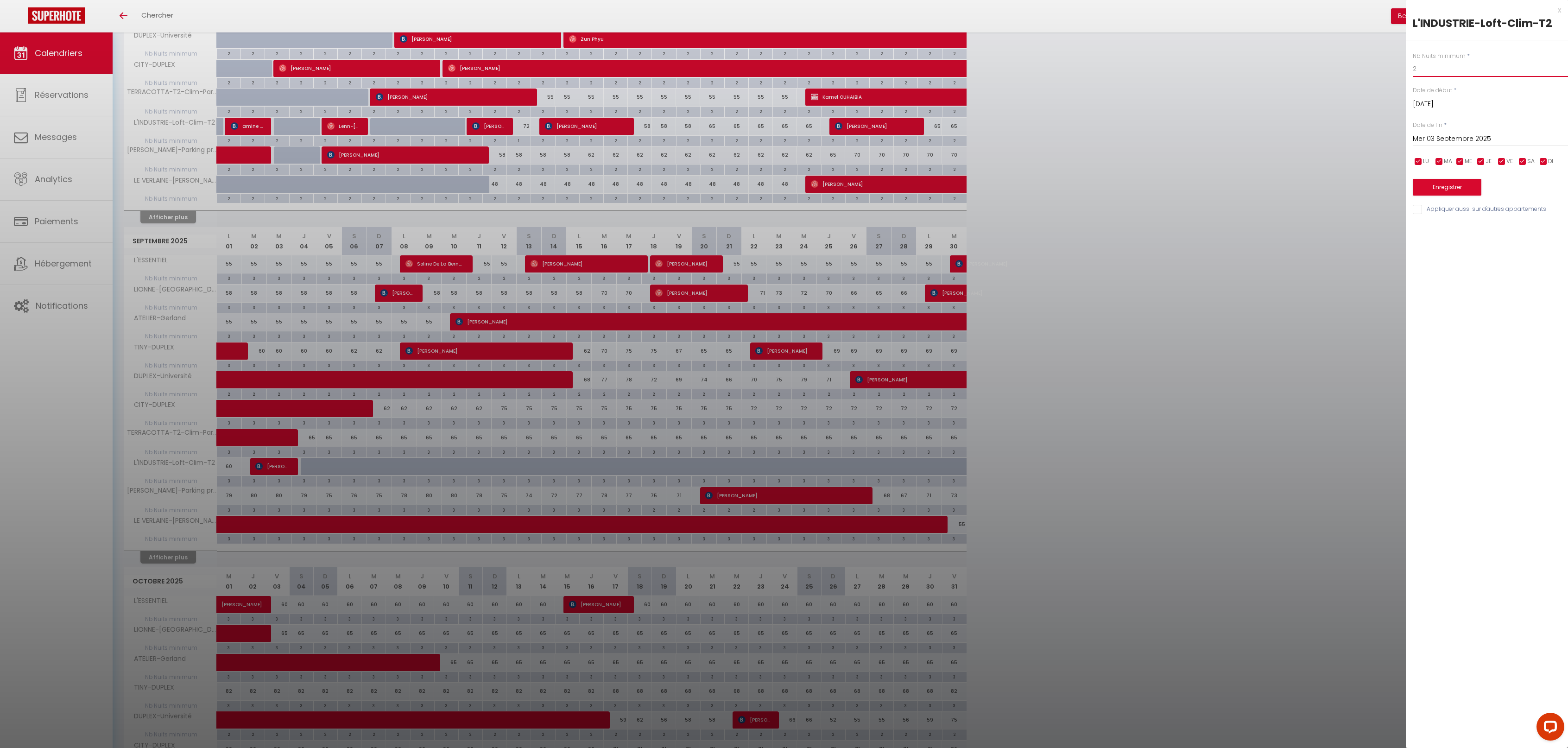
click at [1404, 67] on body "Questions et aide sur la MIGRATION - [GEOGRAPHIC_DATA] ouverte de 13 à 14h puis…" at bounding box center [784, 351] width 1568 height 1192
type input "3"
click at [1451, 187] on button "Enregistrer" at bounding box center [1447, 187] width 69 height 16
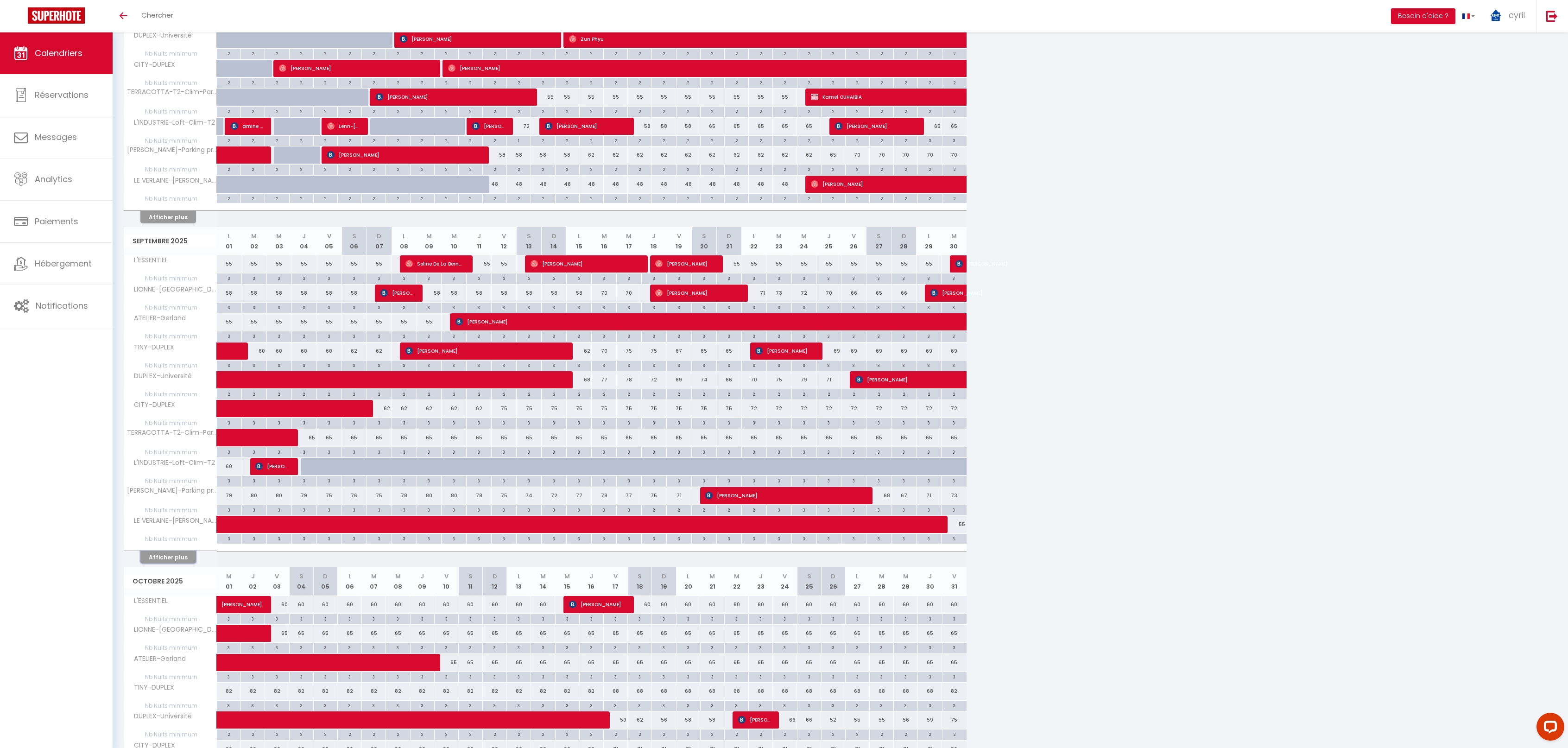
click at [173, 552] on button "Afficher plus" at bounding box center [168, 557] width 55 height 13
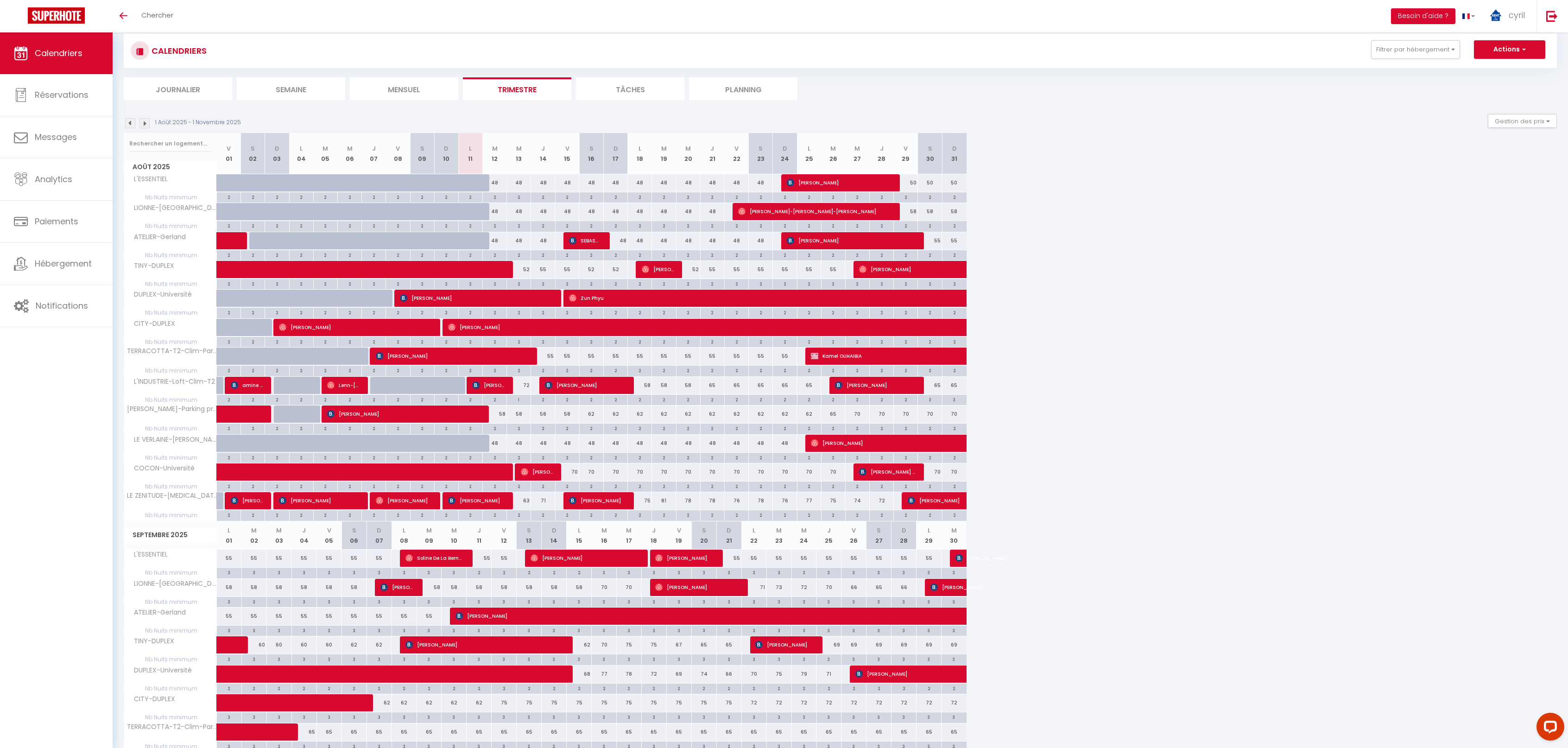
scroll to position [0, 0]
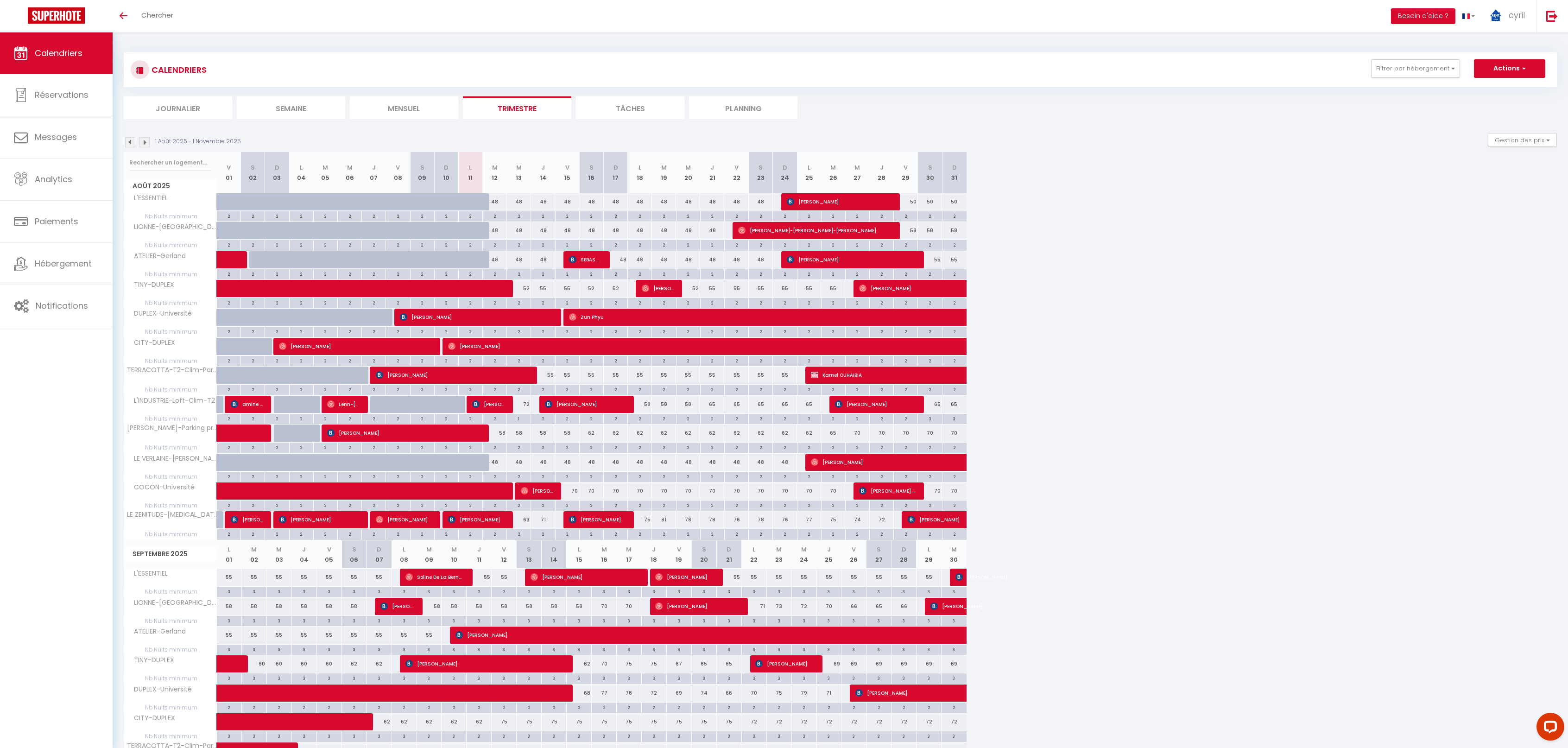
click at [863, 433] on div "70" at bounding box center [857, 433] width 24 height 17
type input "70"
type input "Mer 27 Août 2025"
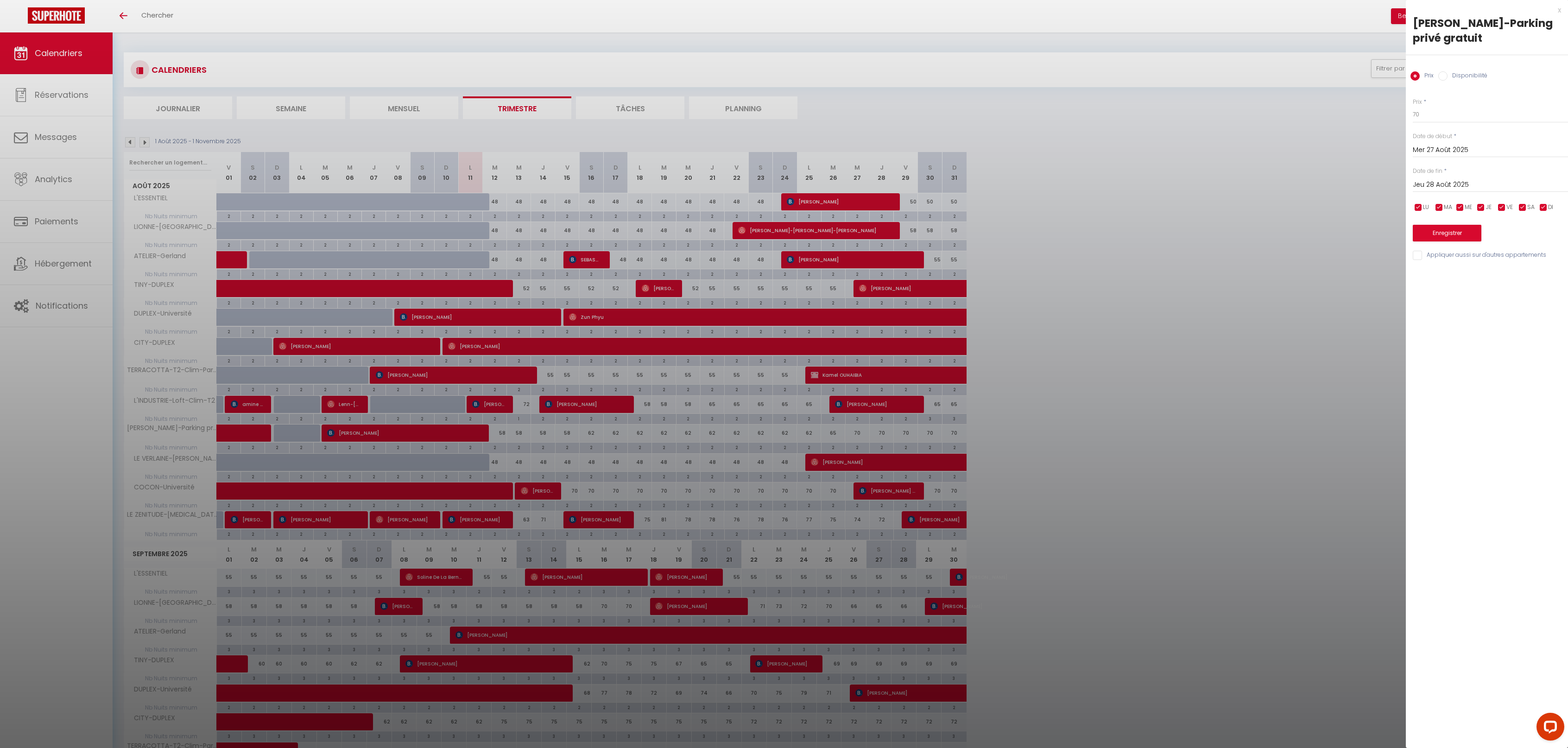
click at [1467, 181] on input "Jeu 28 Août 2025" at bounding box center [1490, 185] width 155 height 12
click at [1542, 197] on span ">" at bounding box center [1541, 200] width 20 height 18
click at [1442, 238] on span "1" at bounding box center [1443, 237] width 20 height 18
type input "Lun 01 Septembre 2025"
drag, startPoint x: 1429, startPoint y: 114, endPoint x: 1399, endPoint y: 110, distance: 30.3
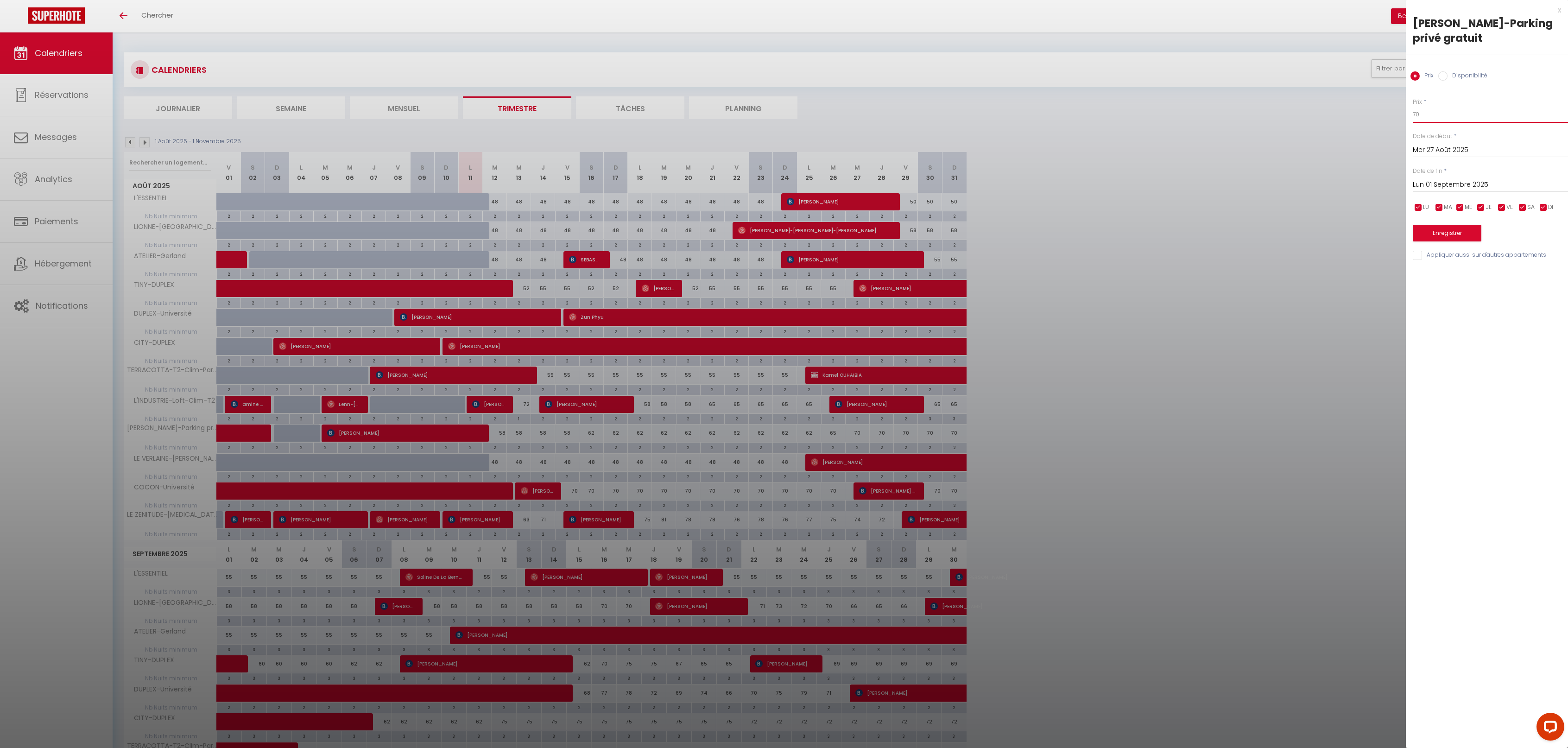
click at [1399, 110] on body "Questions et aide sur la MIGRATION - [GEOGRAPHIC_DATA] ouverte de 13 à 14h puis…" at bounding box center [784, 680] width 1568 height 1297
type input "62"
click at [1455, 230] on button "Enregistrer" at bounding box center [1447, 232] width 69 height 16
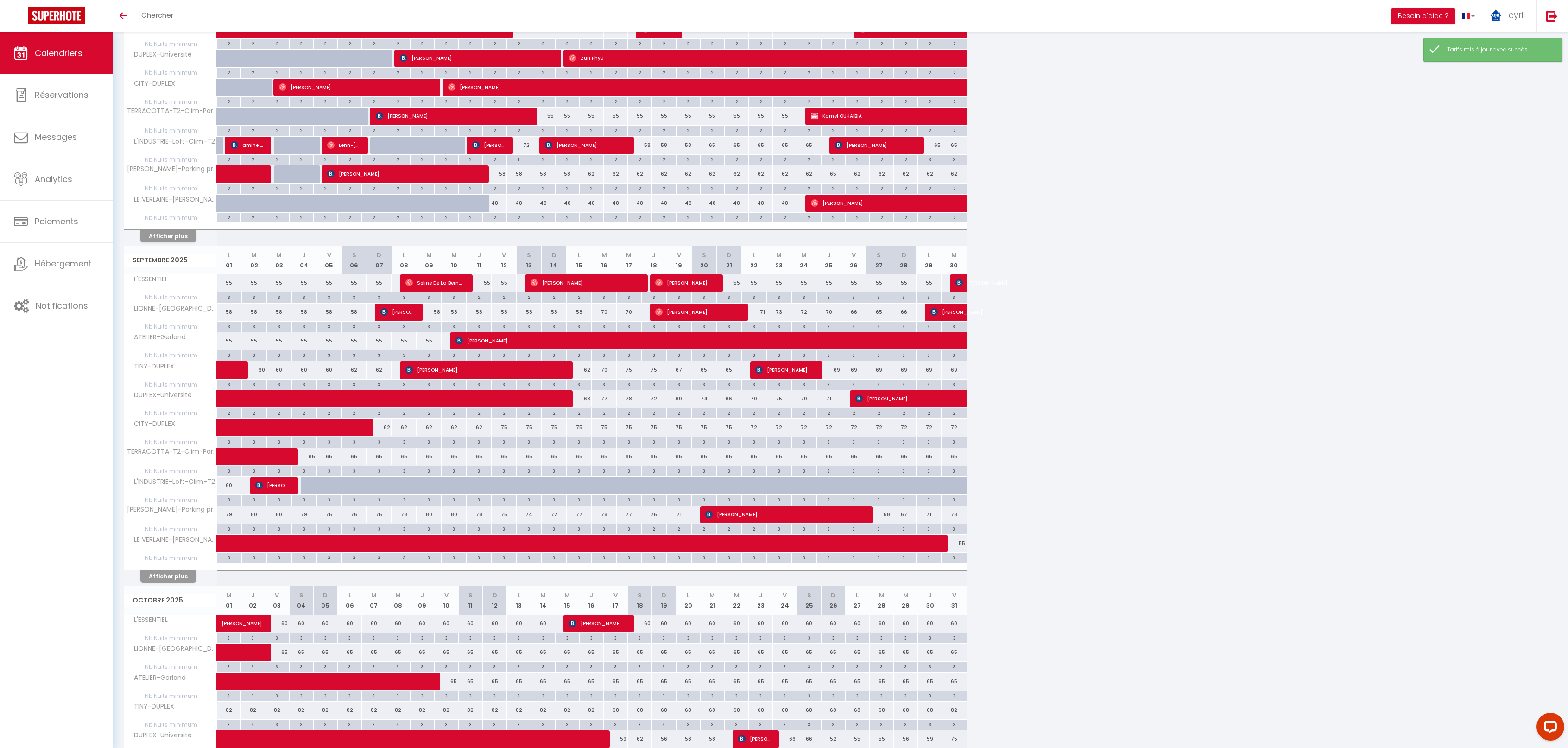
scroll to position [278, 0]
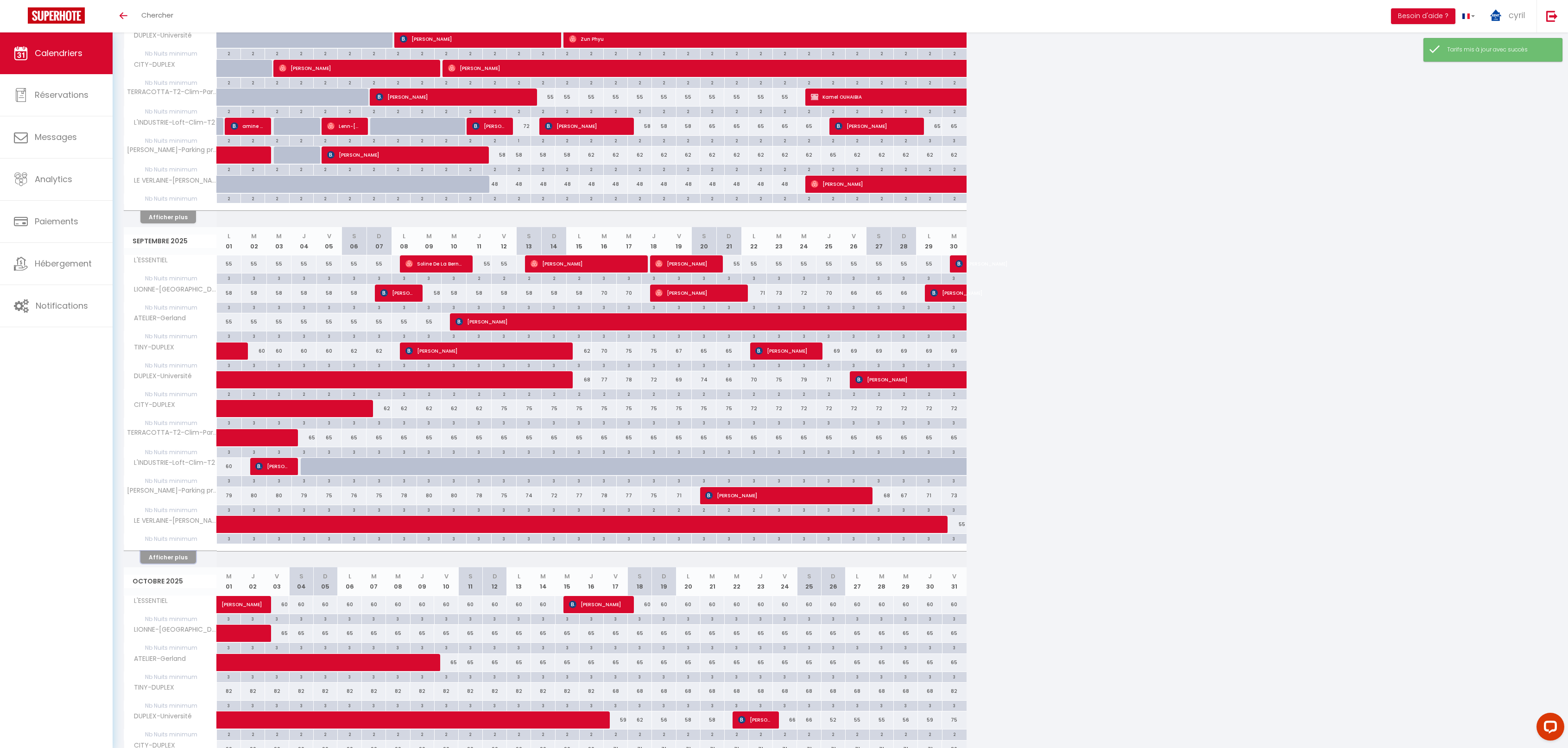
click at [166, 551] on button "Afficher plus" at bounding box center [168, 557] width 55 height 13
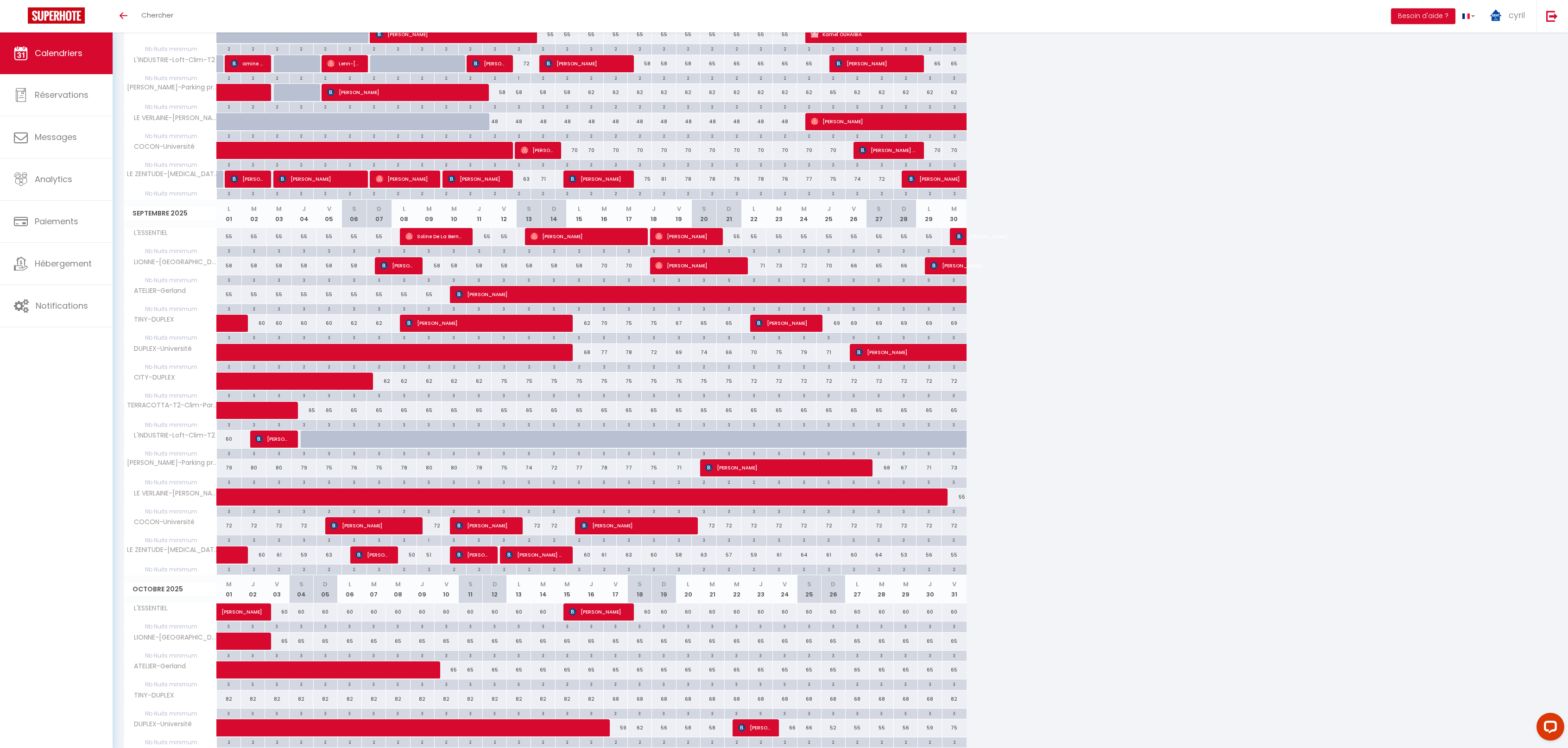
scroll to position [371, 0]
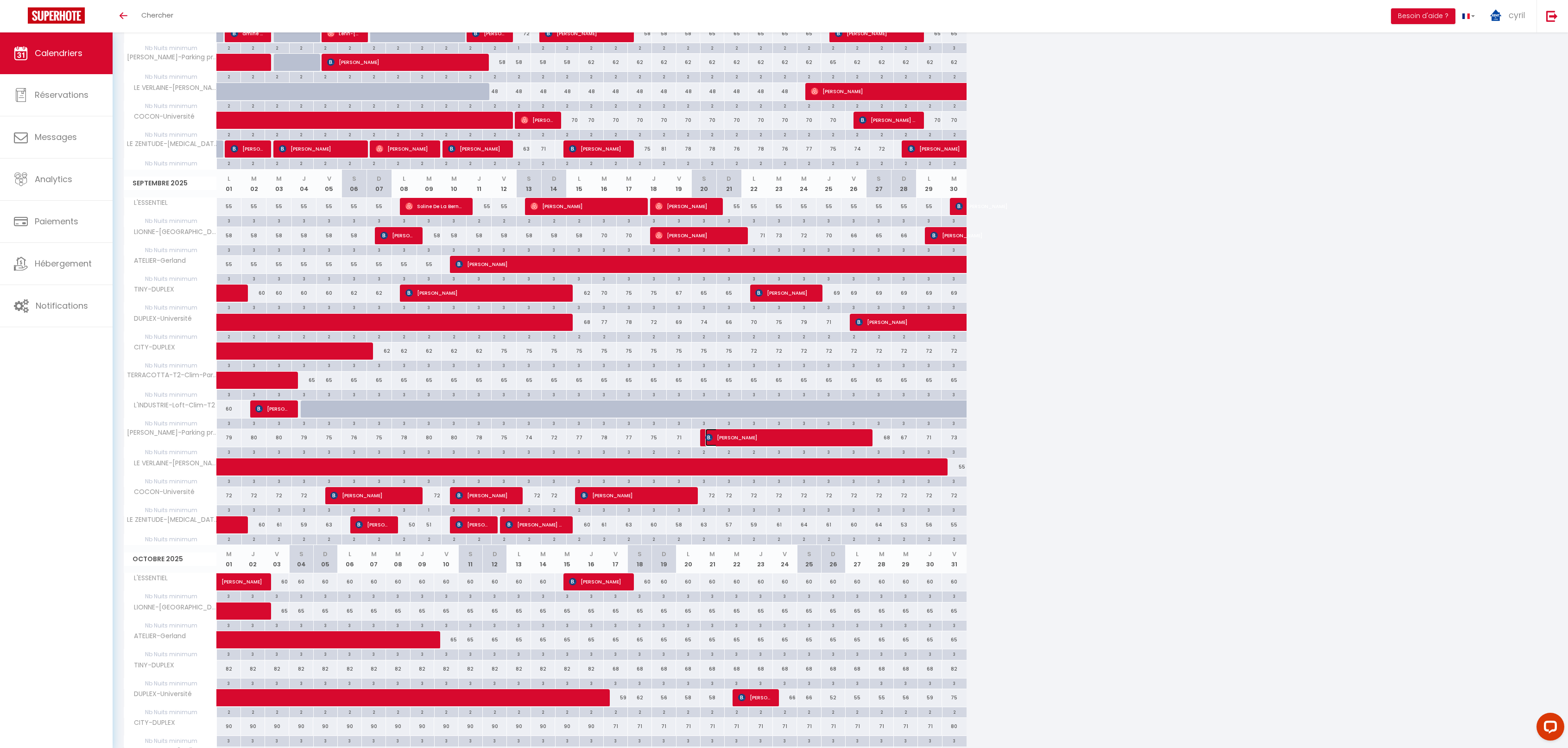
click at [779, 433] on span "[PERSON_NAME]" at bounding box center [782, 437] width 152 height 18
select select "KO"
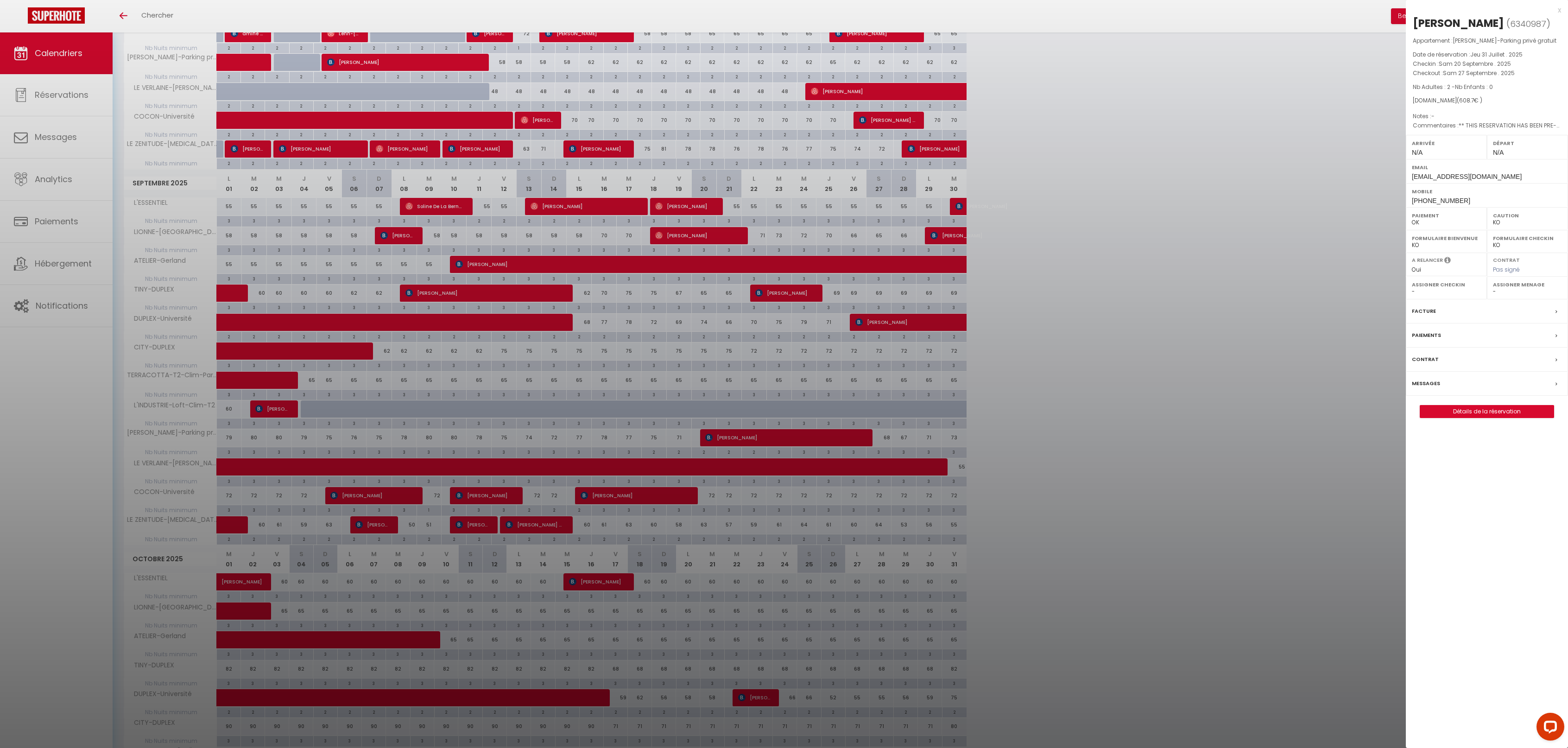
click at [1560, 6] on div "x" at bounding box center [1483, 10] width 155 height 11
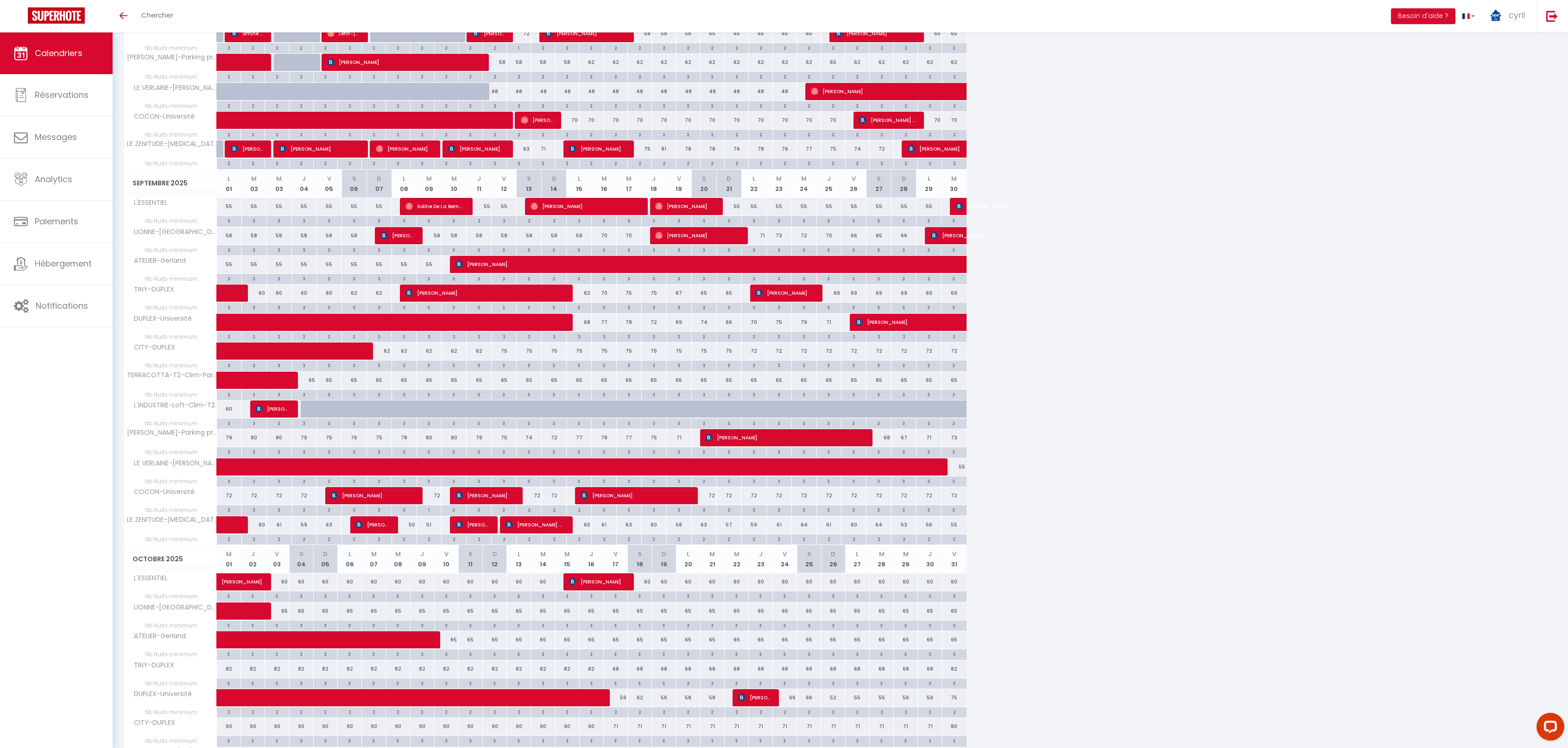
click at [229, 436] on div "79" at bounding box center [229, 438] width 25 height 17
type input "79"
type input "Lun 01 Septembre 2025"
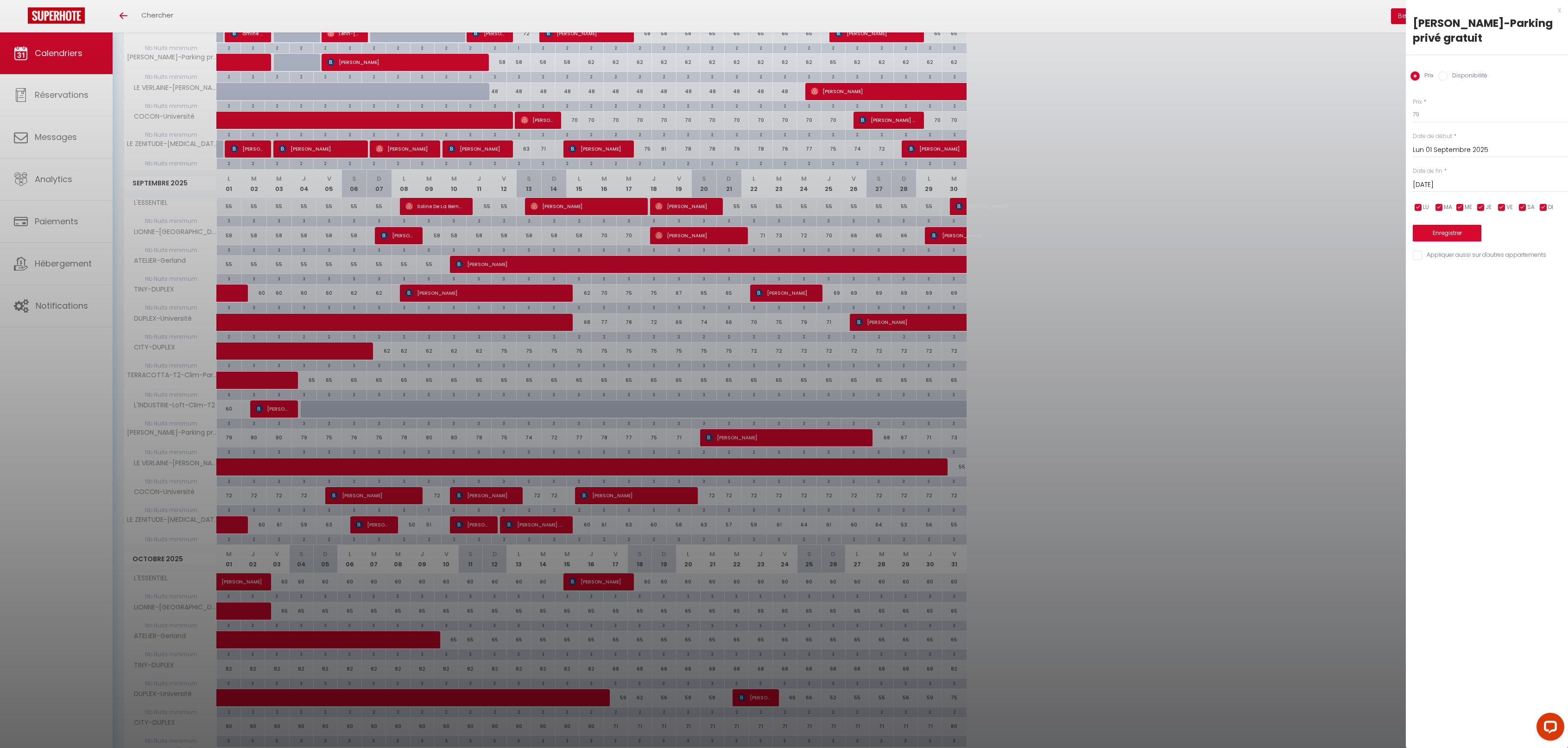
click at [1490, 187] on input "[DATE]" at bounding box center [1490, 185] width 155 height 12
click at [1538, 198] on span ">" at bounding box center [1541, 200] width 20 height 18
click at [1485, 234] on span "1" at bounding box center [1482, 237] width 20 height 18
type input "Mer 01 Octobre 2025"
drag, startPoint x: 1433, startPoint y: 111, endPoint x: 1399, endPoint y: 109, distance: 34.1
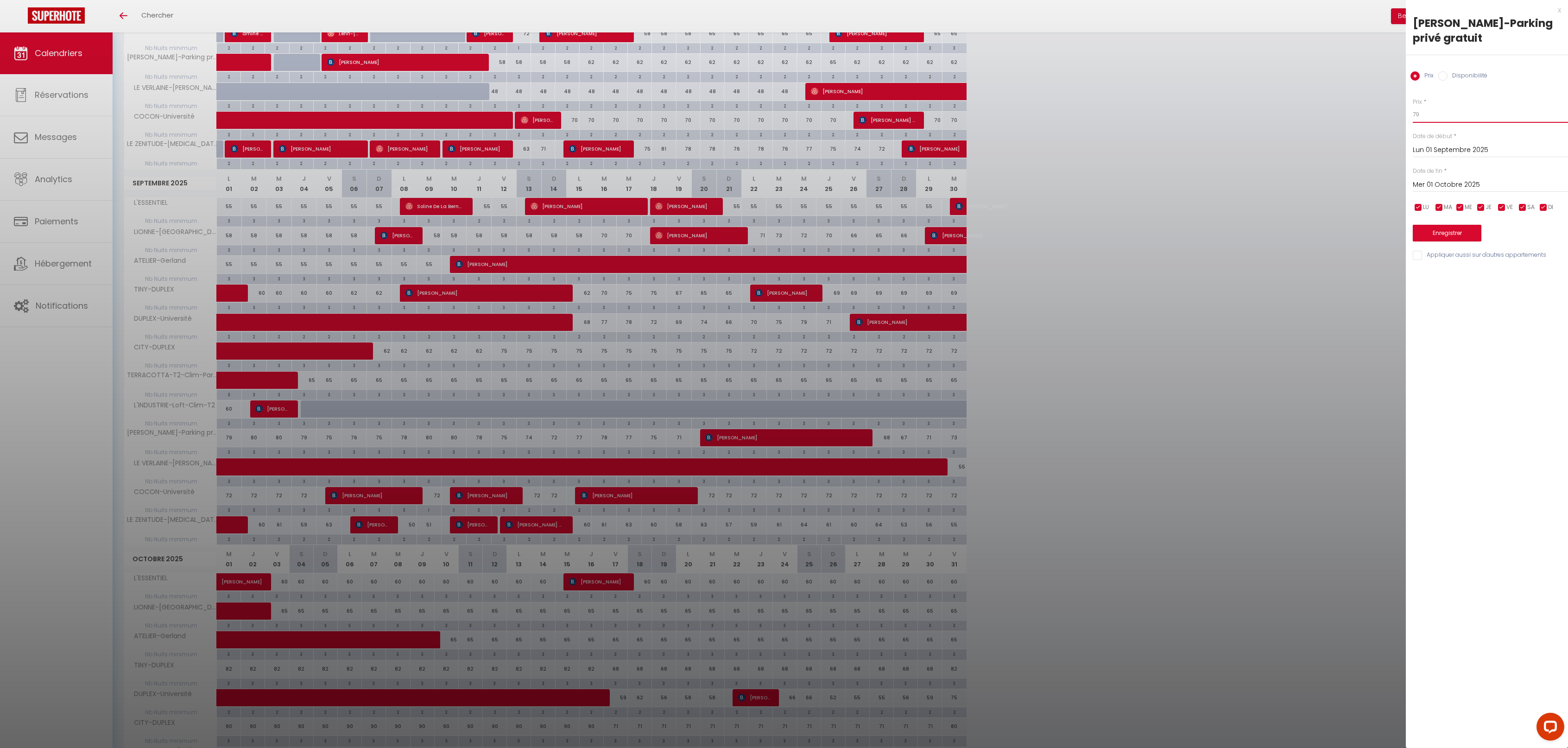
click at [1399, 109] on body "Questions et aide sur la MIGRATION - [GEOGRAPHIC_DATA] ouverte de 13 à 14h puis…" at bounding box center [784, 310] width 1568 height 1297
type input "65"
click at [1447, 231] on button "Enregistrer" at bounding box center [1447, 232] width 69 height 16
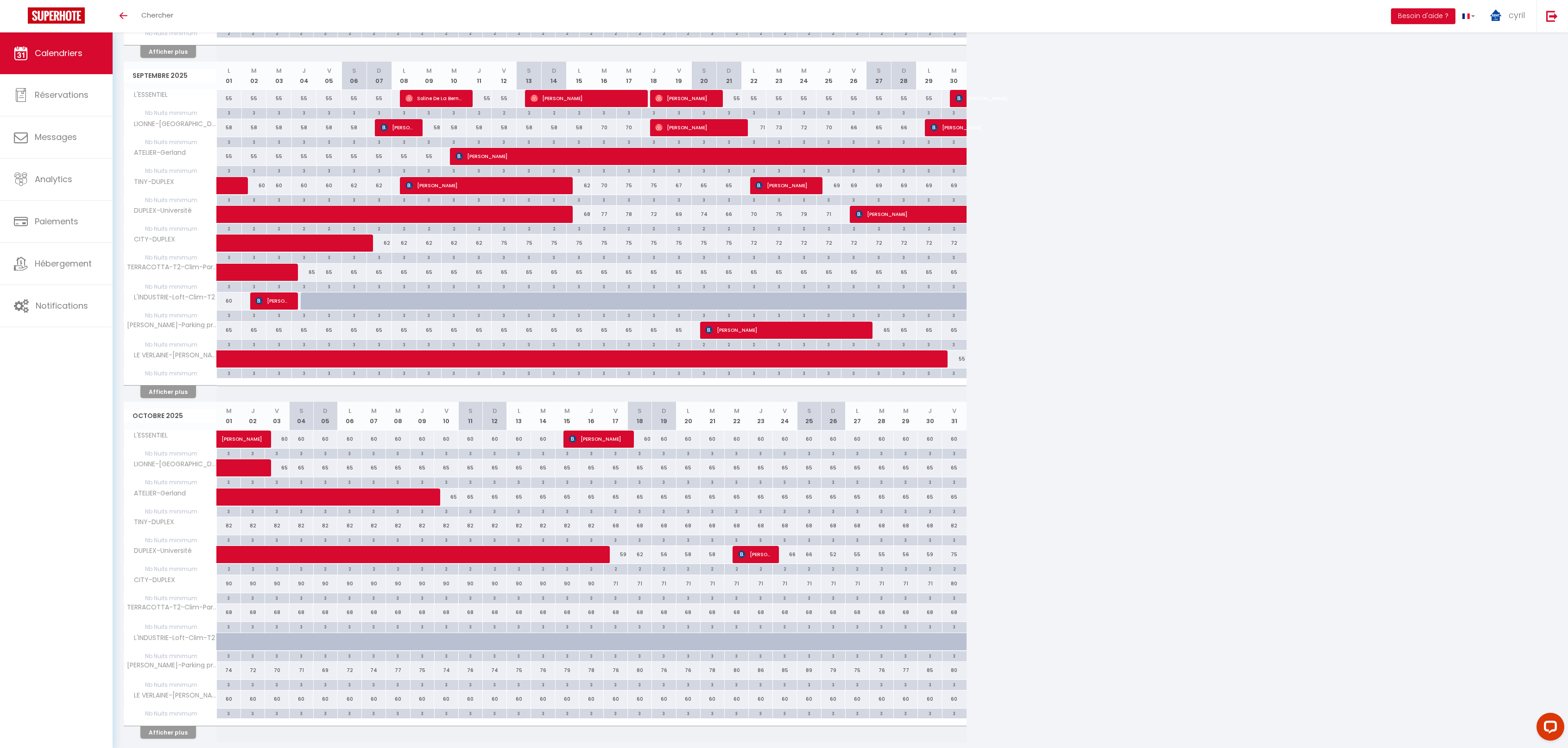
scroll to position [472, 0]
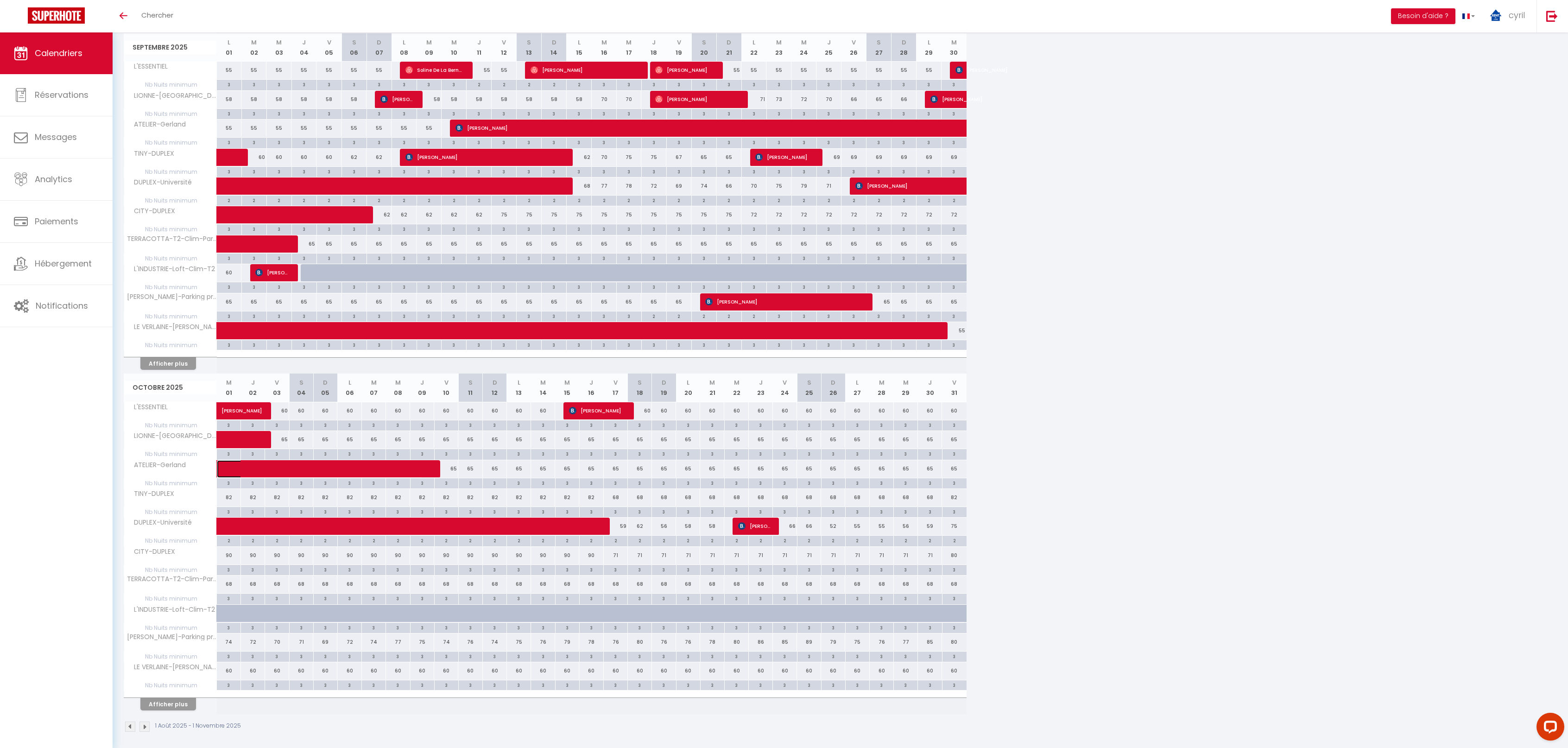
click at [369, 466] on span at bounding box center [326, 469] width 192 height 18
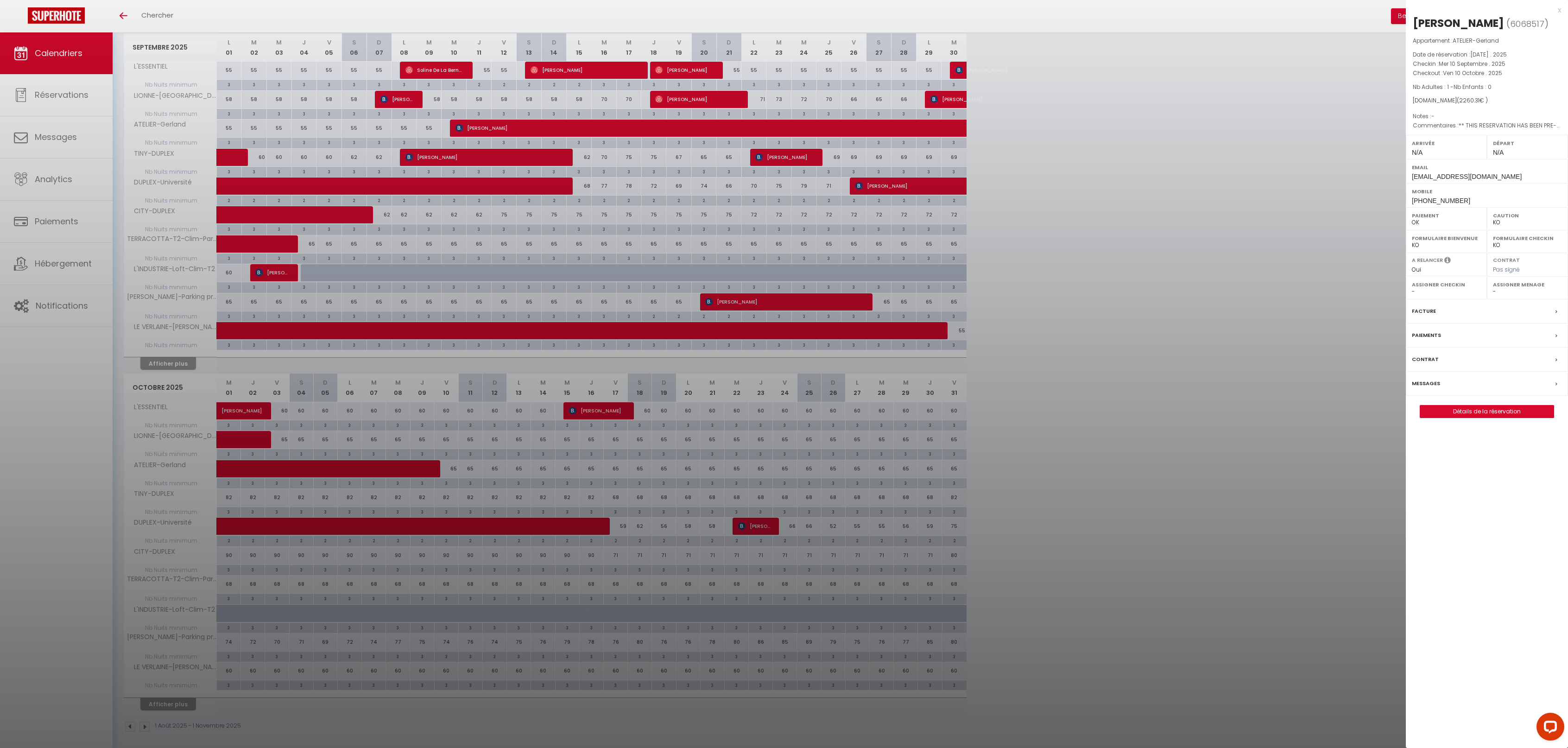
click at [1559, 7] on div "x" at bounding box center [1483, 10] width 155 height 11
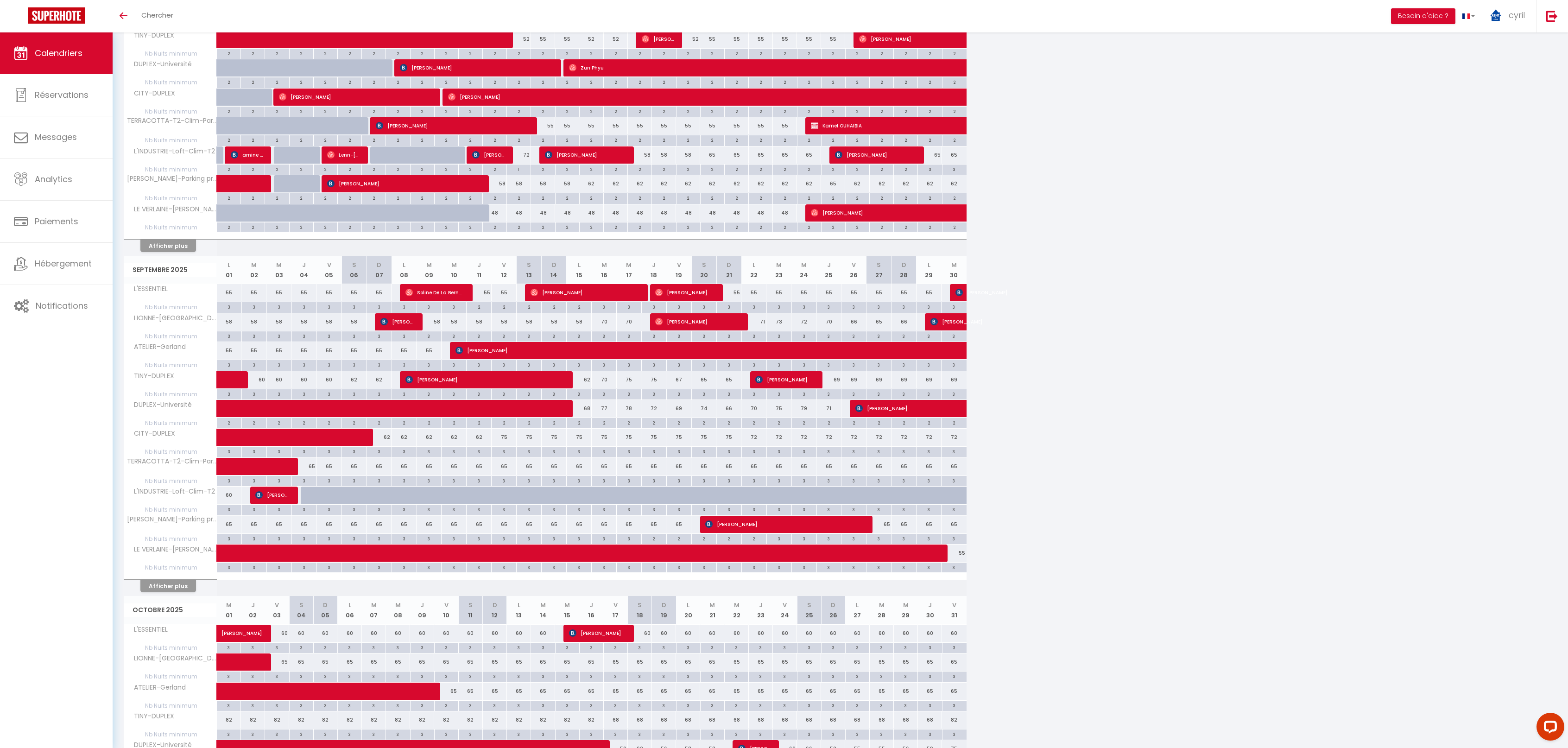
scroll to position [194, 0]
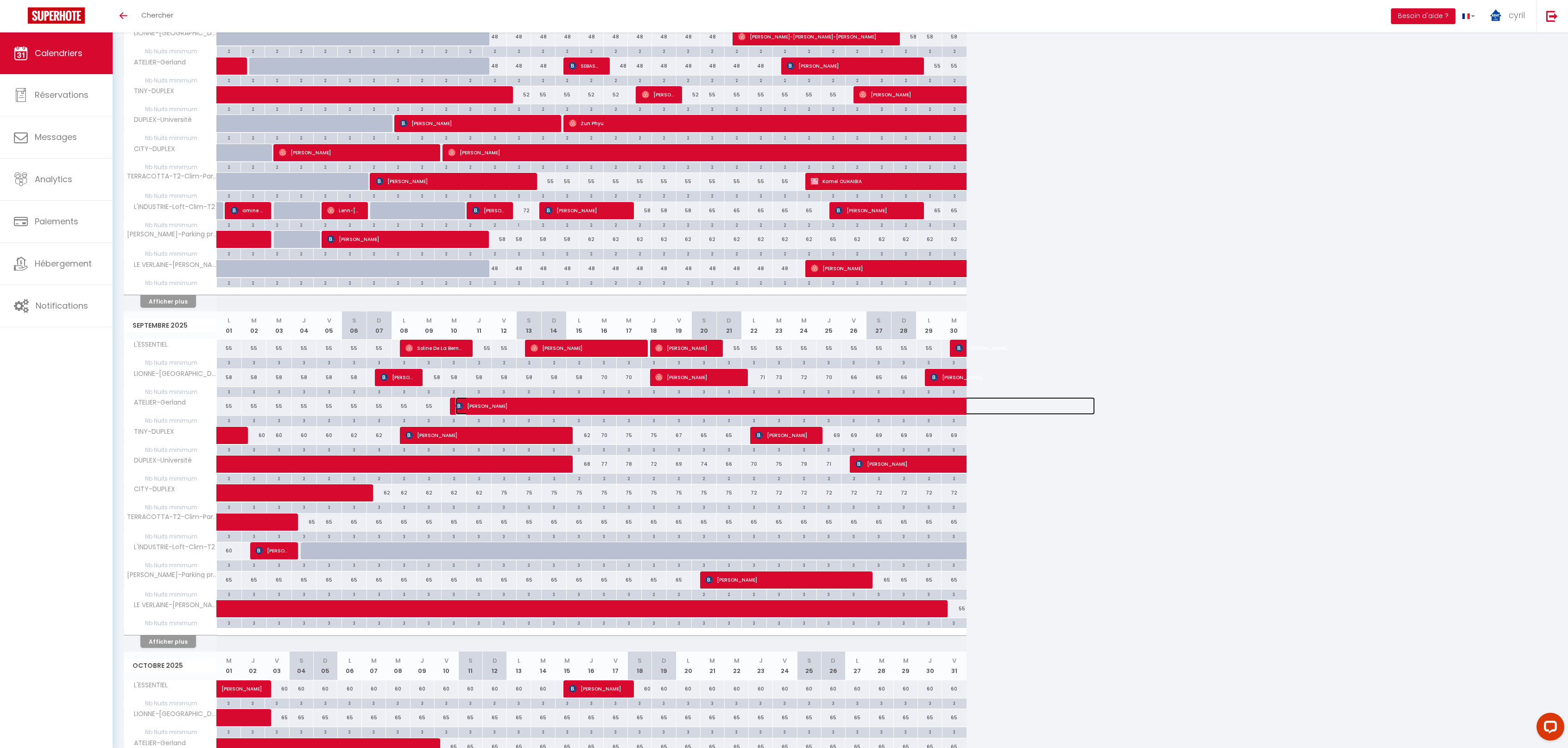
click at [548, 399] on span "[PERSON_NAME]" at bounding box center [775, 405] width 639 height 18
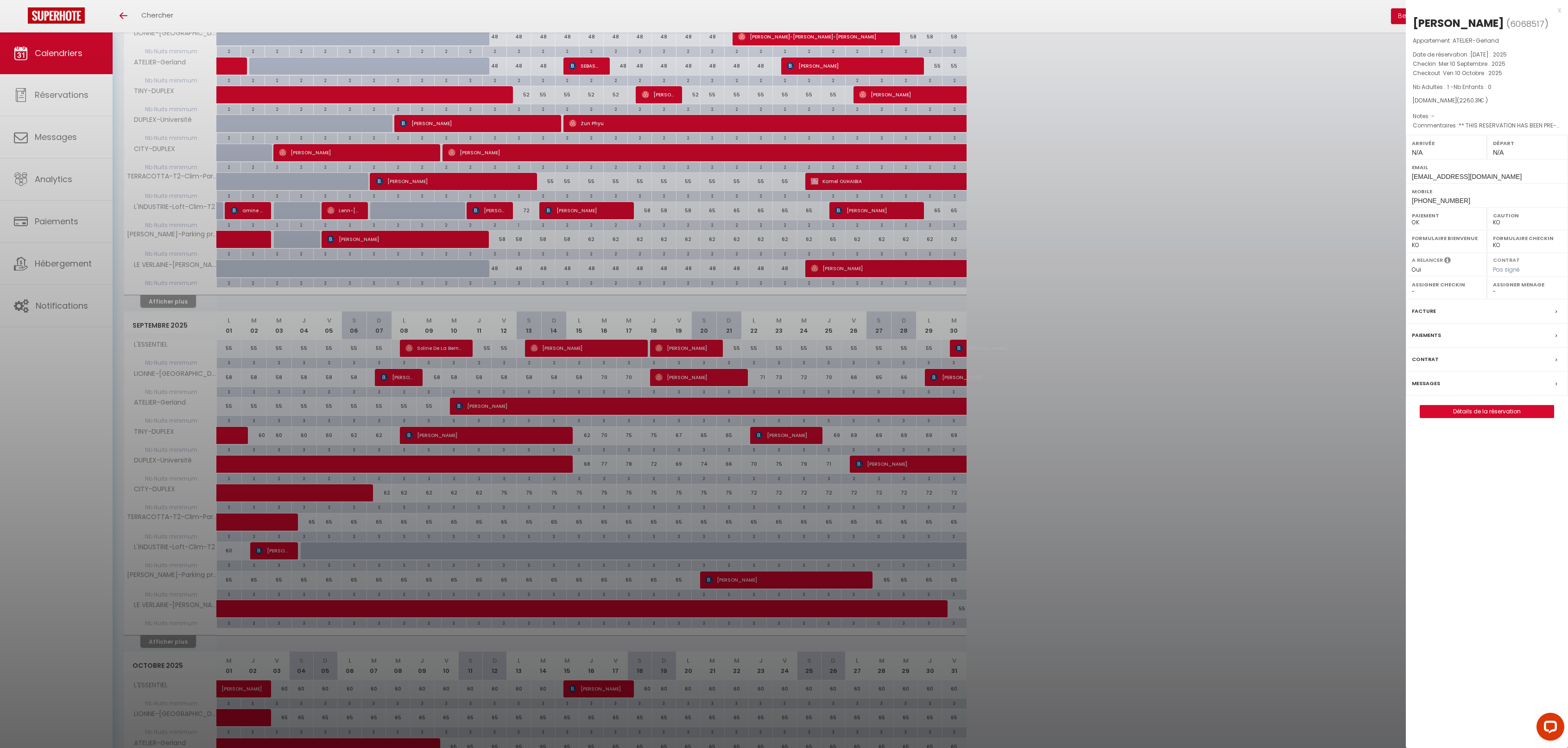
click at [1558, 7] on div "x" at bounding box center [1483, 10] width 155 height 11
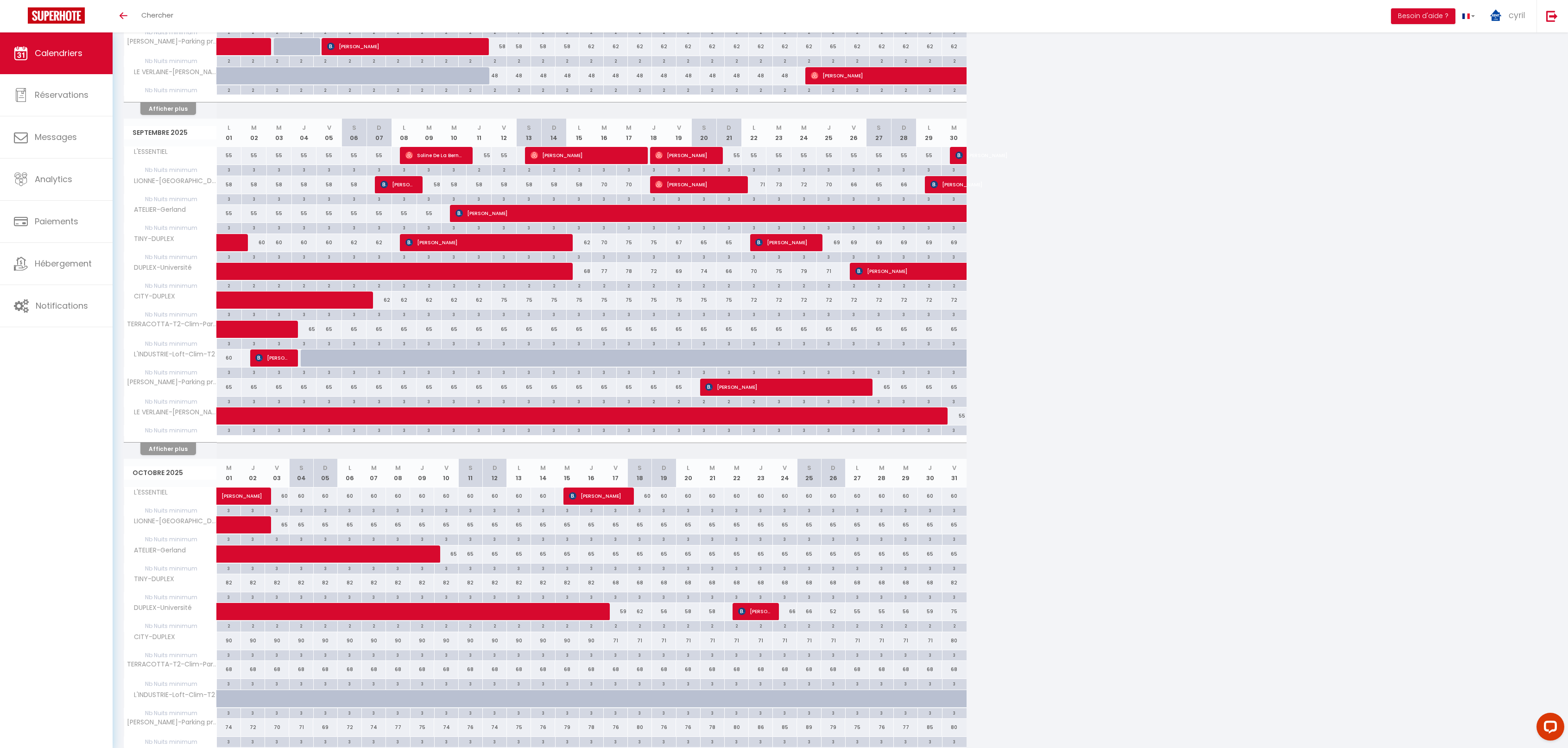
scroll to position [472, 0]
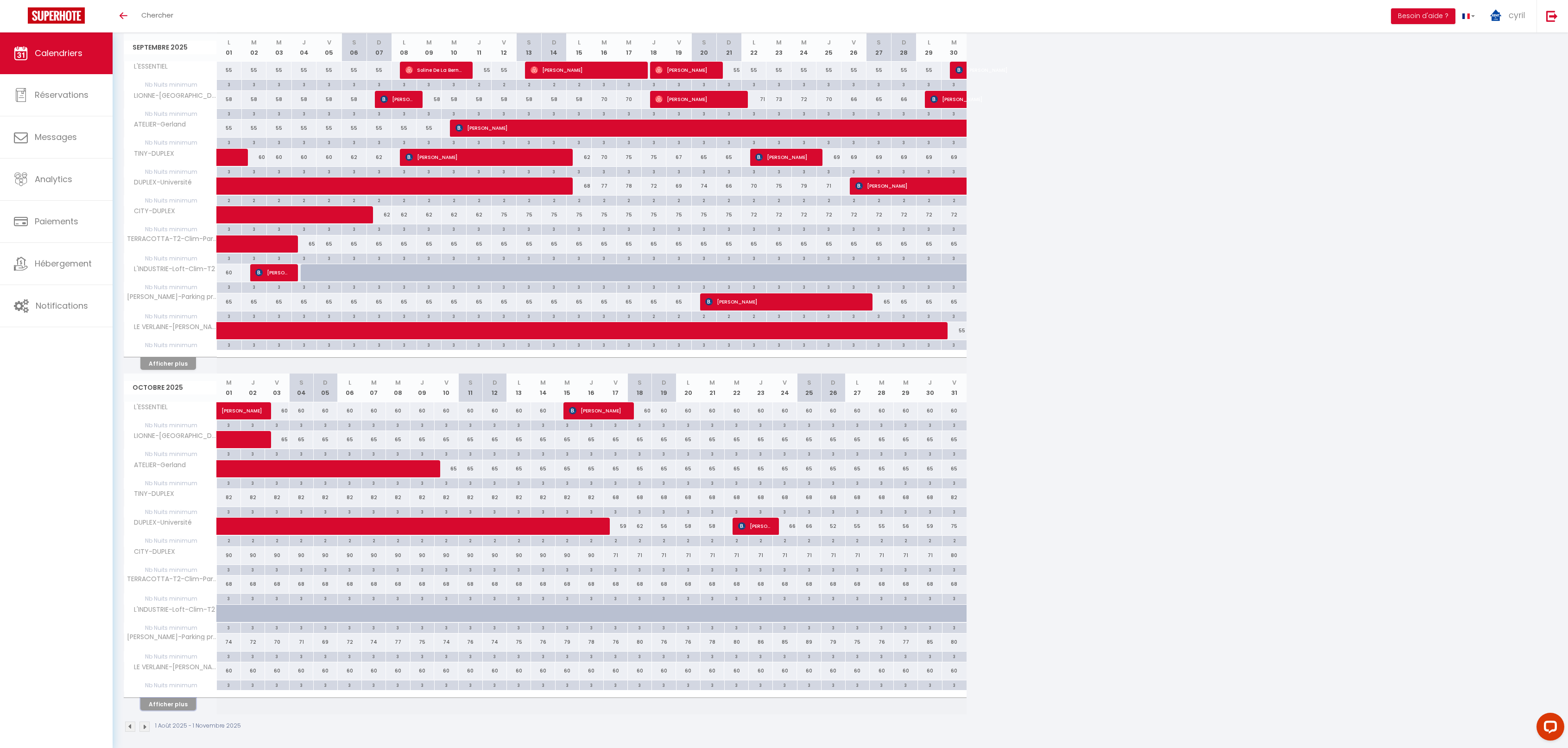
drag, startPoint x: 180, startPoint y: 697, endPoint x: 233, endPoint y: 673, distance: 58.2
click at [180, 697] on button "Afficher plus" at bounding box center [168, 704] width 55 height 13
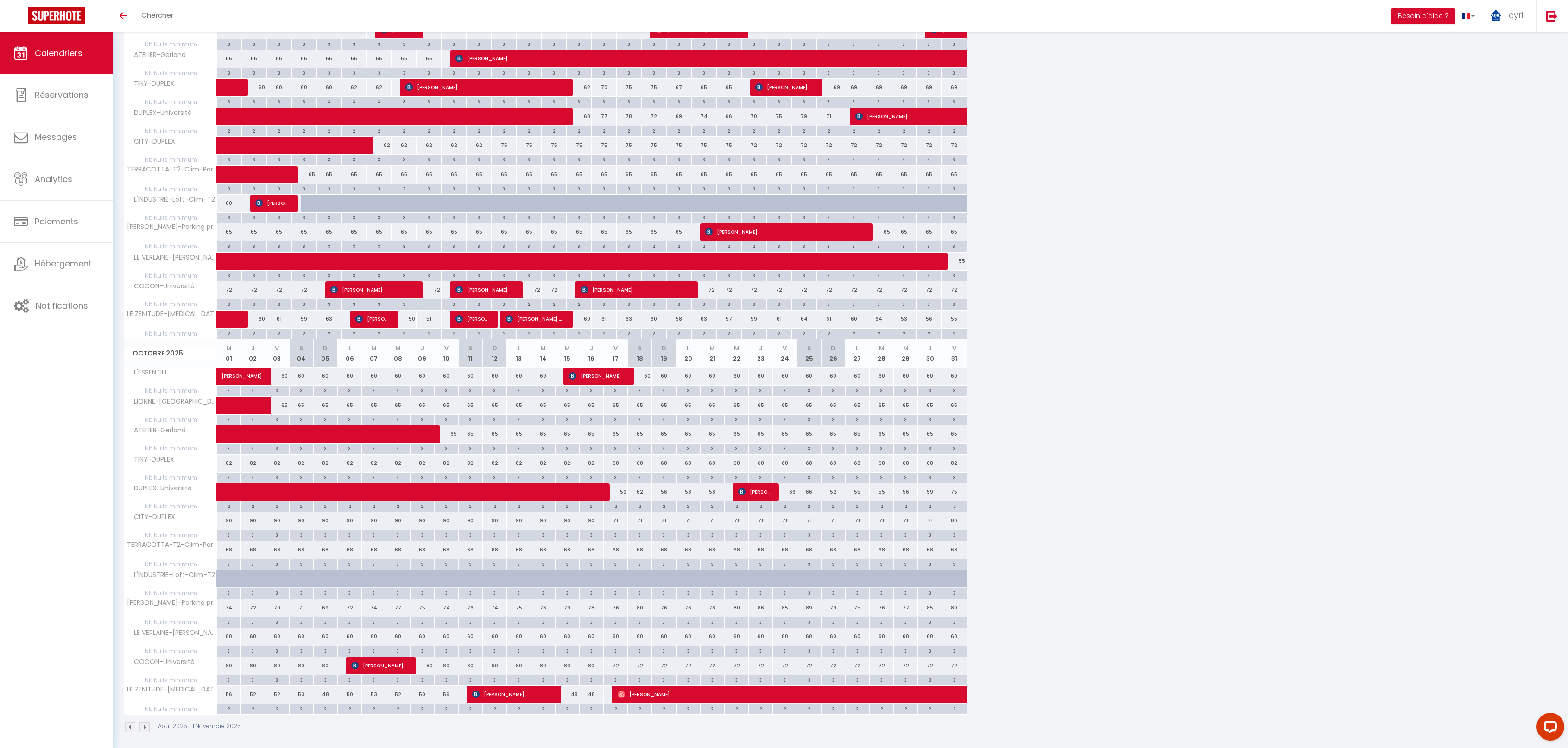
scroll to position [577, 0]
click at [475, 485] on span at bounding box center [401, 491] width 341 height 18
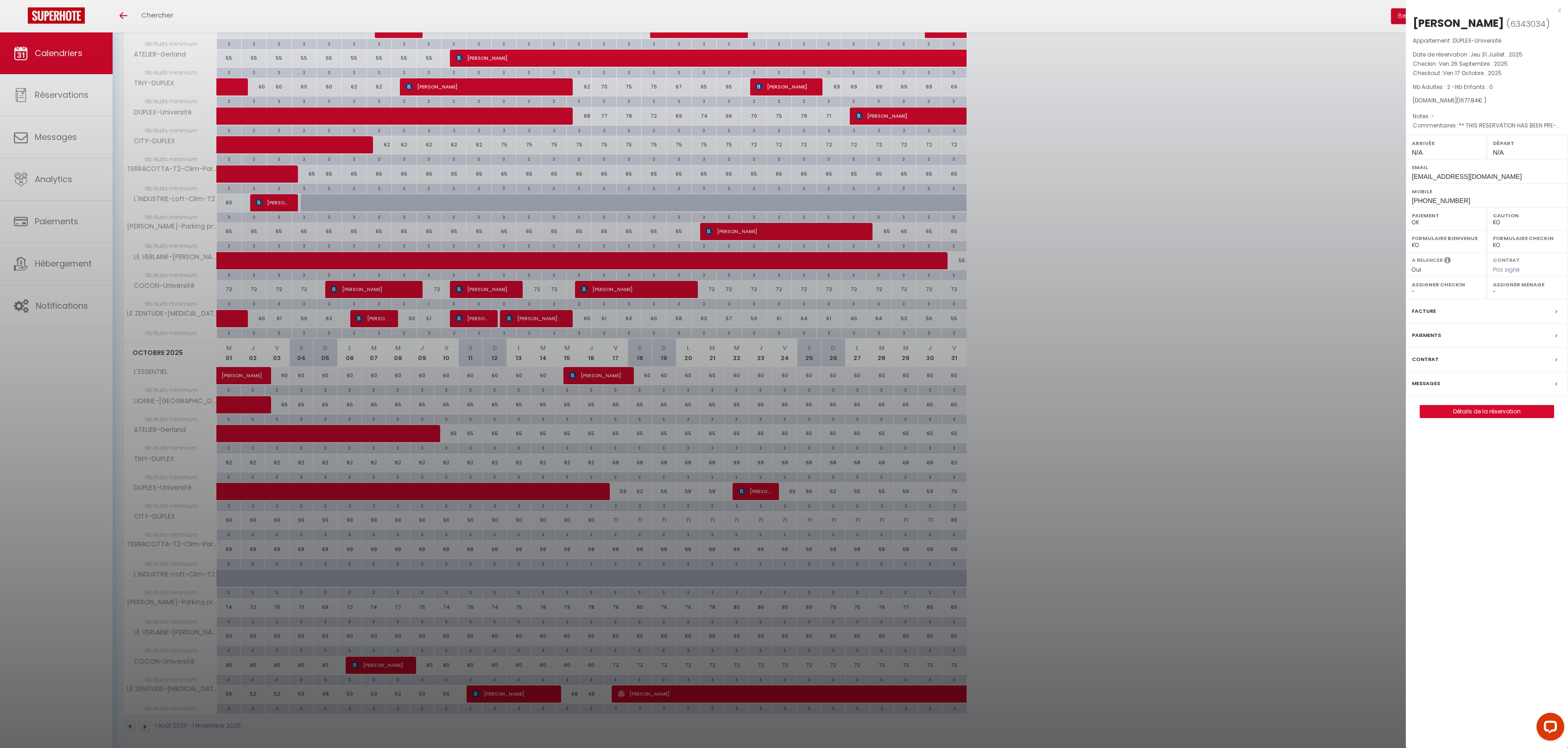
click at [1561, 9] on div "x" at bounding box center [1483, 10] width 155 height 11
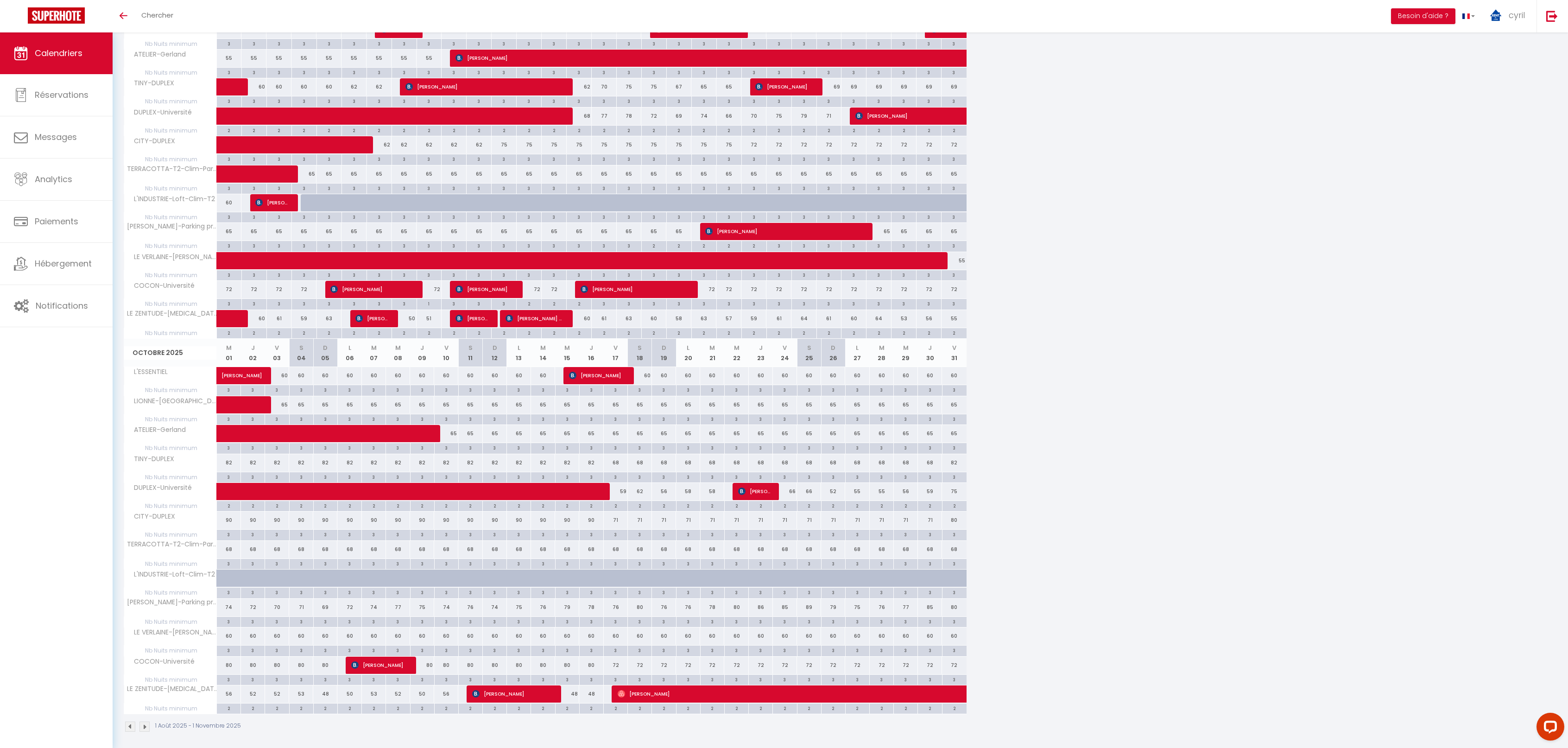
click at [229, 458] on div "82" at bounding box center [229, 463] width 24 height 17
type input "82"
type input "Mer 01 Octobre 2025"
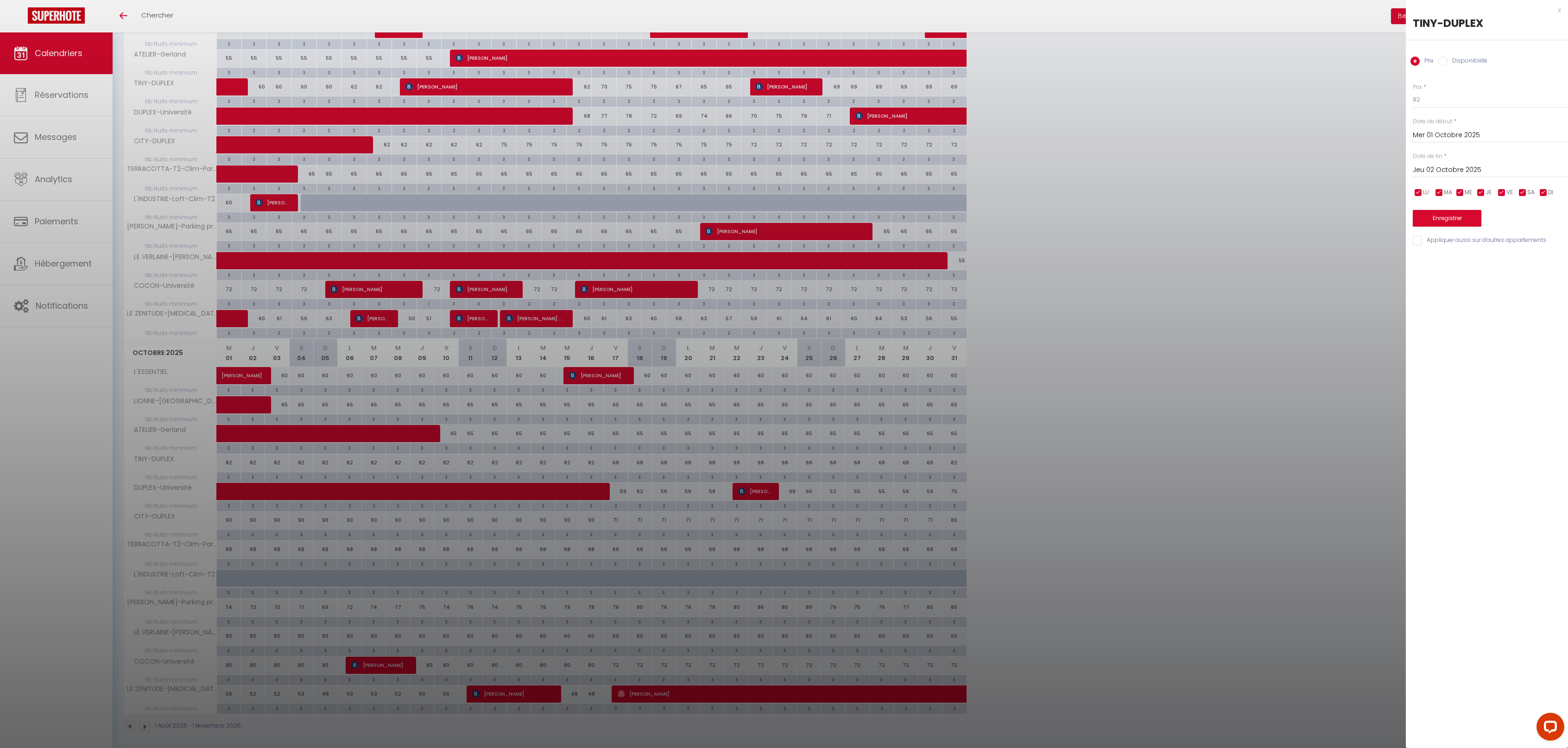
click at [1447, 168] on input "Jeu 02 Octobre 2025" at bounding box center [1490, 170] width 155 height 12
click at [1505, 293] on span "30" at bounding box center [1502, 297] width 20 height 18
type input "Jeu 30 Octobre 2025"
drag, startPoint x: 1457, startPoint y: 103, endPoint x: 1392, endPoint y: 96, distance: 65.4
click at [1392, 96] on body "Questions et aide sur la MIGRATION - [GEOGRAPHIC_DATA] ouverte de 13 à 14h puis…" at bounding box center [784, 104] width 1568 height 1297
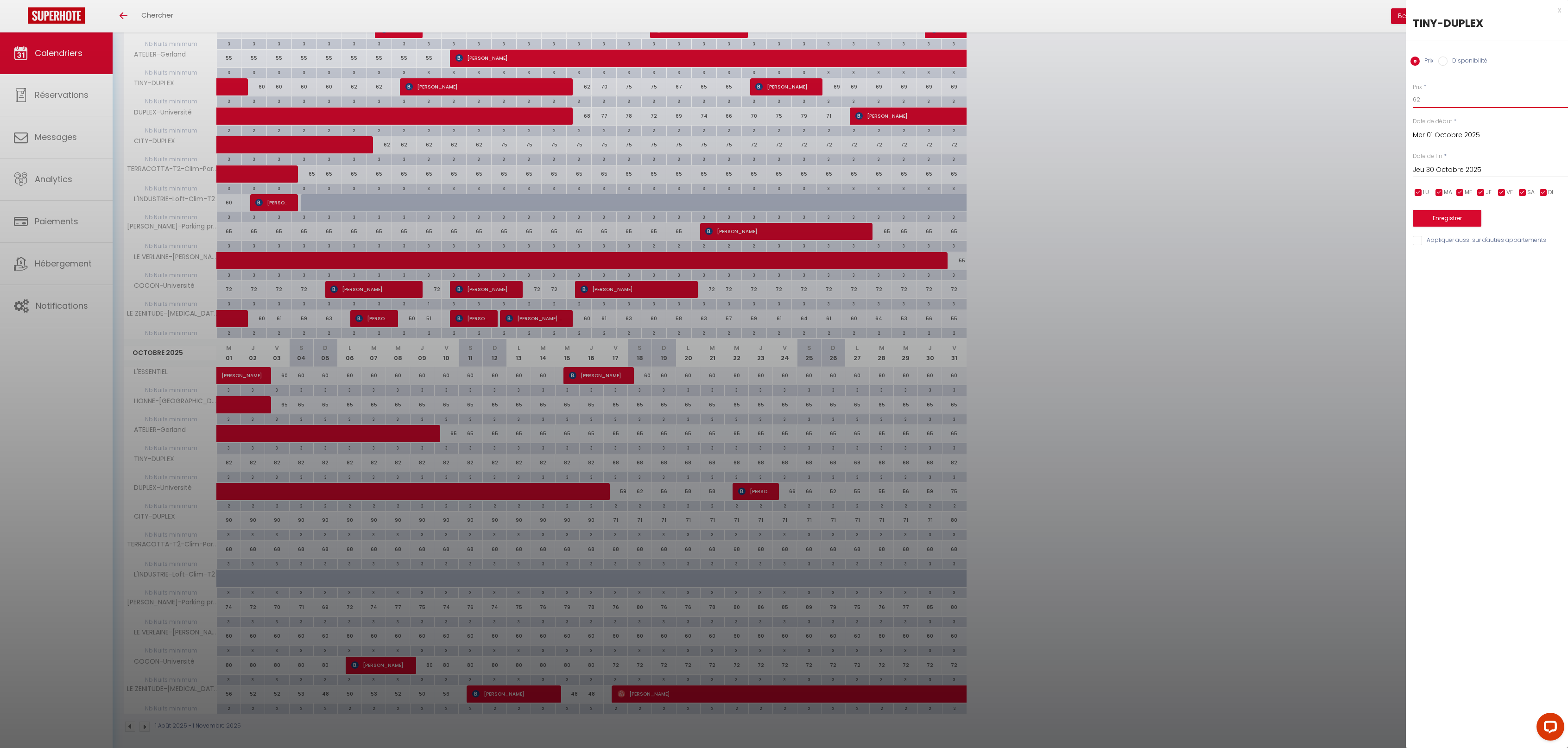
type input "62"
click at [1452, 215] on button "Enregistrer" at bounding box center [1447, 218] width 69 height 16
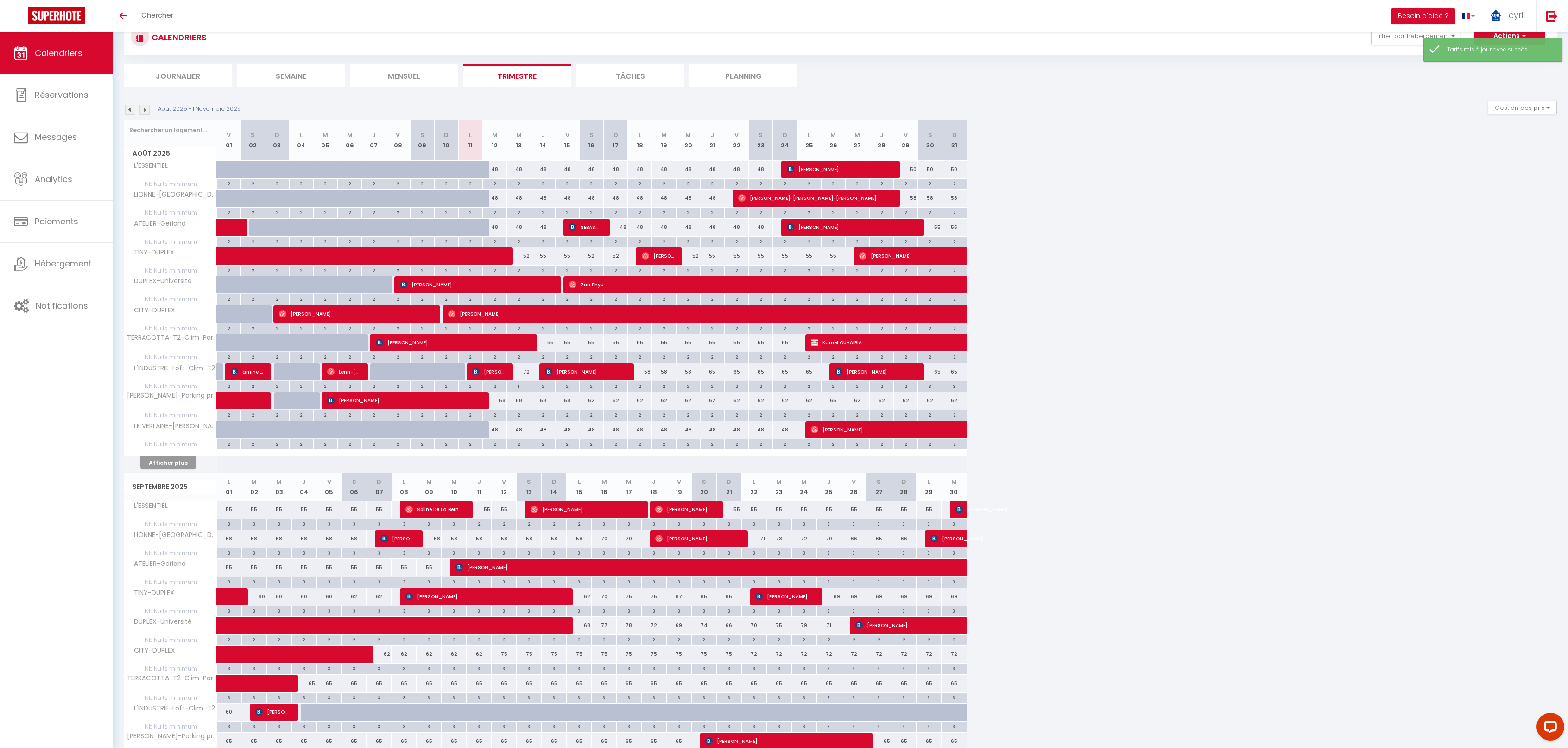
scroll to position [472, 0]
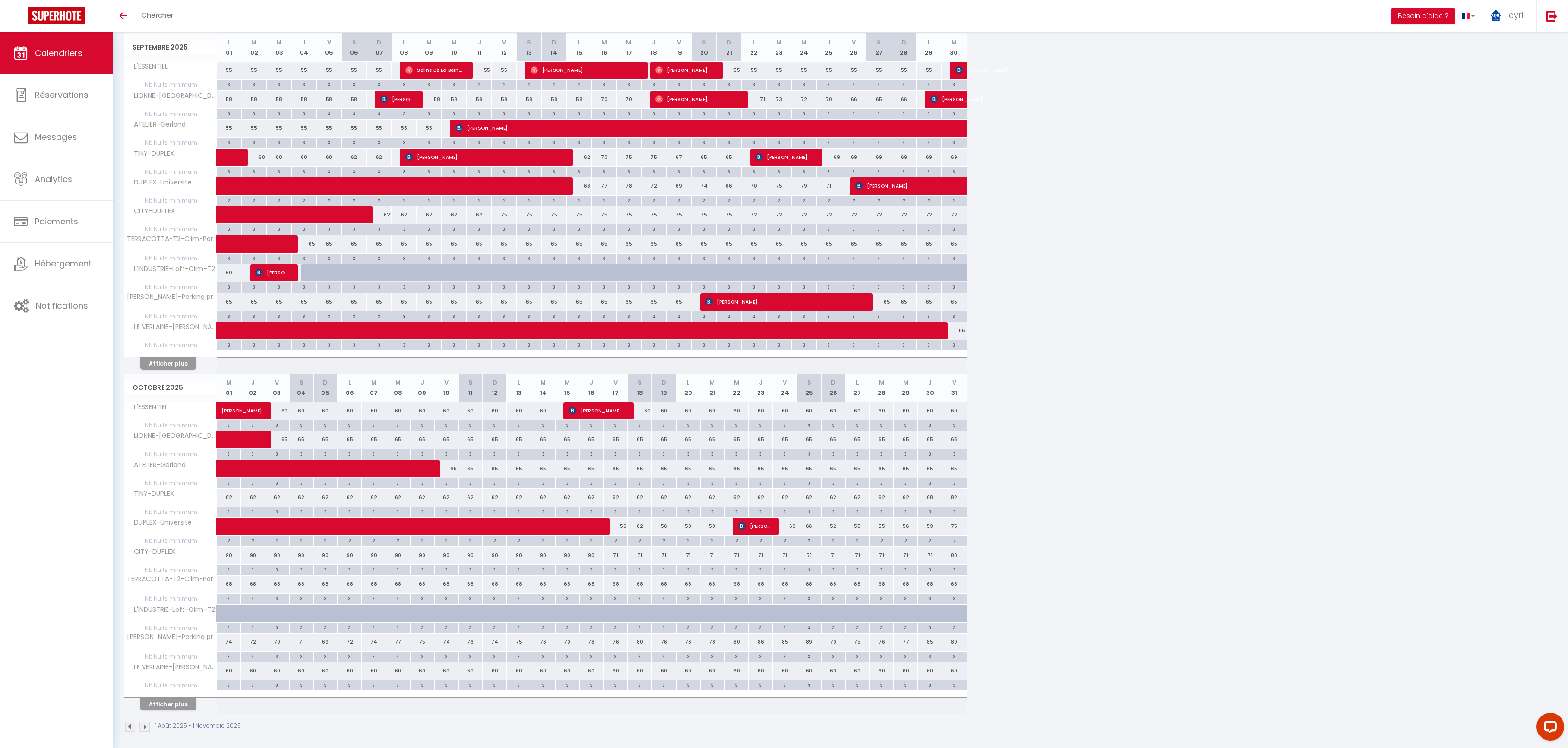
click at [232, 550] on div "90" at bounding box center [229, 555] width 24 height 17
type input "90"
type input "Mer 01 Octobre 2025"
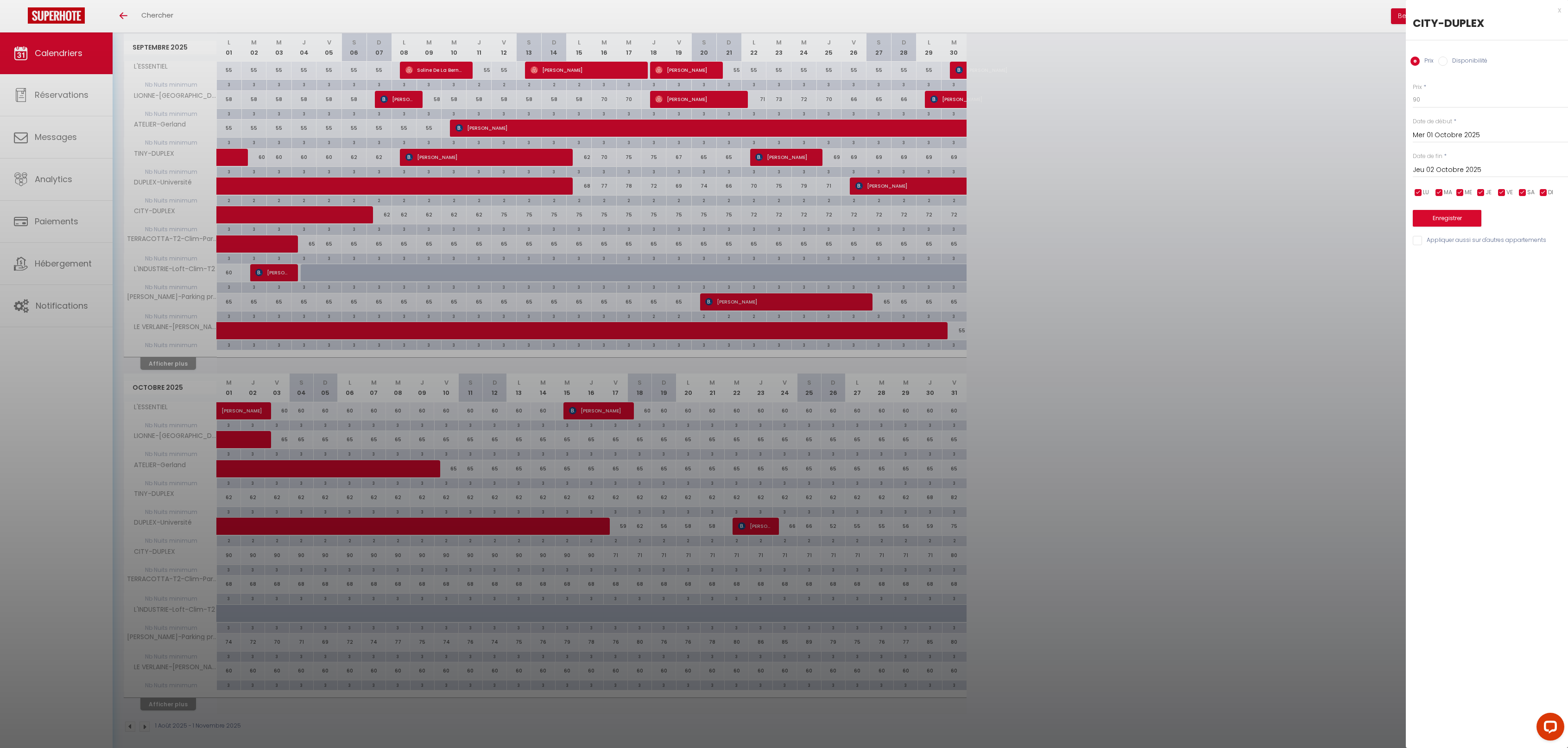
click at [1468, 168] on input "Jeu 02 Octobre 2025" at bounding box center [1490, 170] width 155 height 12
click at [1503, 296] on span "30" at bounding box center [1502, 297] width 20 height 18
type input "Jeu 30 Octobre 2025"
drag, startPoint x: 1435, startPoint y: 95, endPoint x: 1395, endPoint y: 91, distance: 40.2
click at [1395, 91] on body "Questions et aide sur la MIGRATION - [GEOGRAPHIC_DATA] ouverte de 13 à 14h puis…" at bounding box center [784, 156] width 1568 height 1192
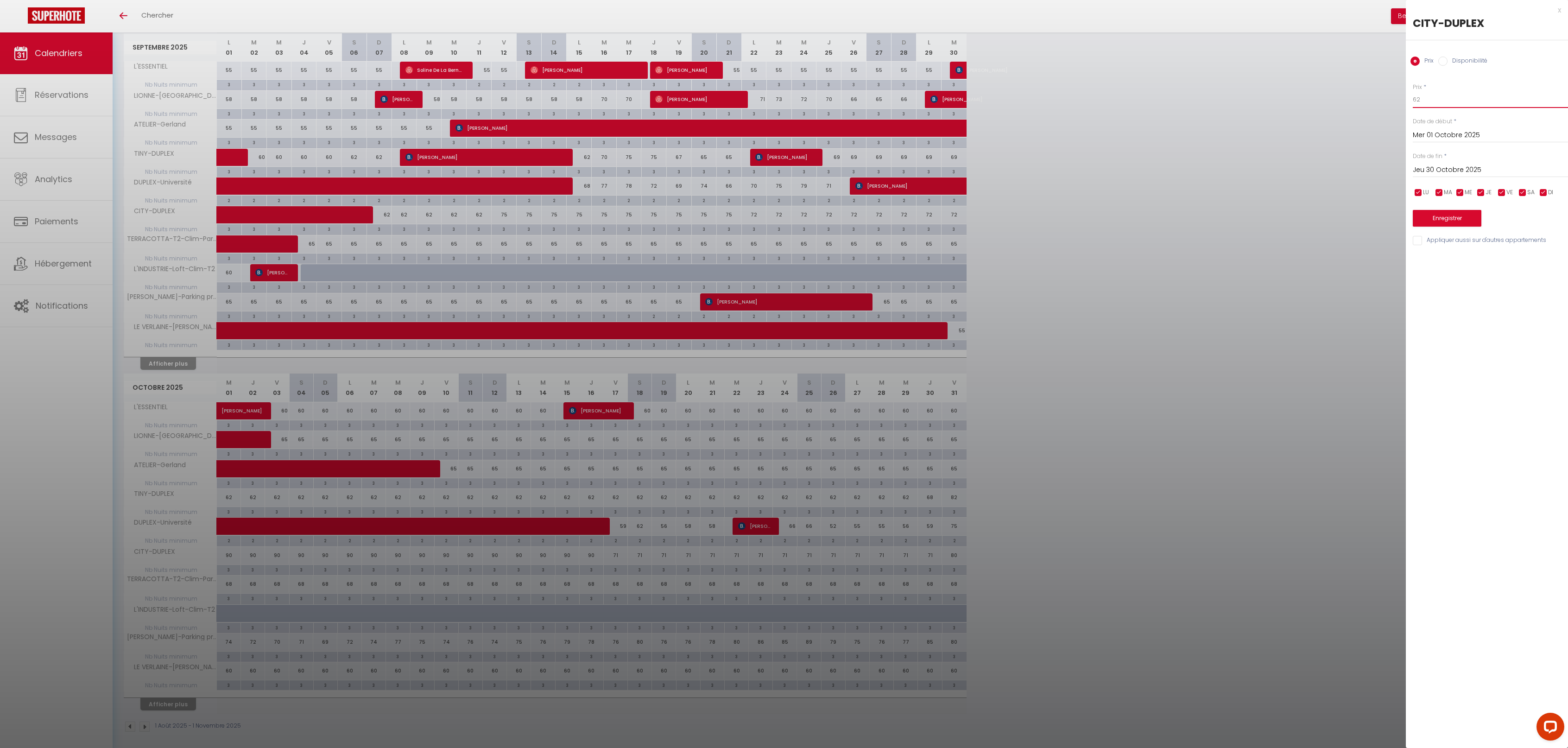
type input "62"
click at [1454, 217] on button "Enregistrer" at bounding box center [1447, 218] width 69 height 16
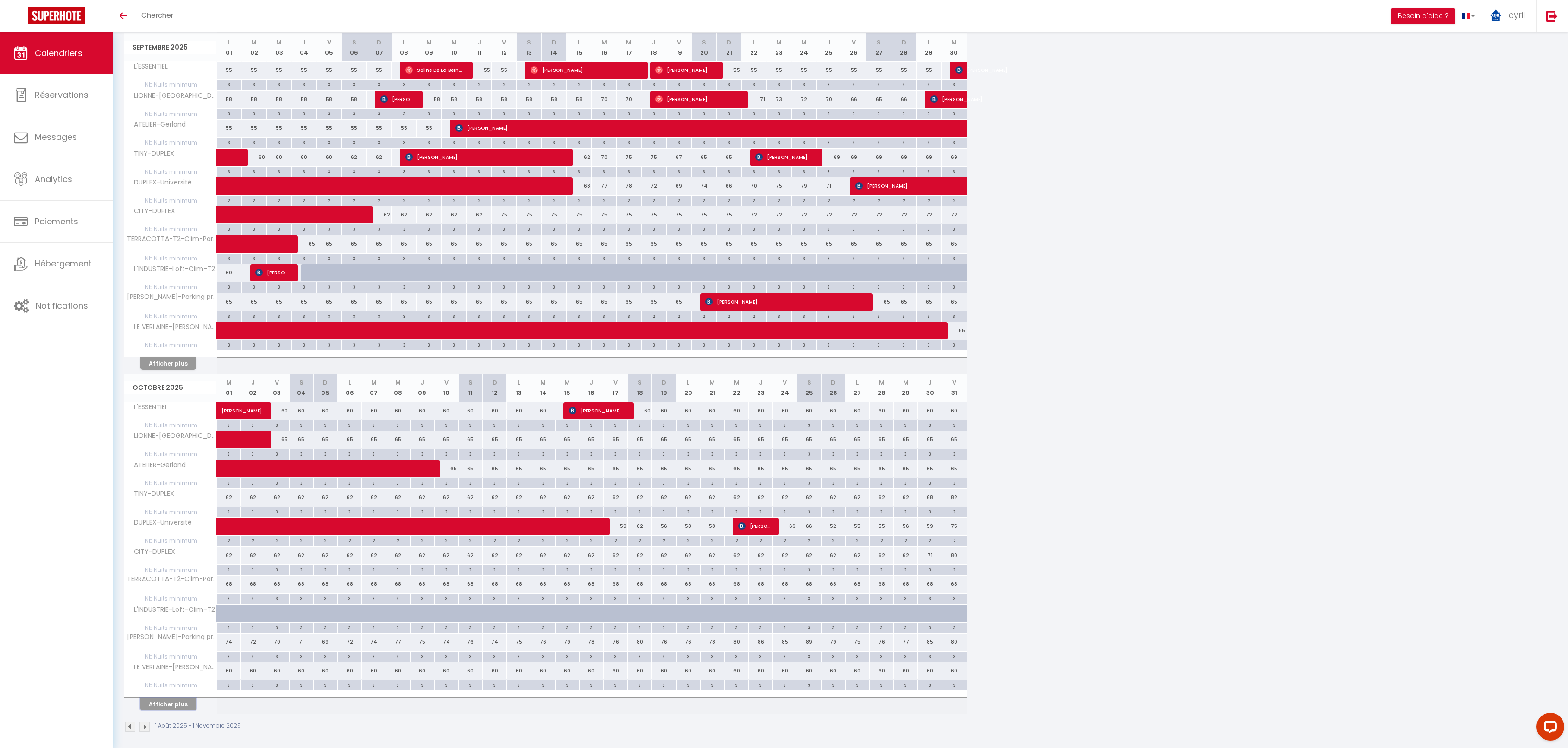
click at [169, 697] on button "Afficher plus" at bounding box center [168, 704] width 55 height 13
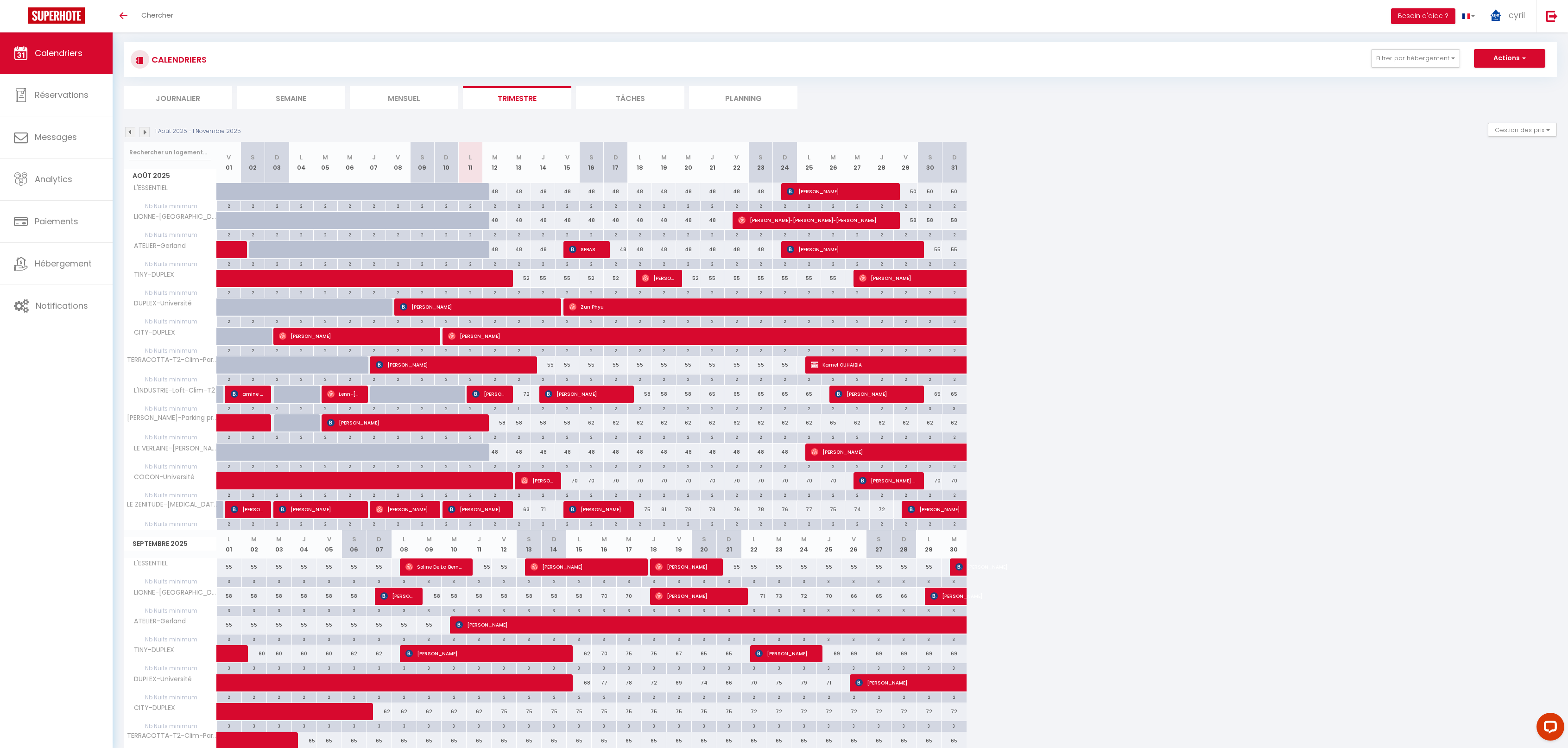
scroll to position [0, 0]
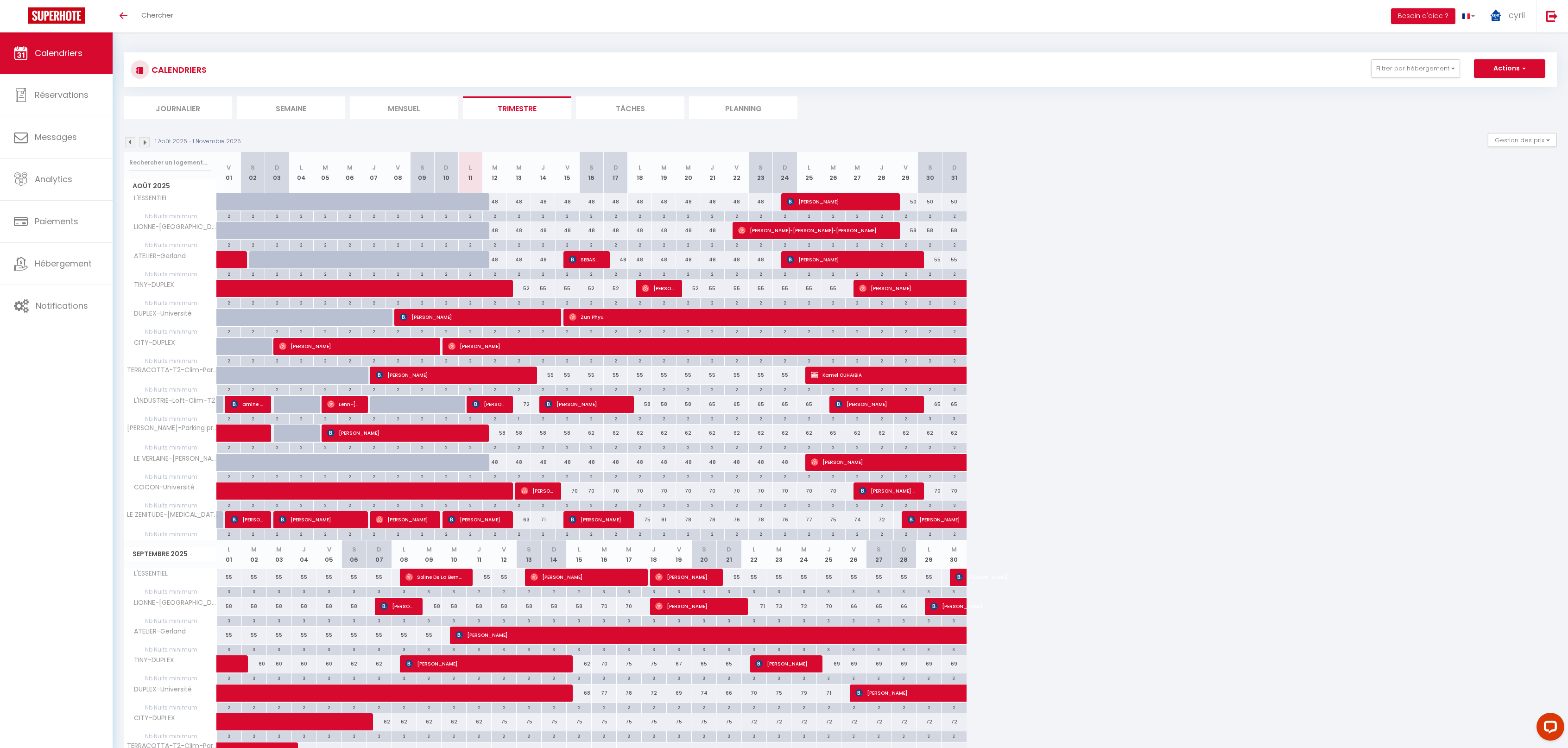
click at [290, 105] on li "Semaine" at bounding box center [291, 107] width 108 height 23
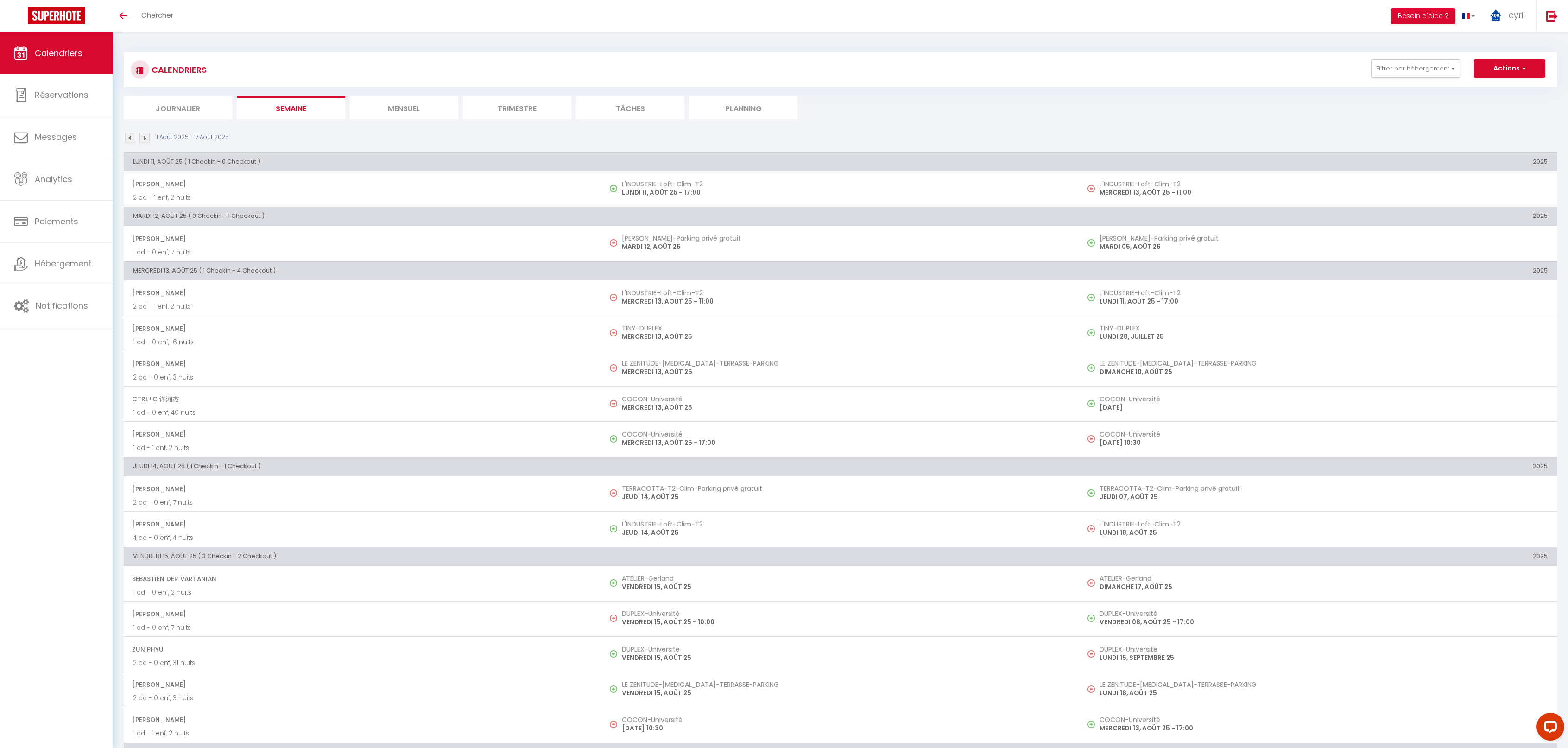
click at [414, 110] on li "Mensuel" at bounding box center [404, 107] width 108 height 23
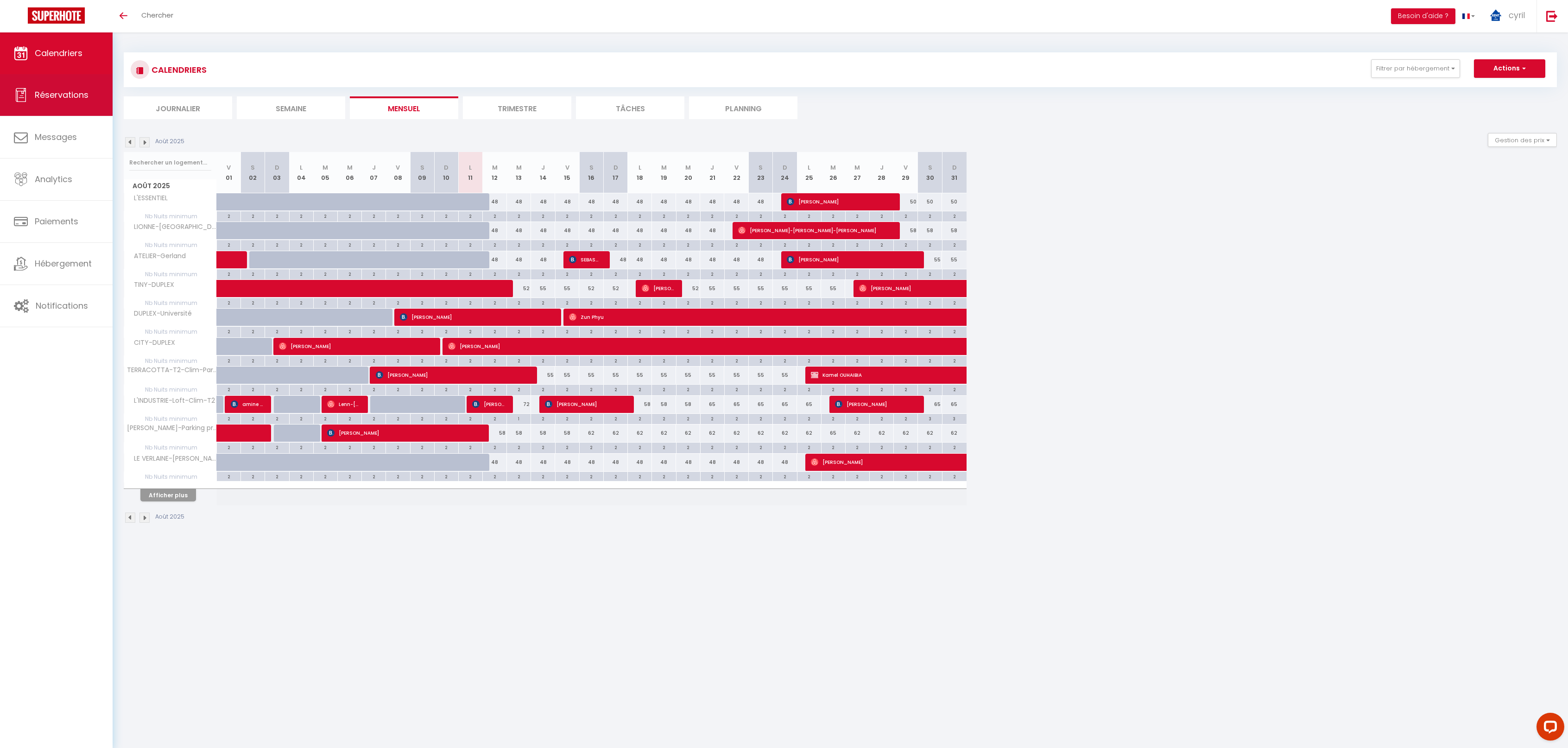
click at [41, 91] on span "Réservations" at bounding box center [61, 94] width 54 height 12
select select "not_cancelled"
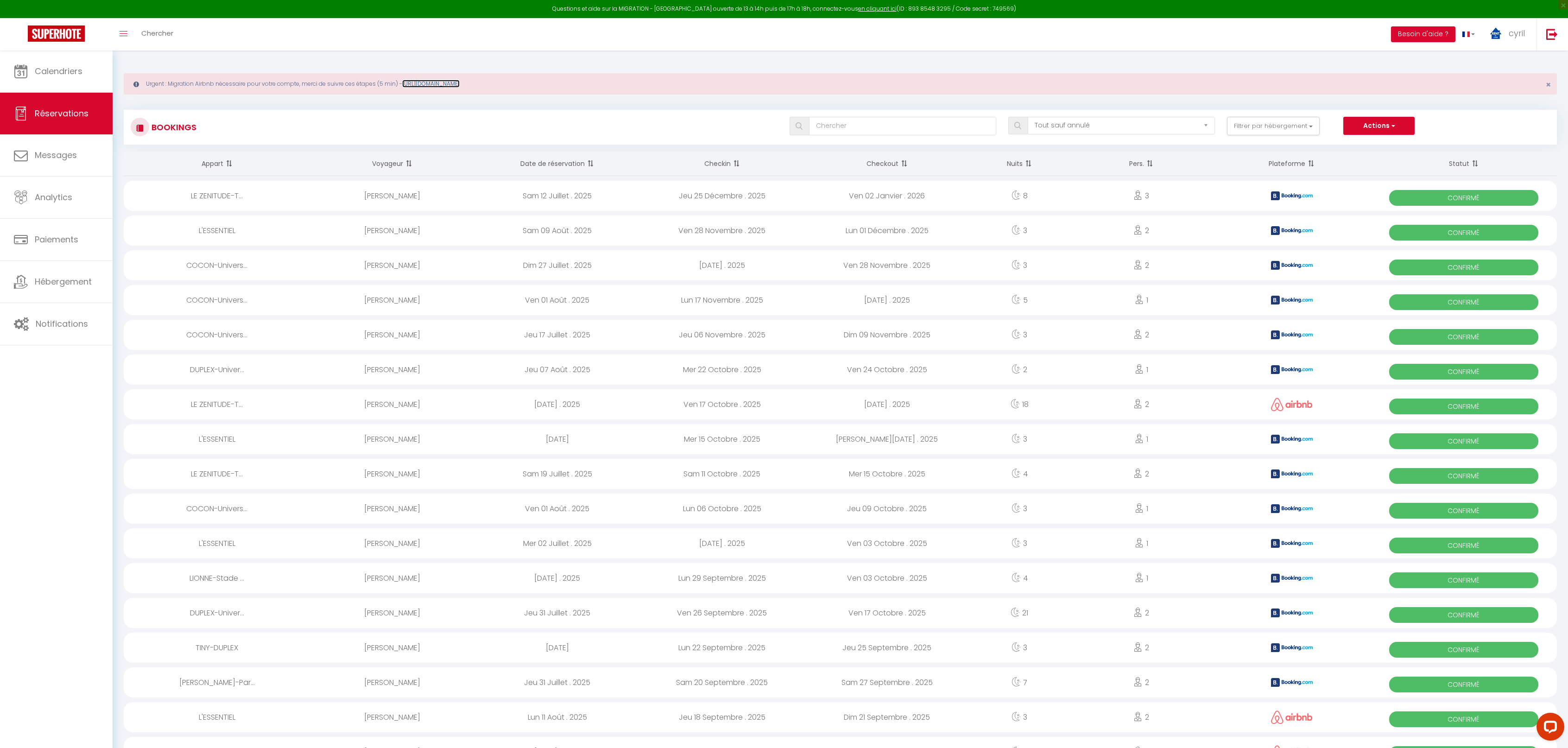
click at [450, 82] on link "[URL][DOMAIN_NAME]" at bounding box center [431, 83] width 57 height 8
click at [44, 77] on link "Calendriers" at bounding box center [56, 71] width 113 height 42
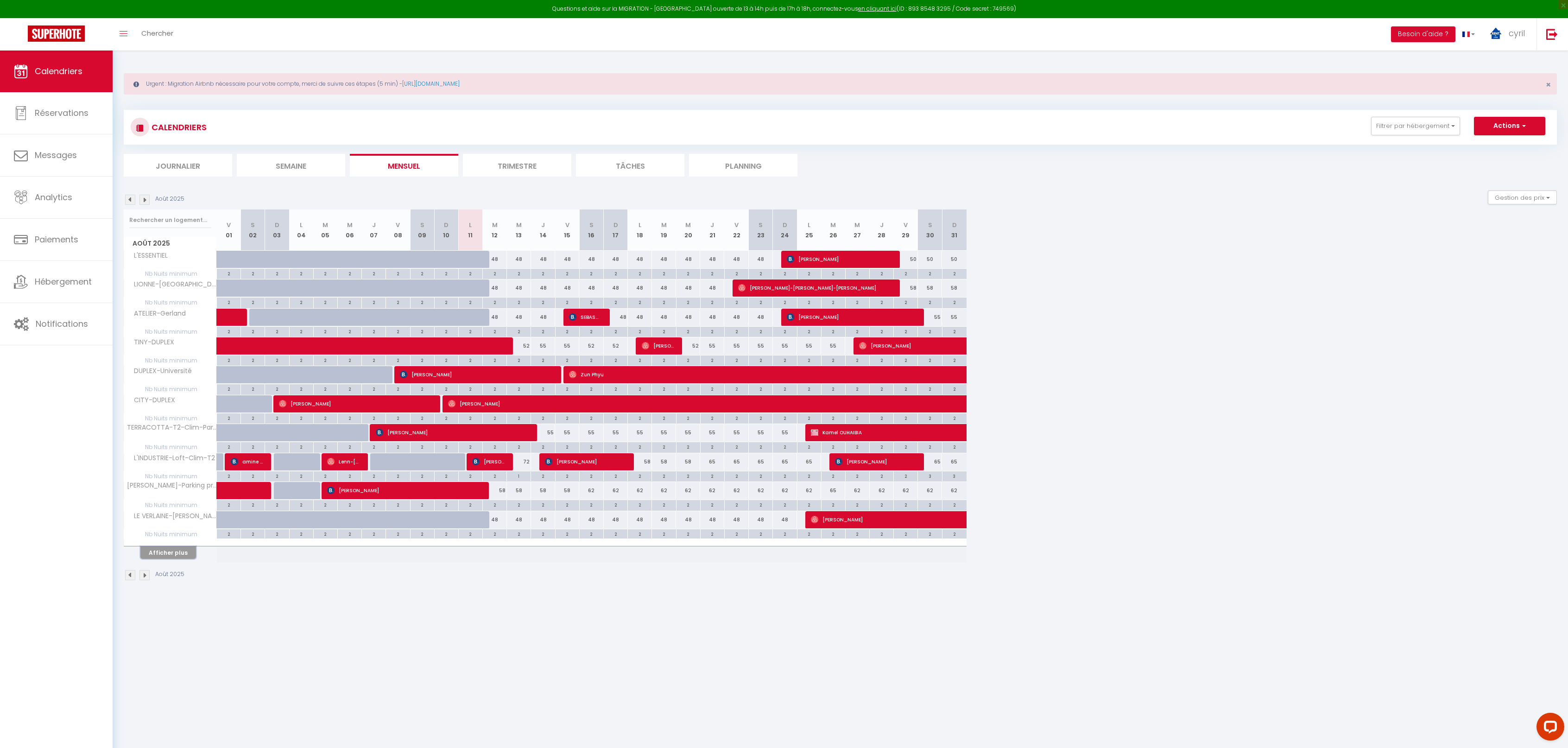
click at [176, 553] on button "Afficher plus" at bounding box center [168, 552] width 55 height 13
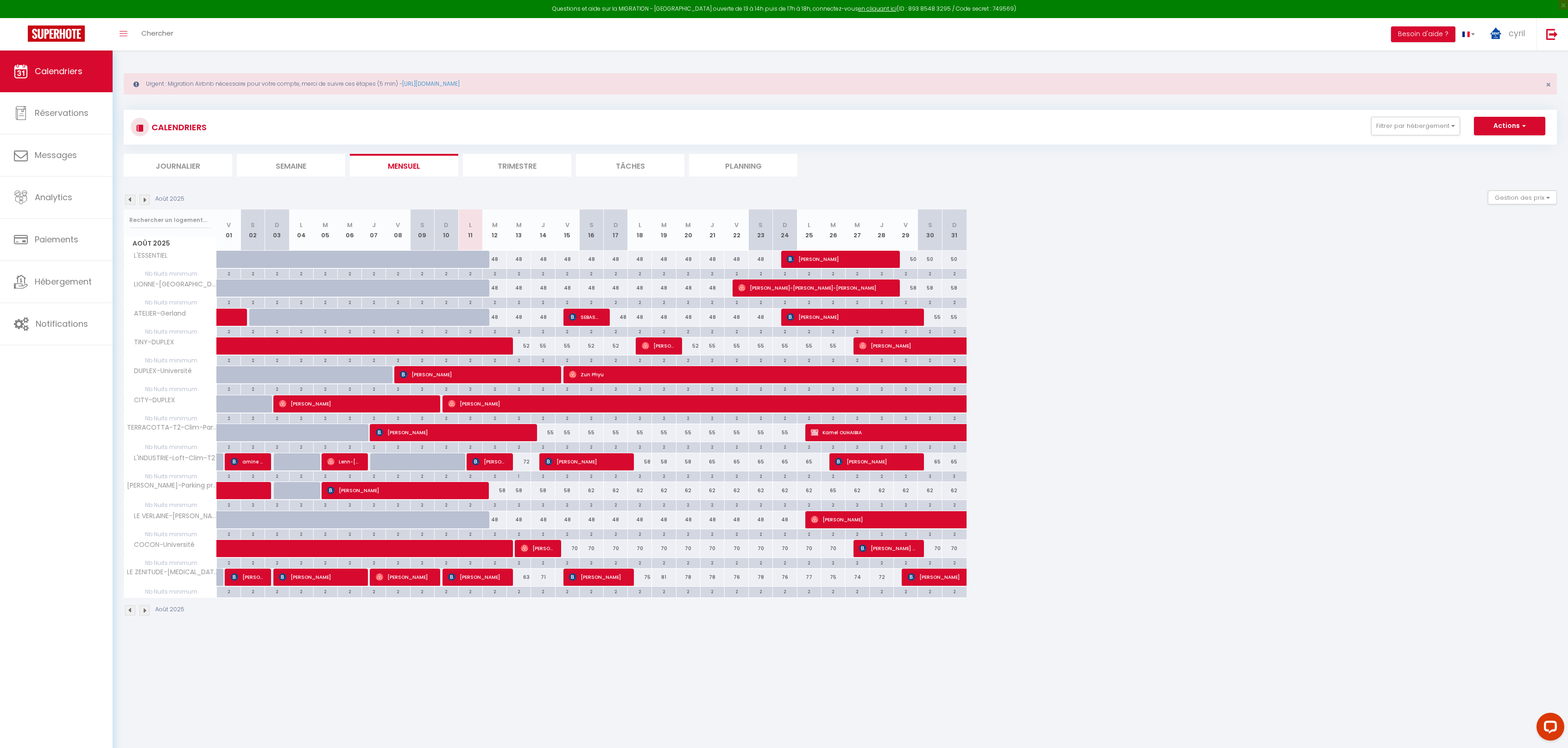
click at [508, 159] on li "Trimestre" at bounding box center [517, 165] width 108 height 23
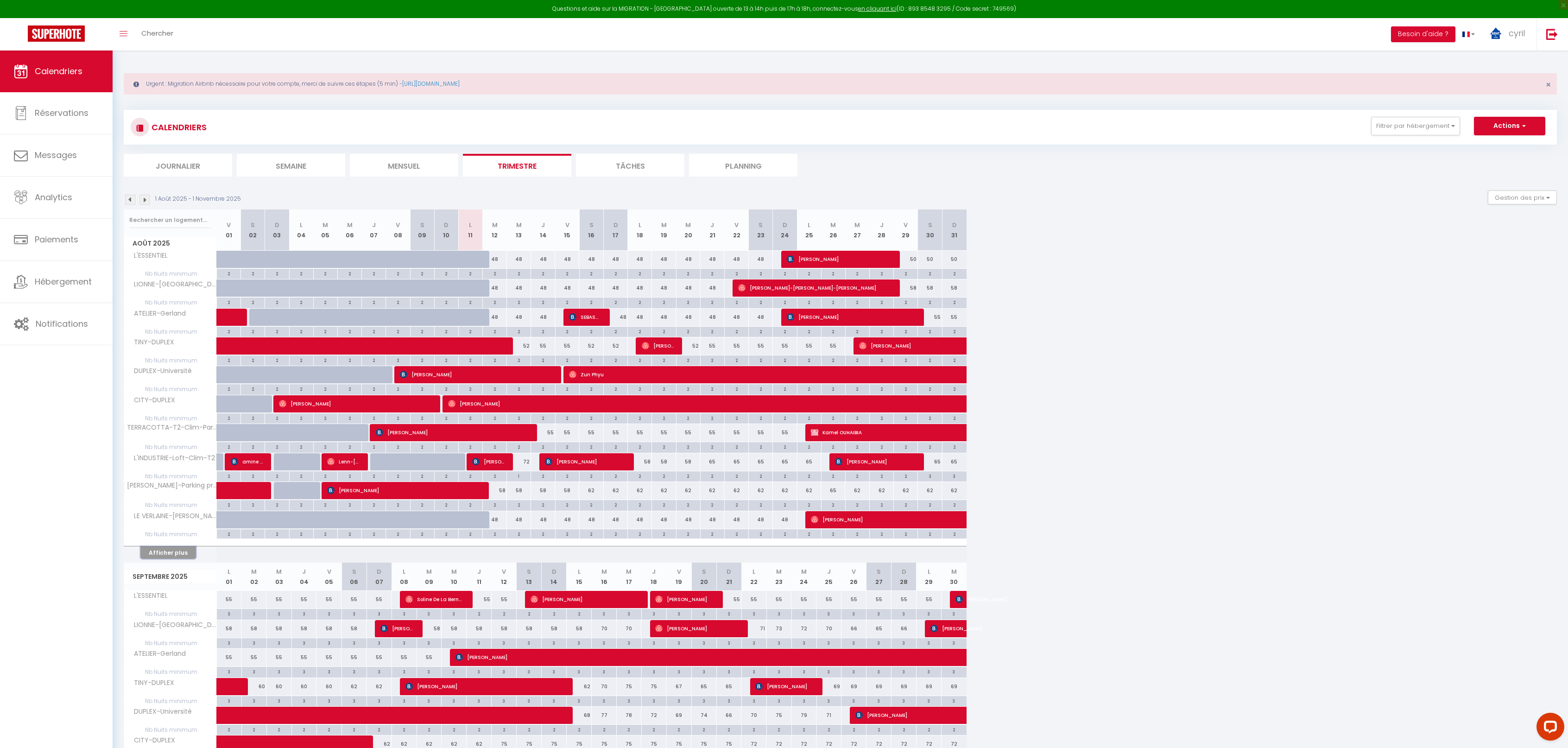
click at [172, 548] on button "Afficher plus" at bounding box center [168, 552] width 55 height 13
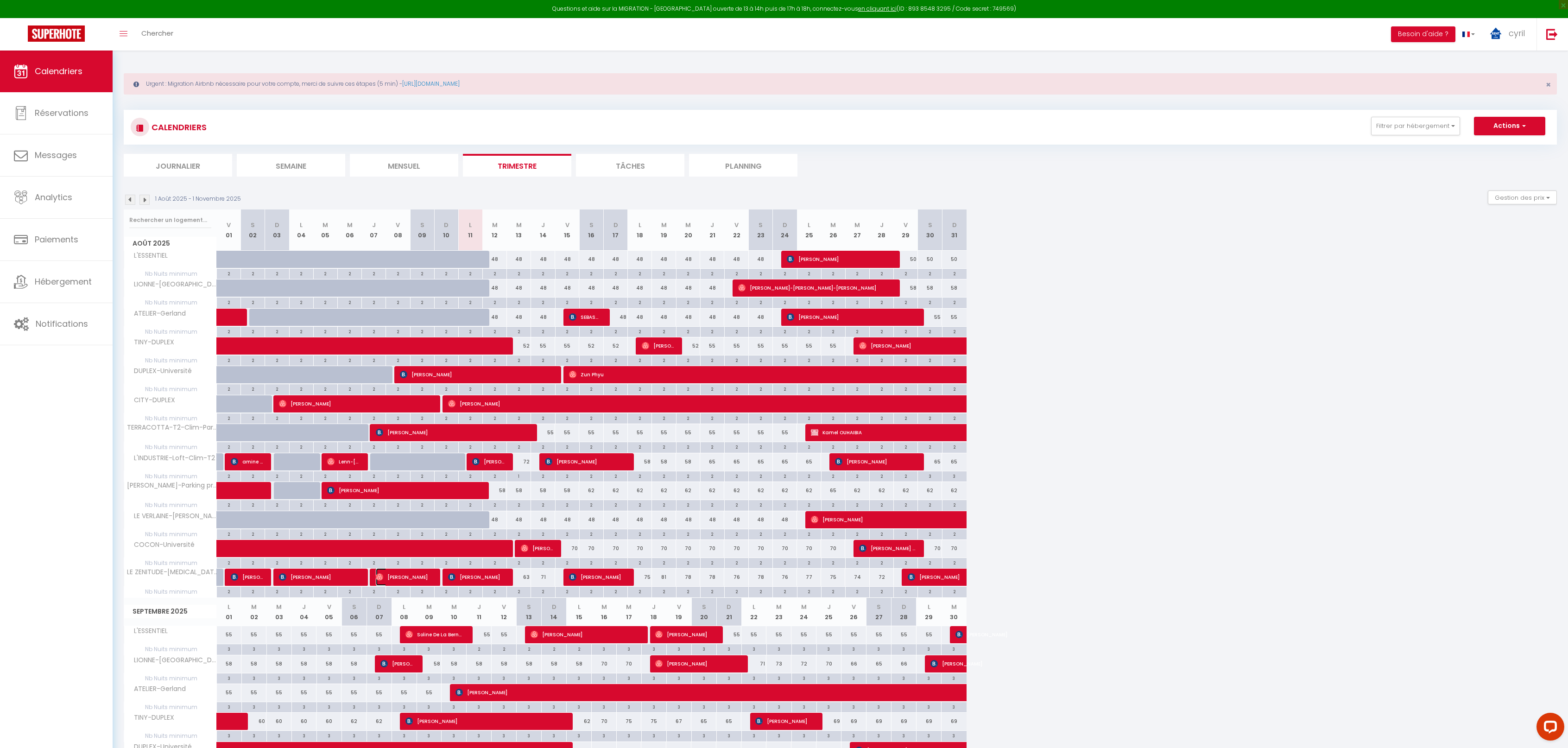
click at [408, 575] on span "[PERSON_NAME]" at bounding box center [404, 576] width 56 height 18
select select "OK"
select select "1"
select select "0"
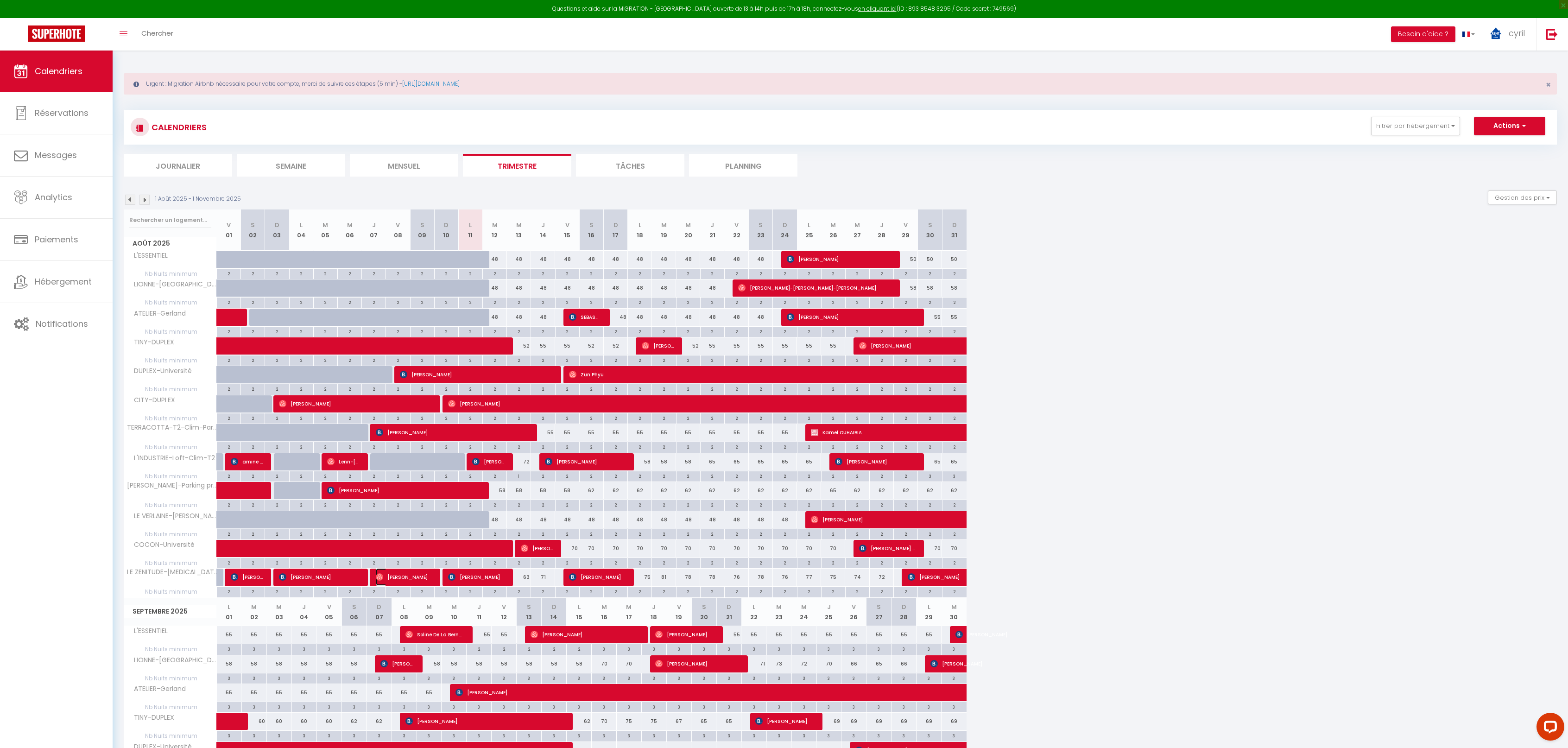
select select "1"
select select
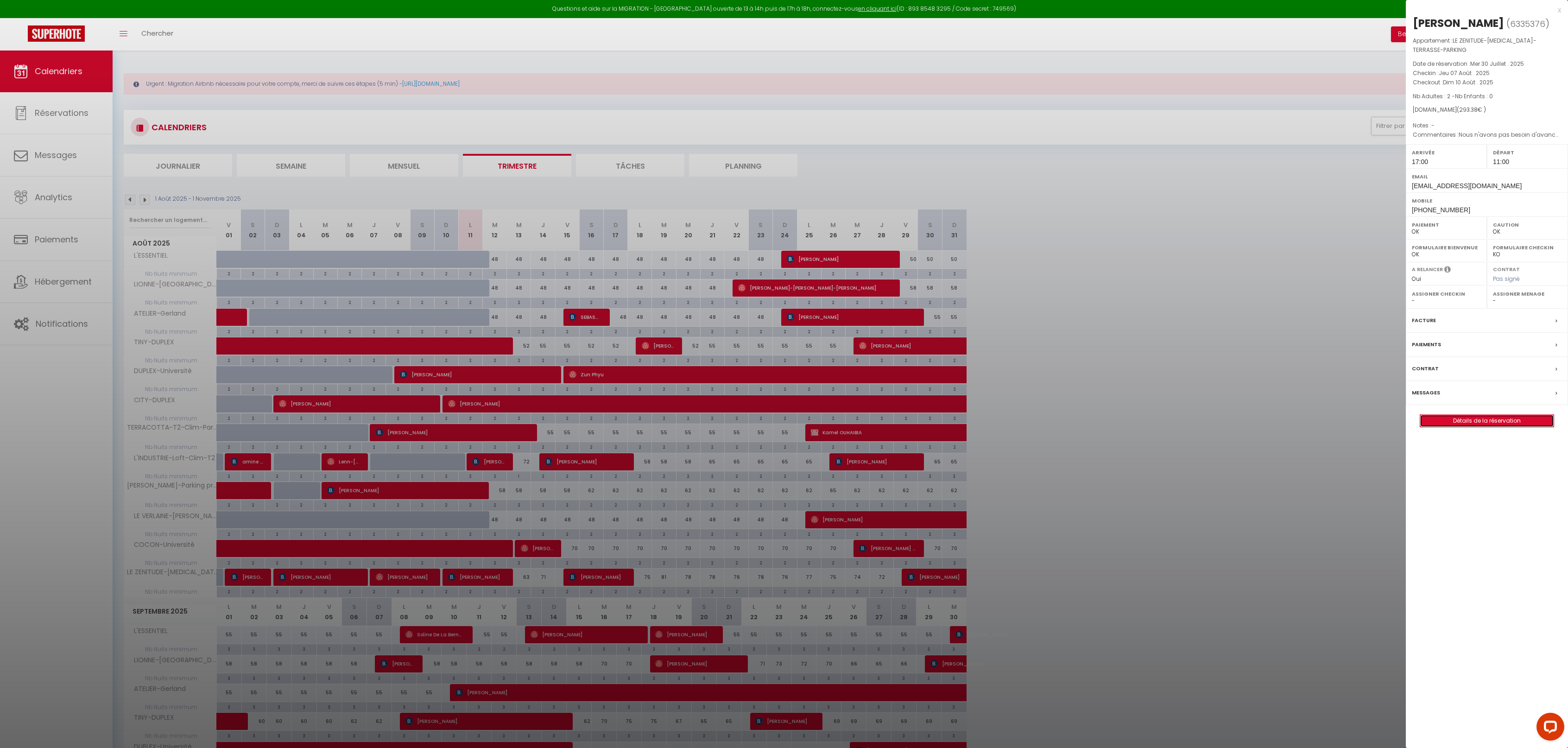
click at [1479, 414] on link "Détails de la réservation" at bounding box center [1486, 421] width 133 height 12
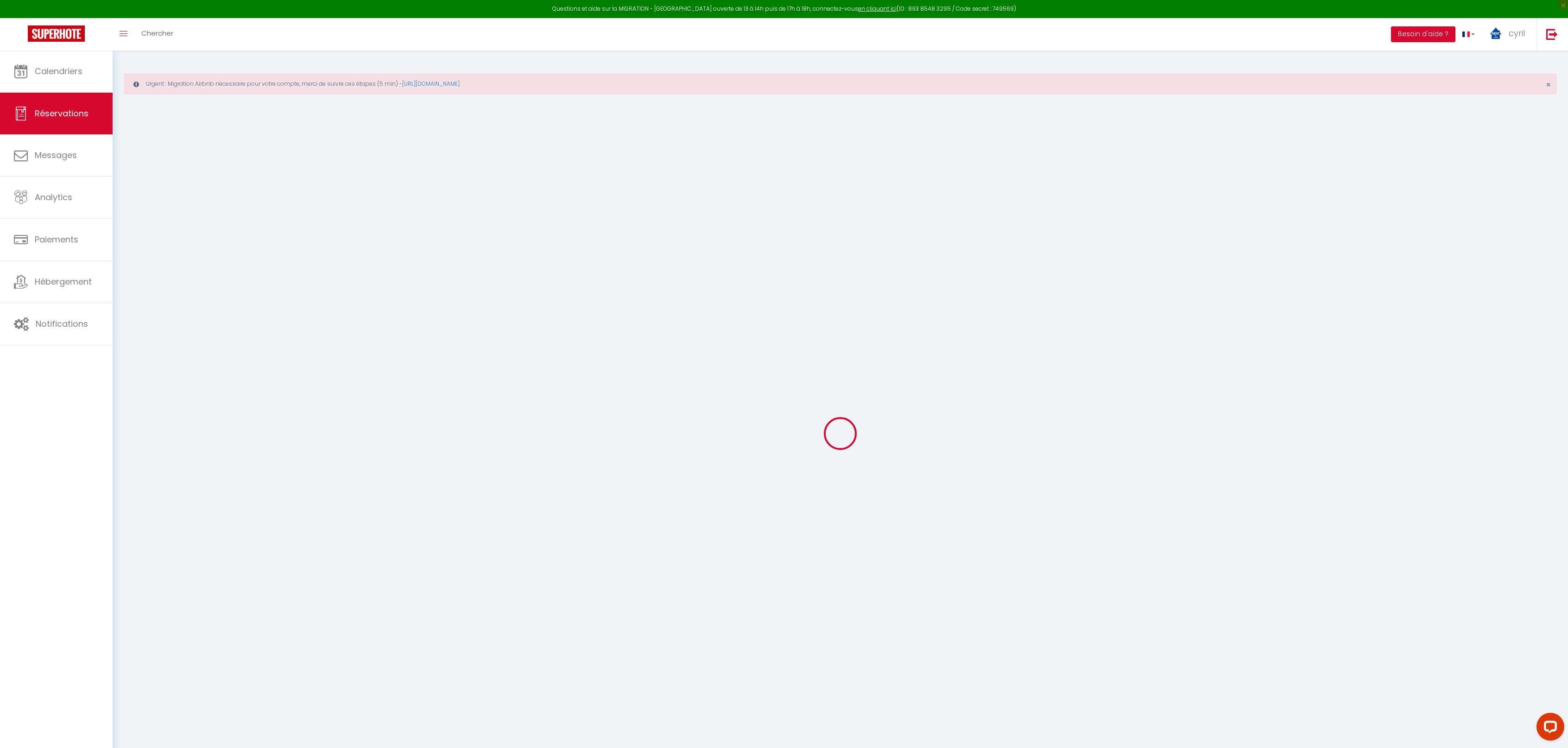
type input "[PERSON_NAME]"
type input "Allard"
type input "[EMAIL_ADDRESS][DOMAIN_NAME]"
type input "[PERSON_NAME][EMAIL_ADDRESS][DOMAIN_NAME]"
type input "[PHONE_NUMBER]"
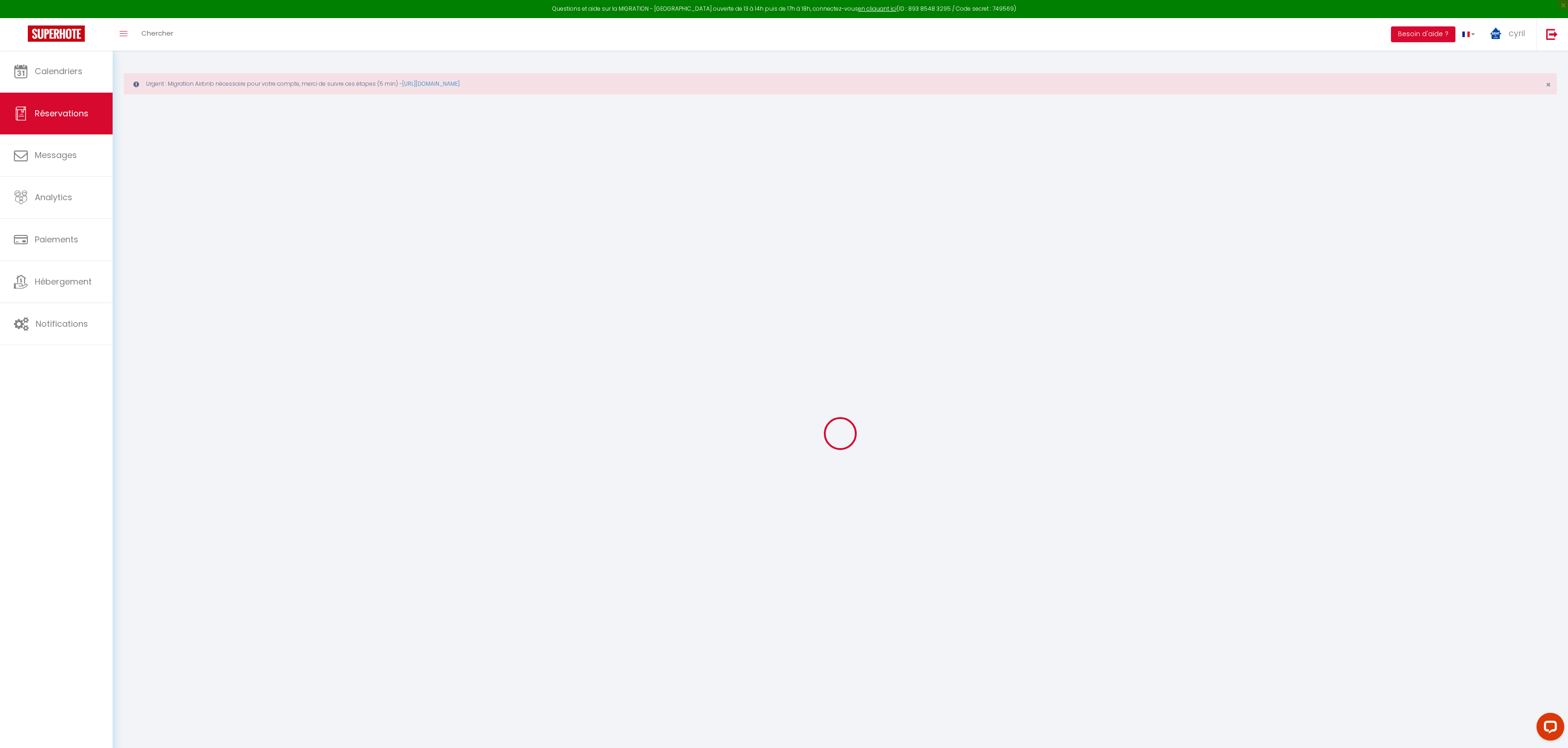
type input "[PHONE_NUMBER]"
select select
type input "10.33"
select select "45598"
select select "1"
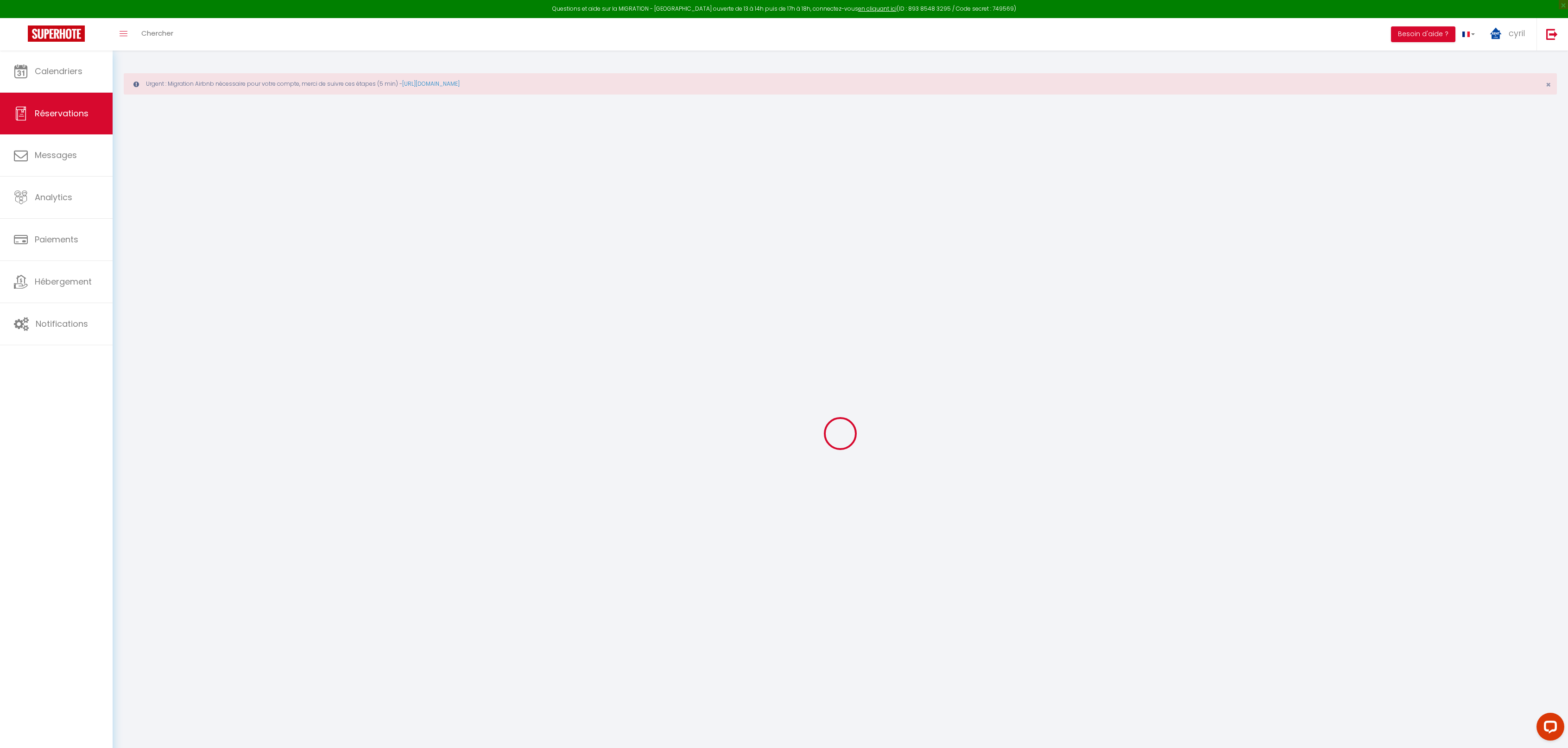
select select
type input "2"
select select "12"
select select
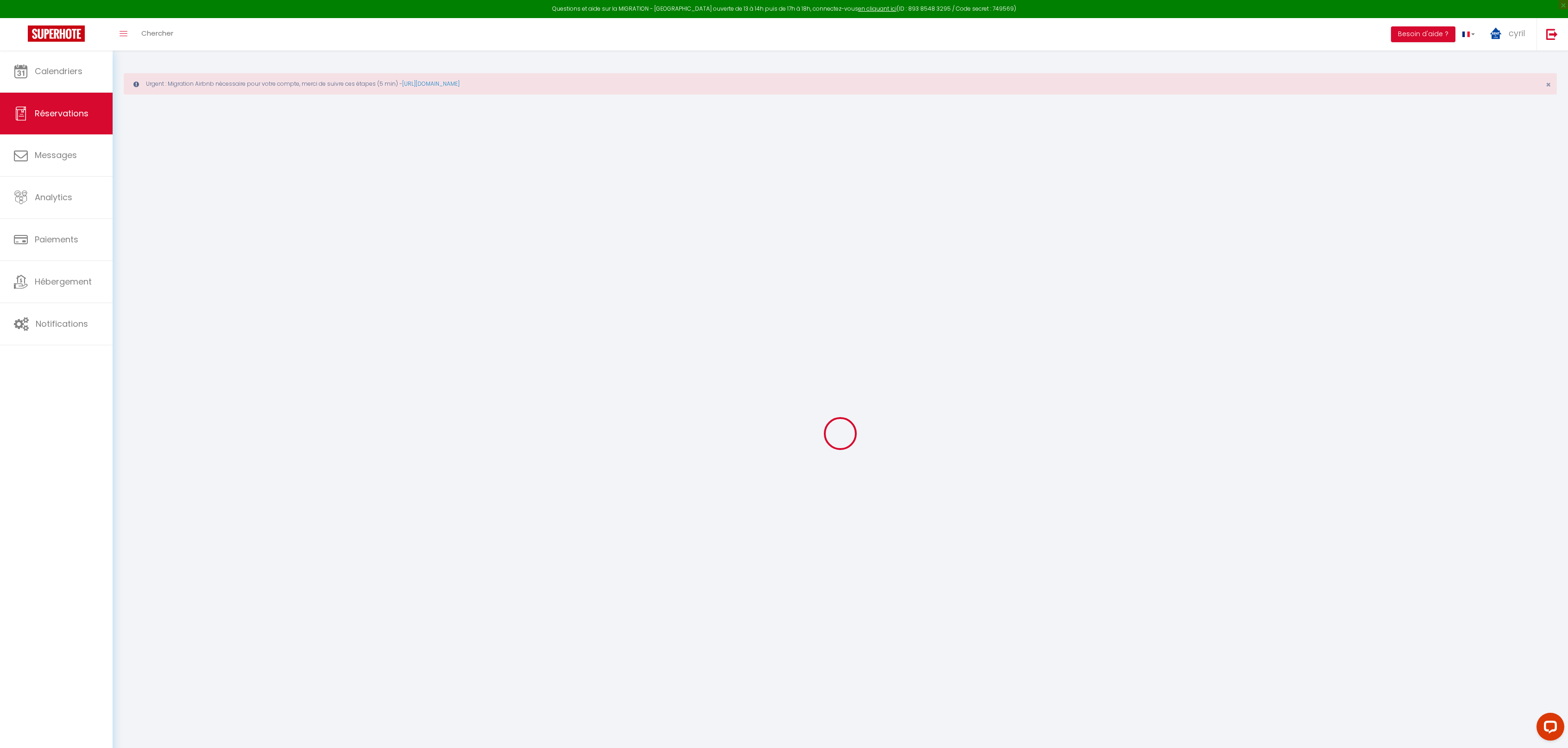
type input "238"
checkbox input "false"
type input "0"
select select "1"
type input "0"
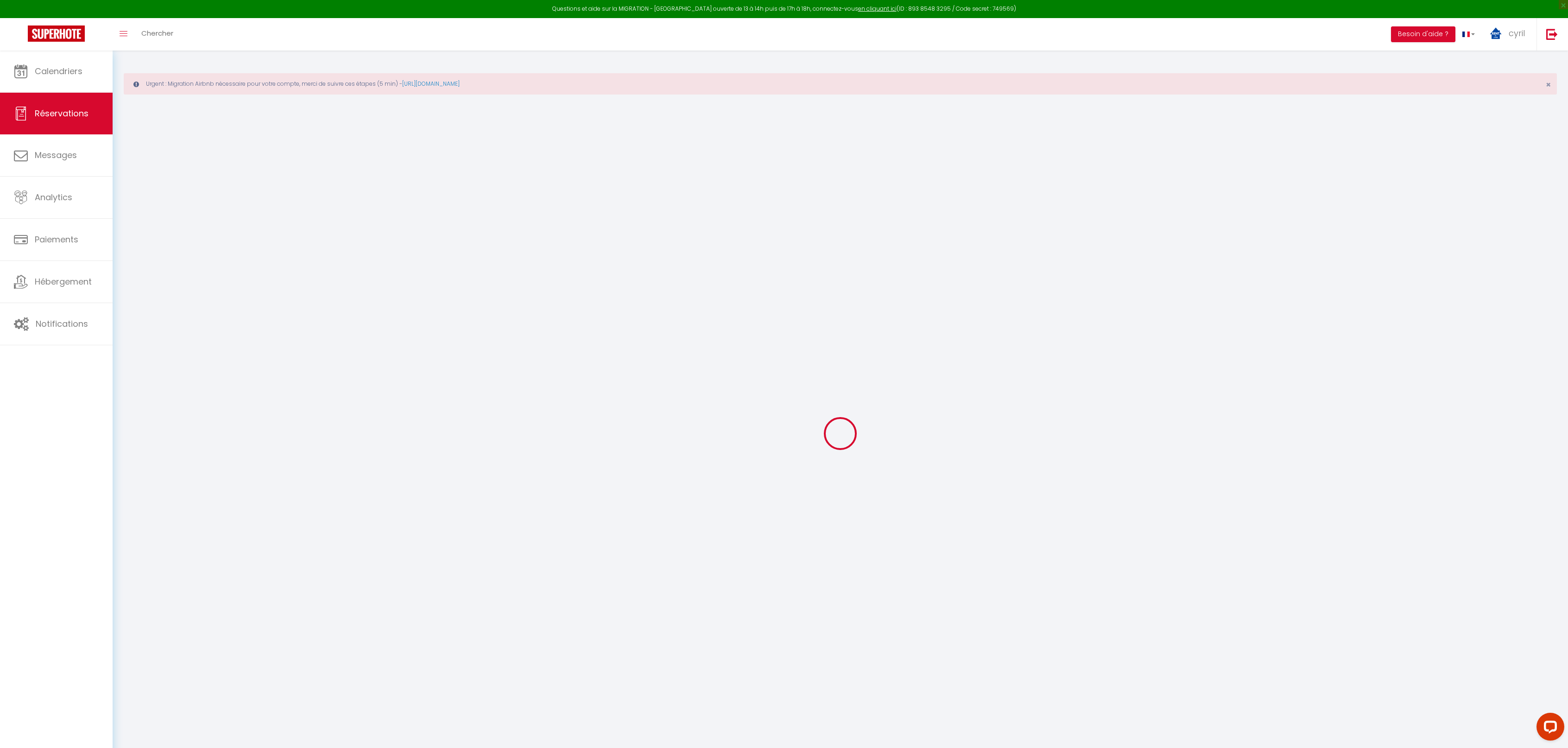
type input "0"
select select
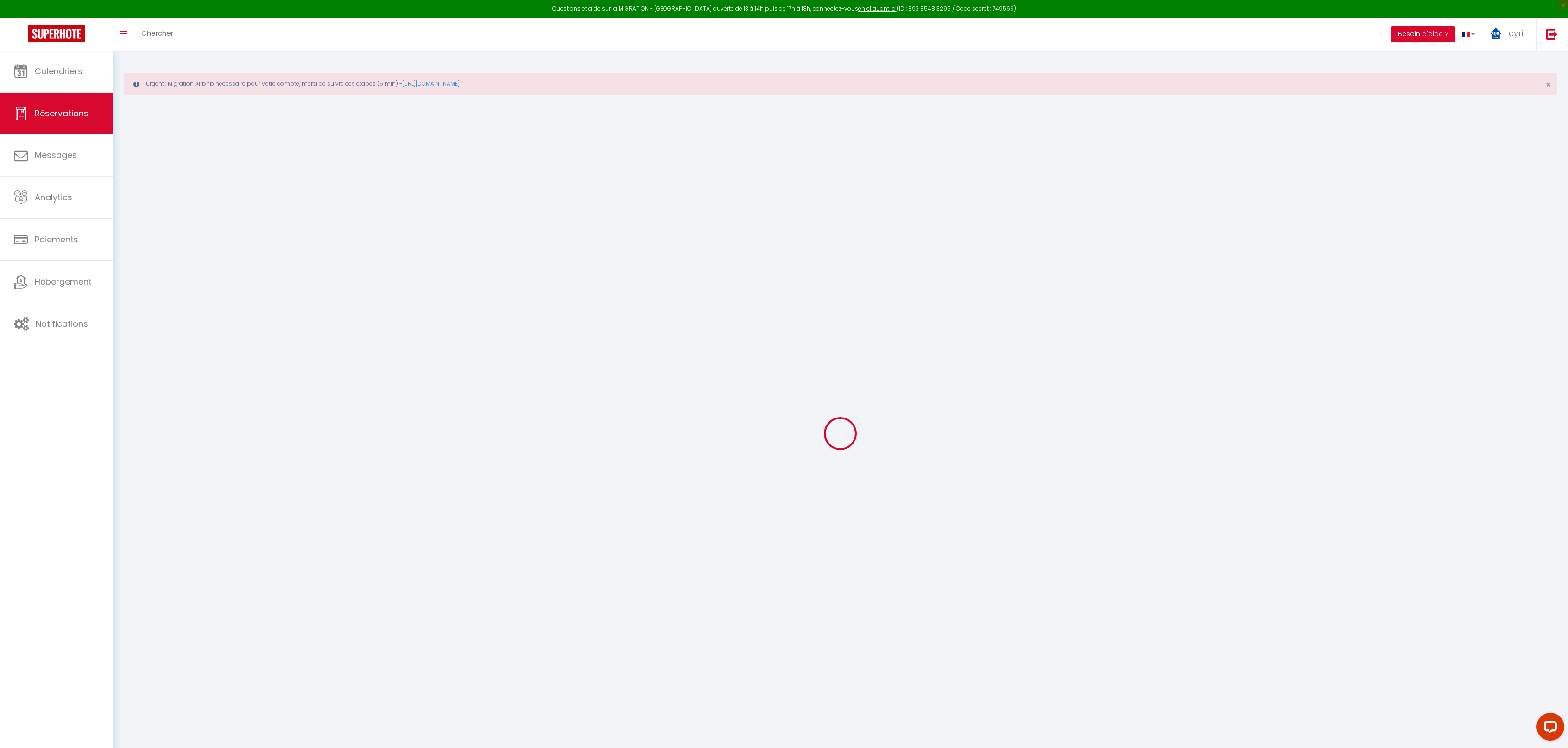
select select "15"
checkbox input "false"
select select
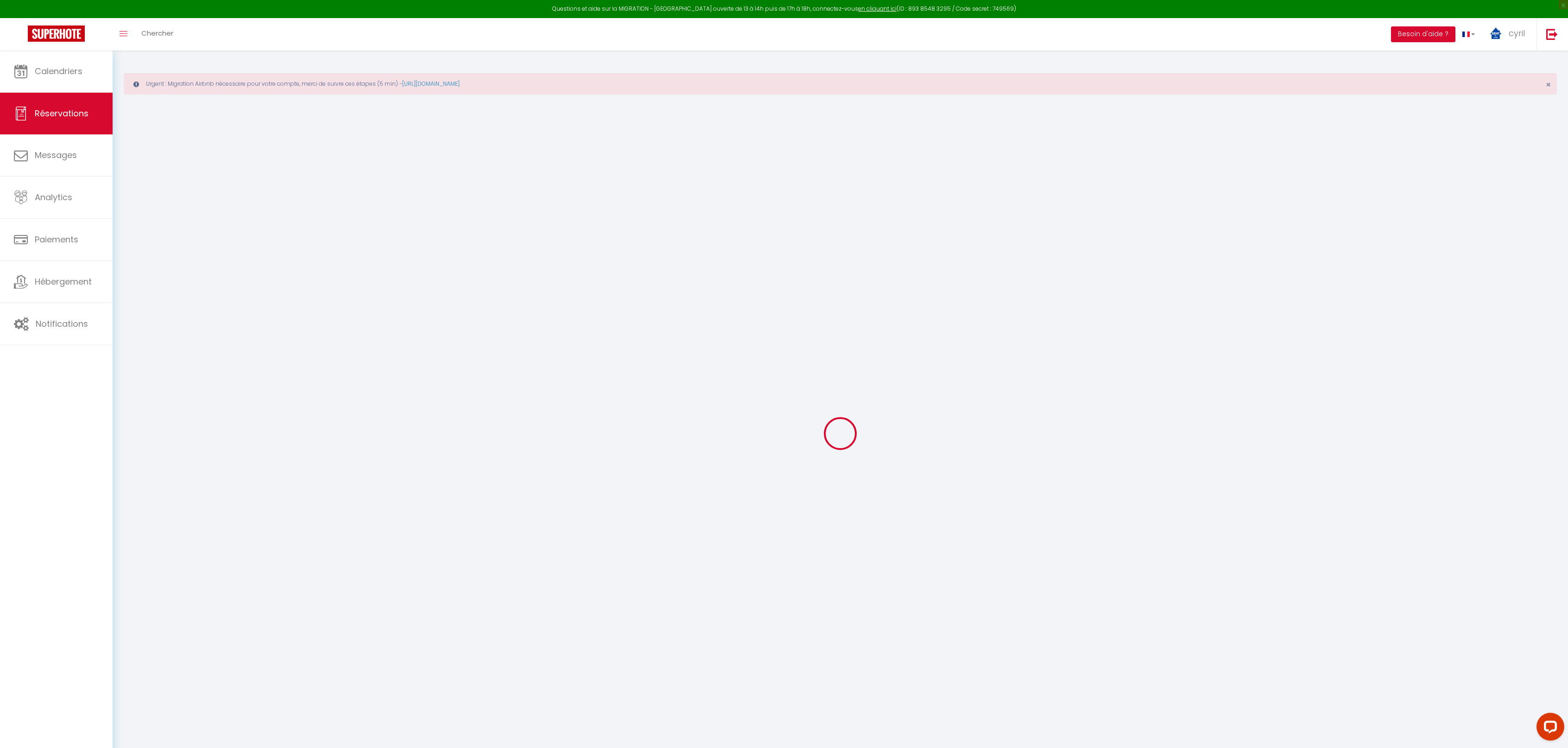
checkbox input "false"
select select
checkbox input "false"
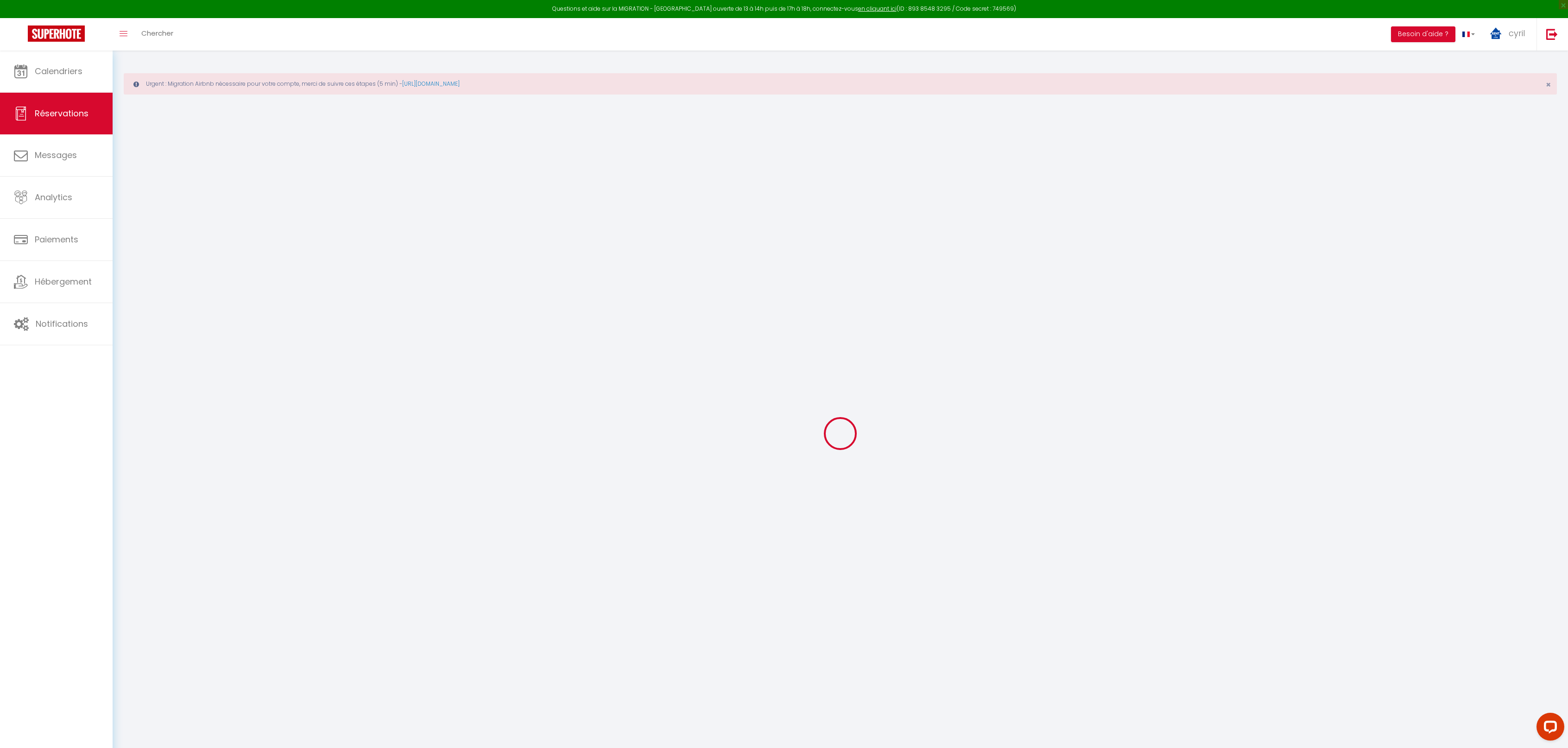
type textarea "Nous n'avons pas besoin d'avancer notre heure d'arrivée. [GEOGRAPHIC_DATA]."
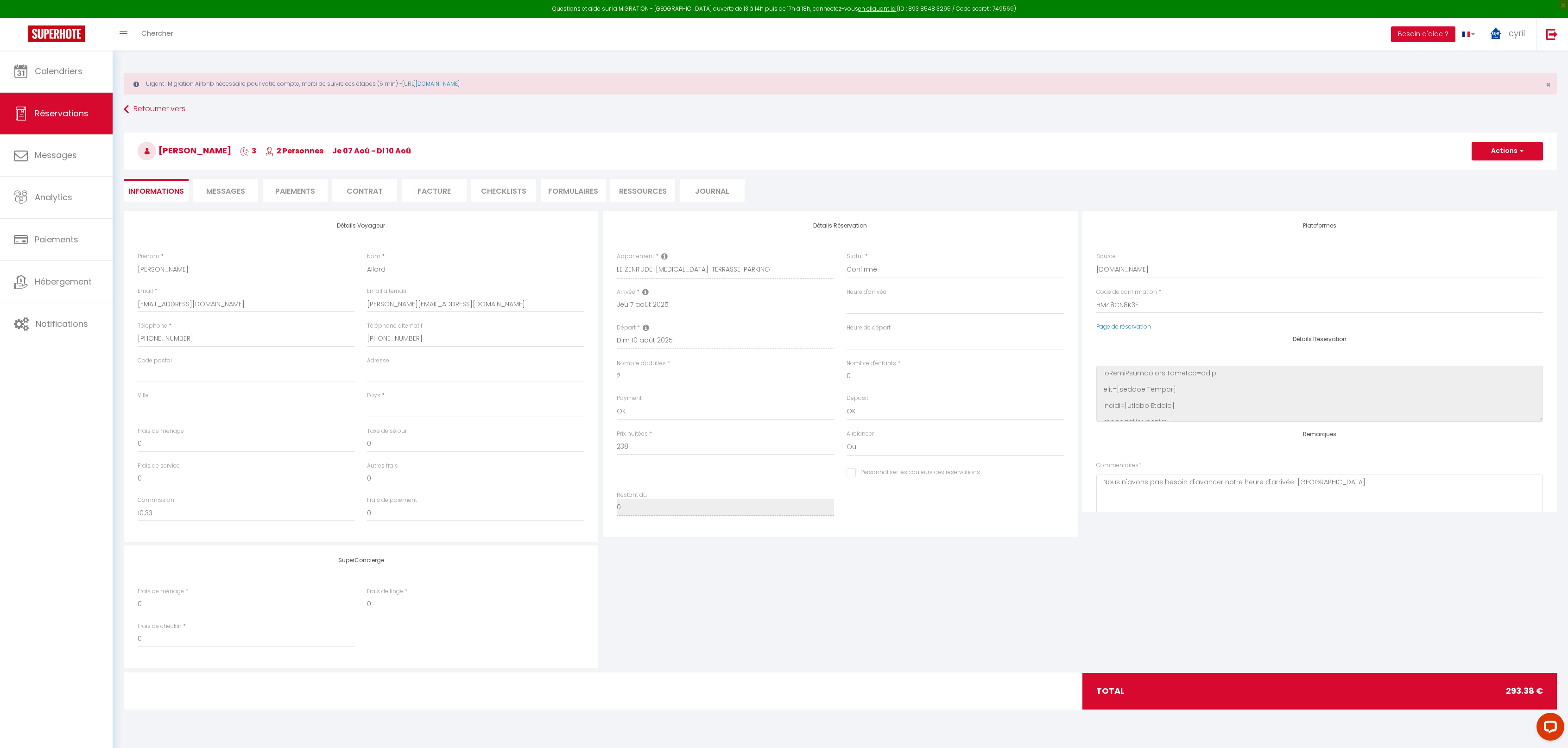
select select
type input "49"
type input "6.38"
select select
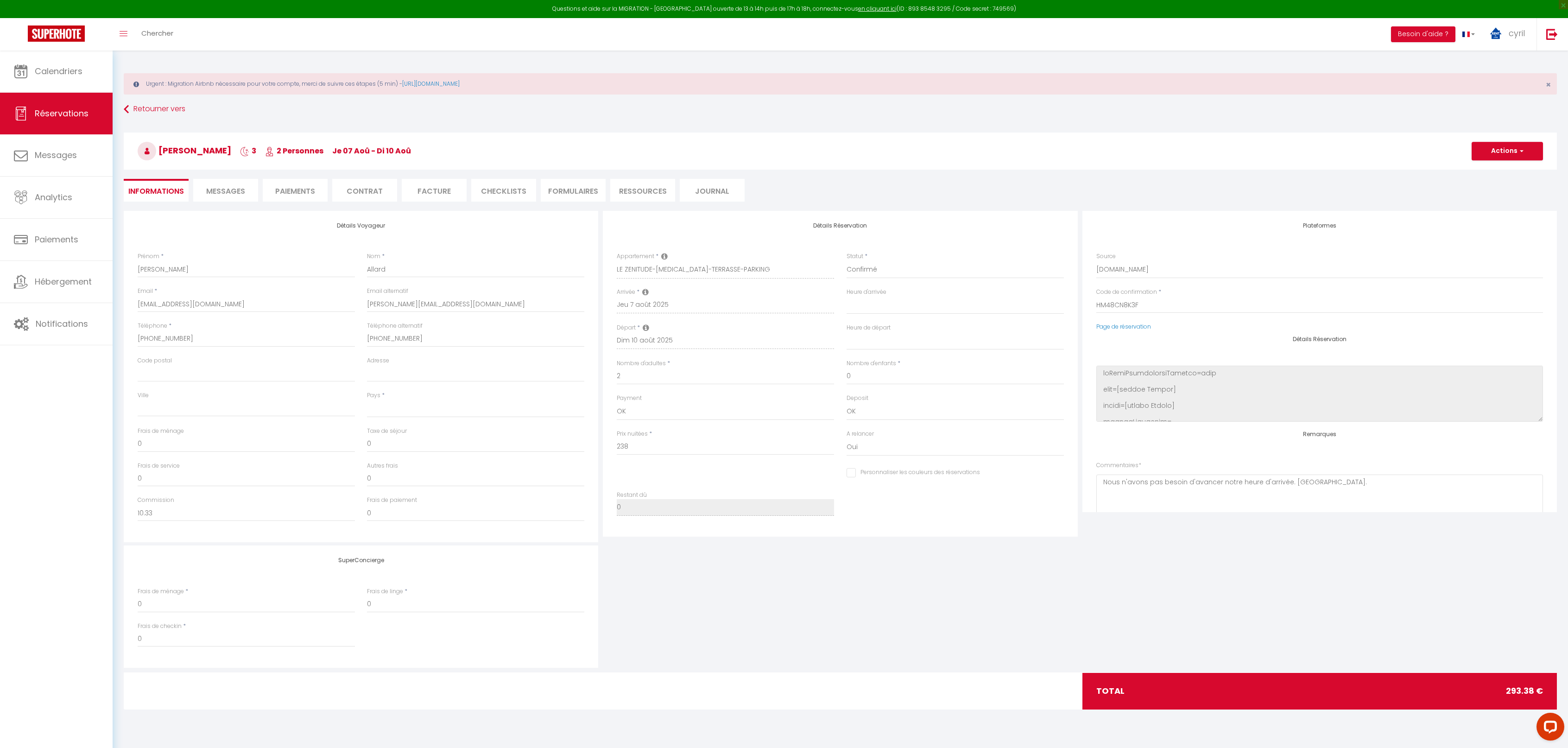
checkbox input "false"
select select
checkbox input "false"
select select "17:00"
select select "11:00"
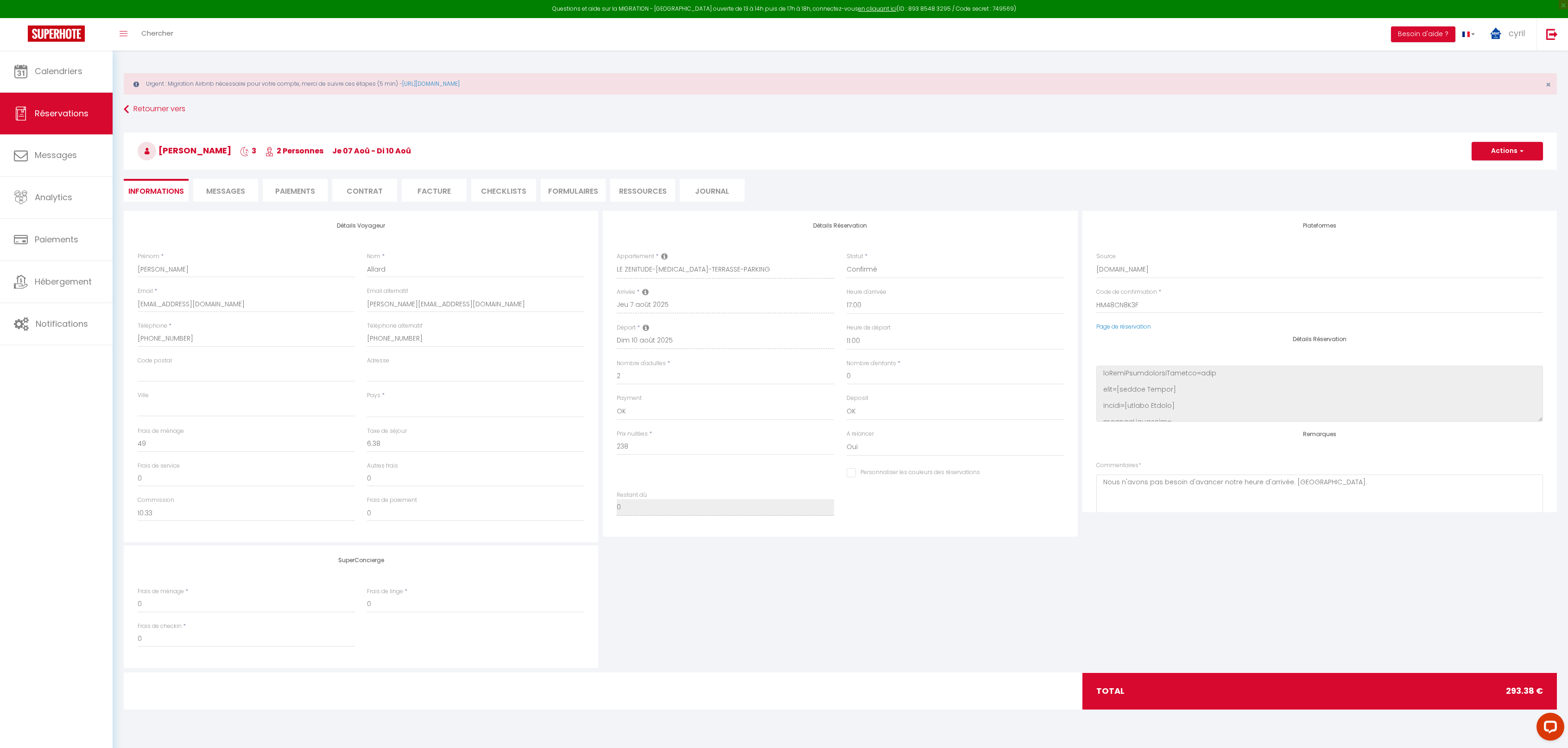
click at [217, 187] on span "Messages" at bounding box center [226, 191] width 39 height 11
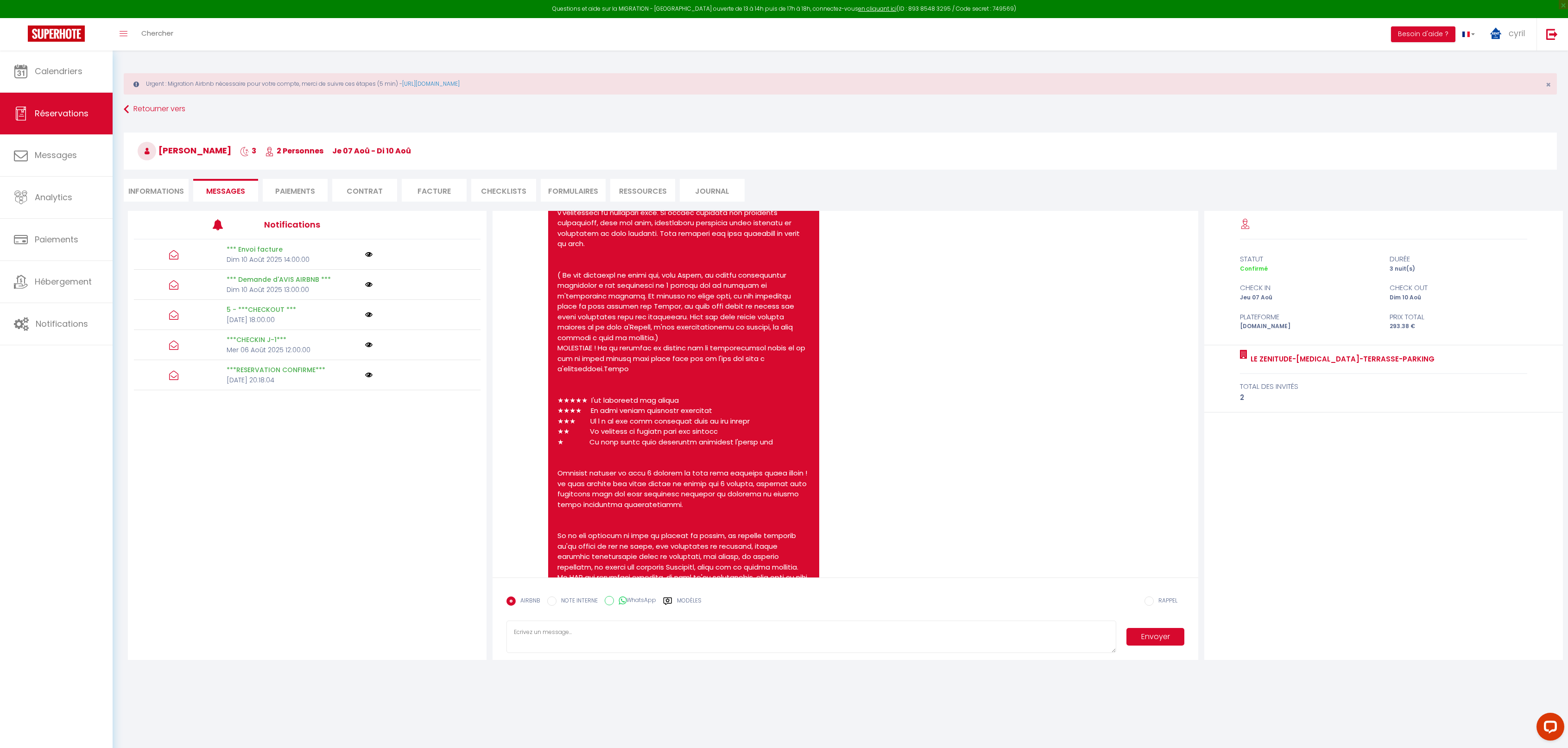
scroll to position [2091, 0]
